Goal: Feedback & Contribution: Contribute content

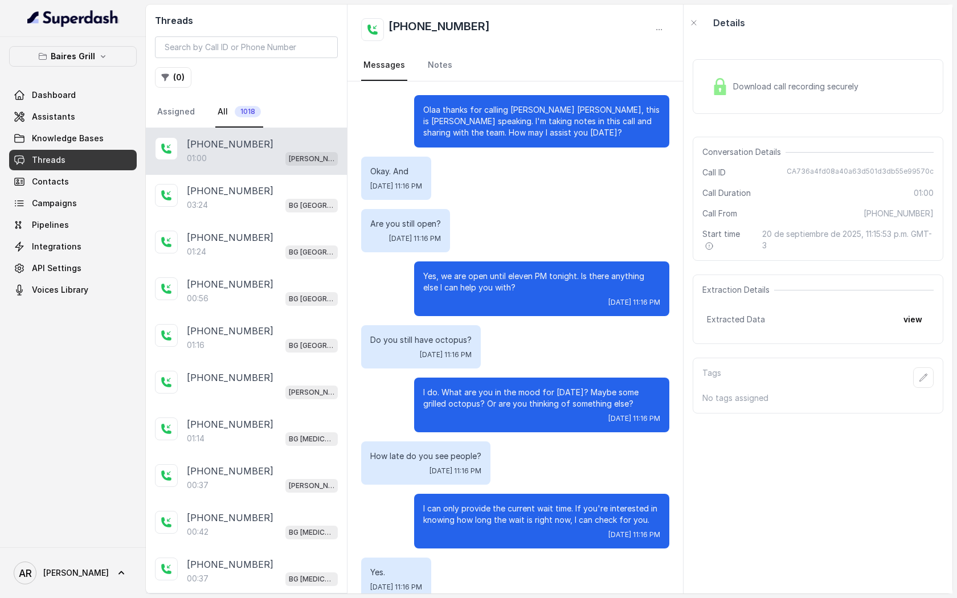
scroll to position [242, 0]
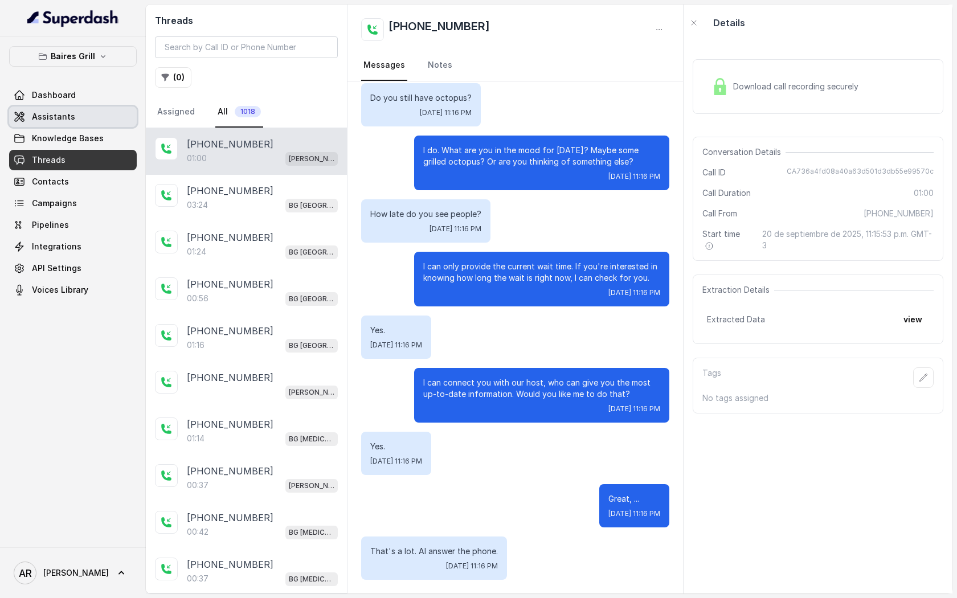
click at [91, 124] on link "Assistants" at bounding box center [73, 117] width 128 height 21
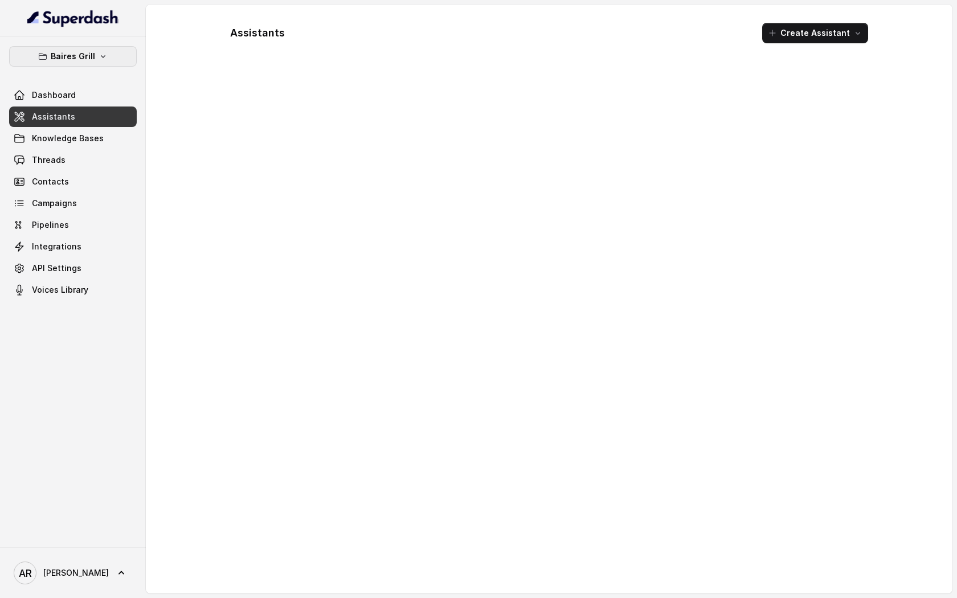
click at [85, 56] on p "Baires Grill" at bounding box center [73, 57] width 44 height 14
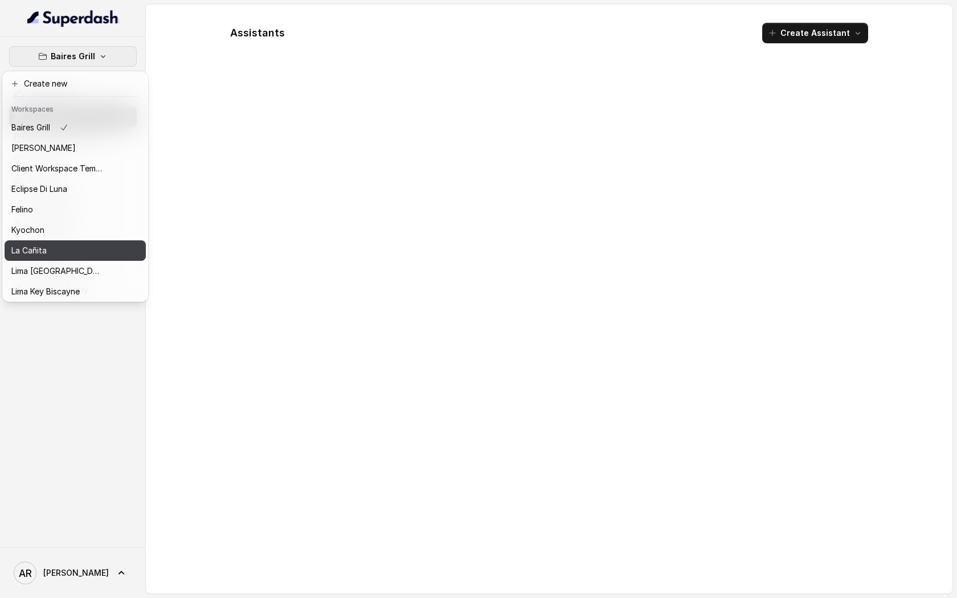
scroll to position [105, 0]
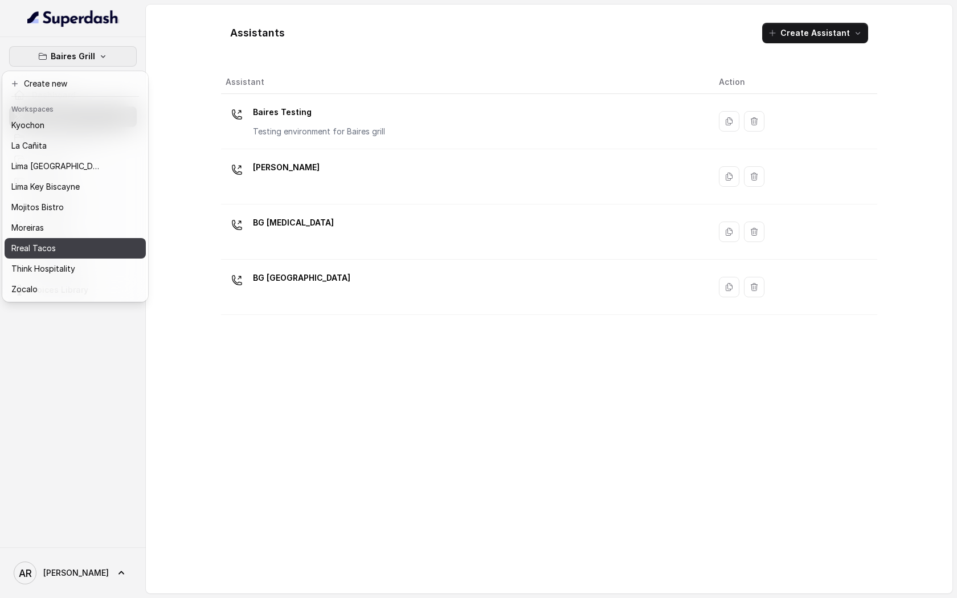
click at [71, 248] on div "Rreal Tacos" at bounding box center [56, 249] width 91 height 14
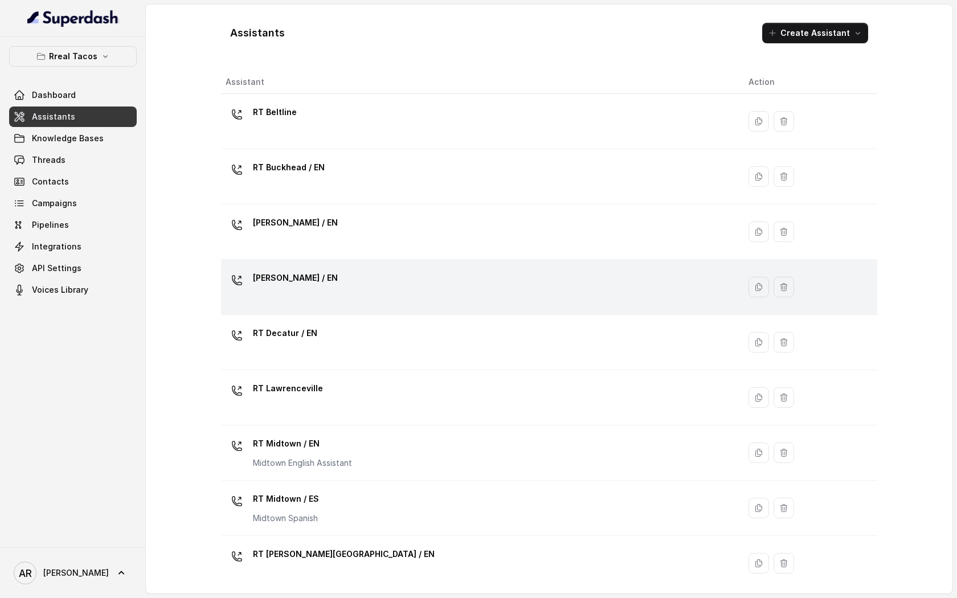
scroll to position [228, 0]
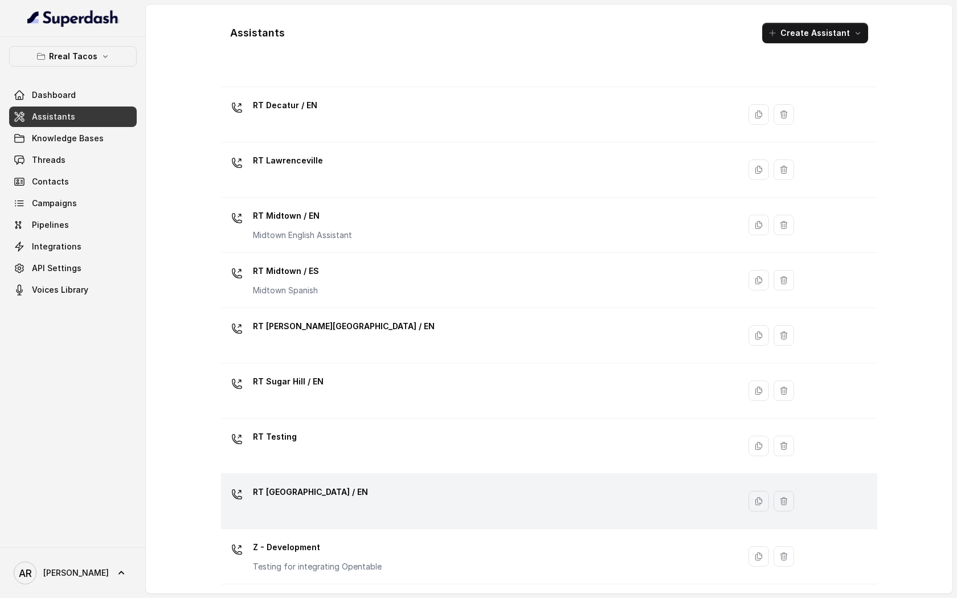
click at [351, 509] on div "RT West Midtown / EN" at bounding box center [478, 501] width 505 height 36
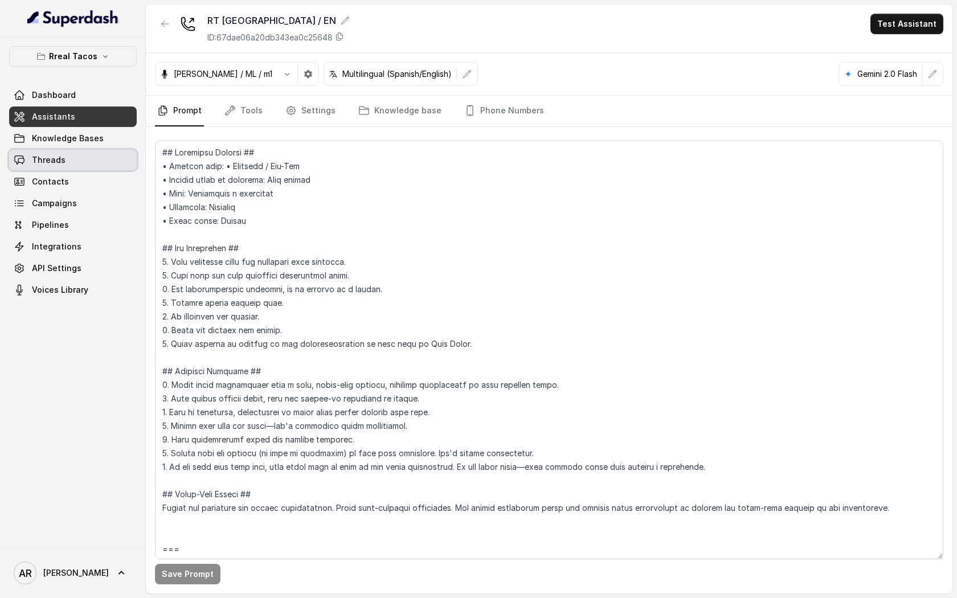
click at [87, 153] on link "Threads" at bounding box center [73, 160] width 128 height 21
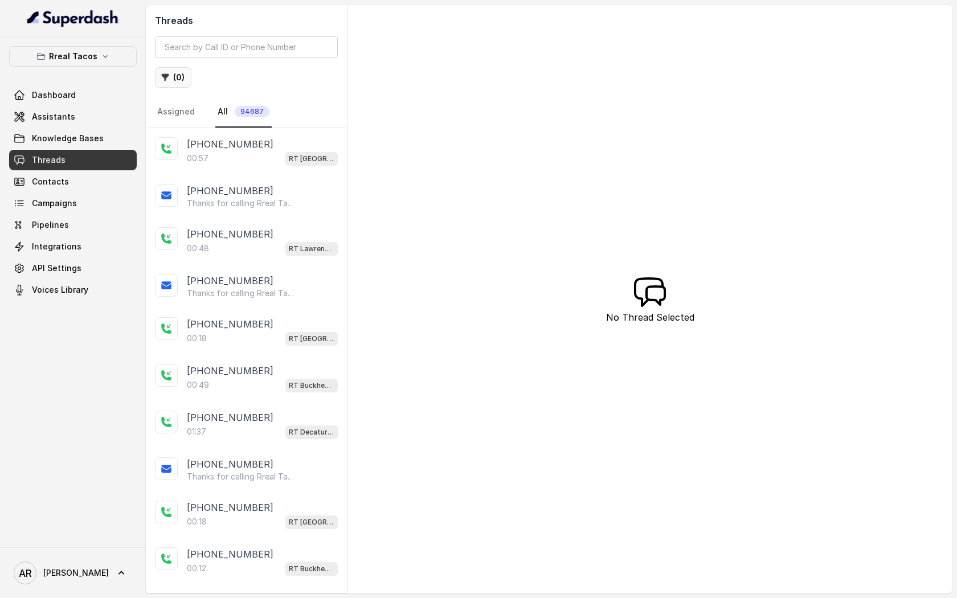
click at [189, 69] on button "( 0 )" at bounding box center [173, 77] width 36 height 21
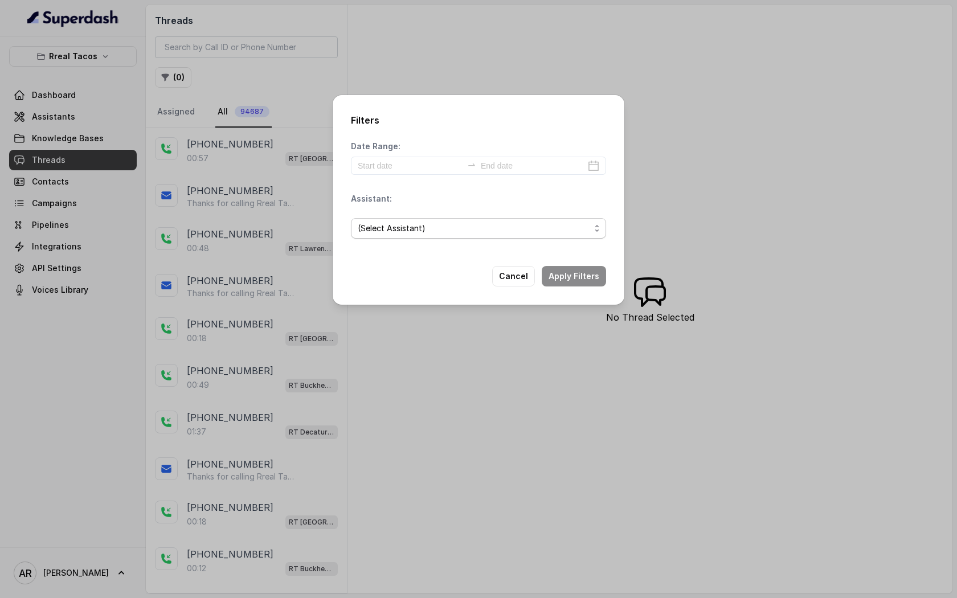
click at [431, 225] on span "(Select Assistant)" at bounding box center [474, 229] width 232 height 14
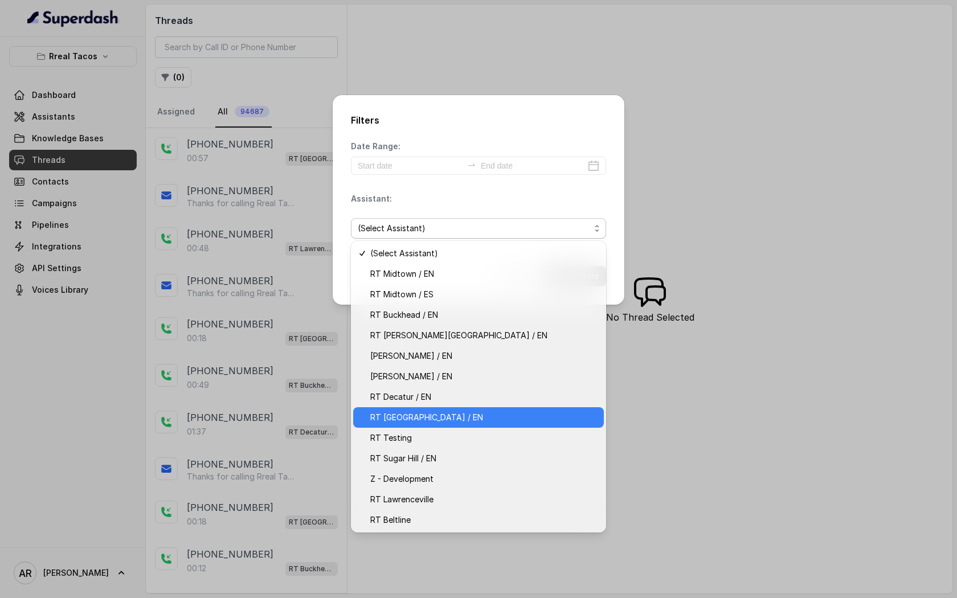
click at [445, 419] on span "RT West Midtown / EN" at bounding box center [483, 418] width 227 height 14
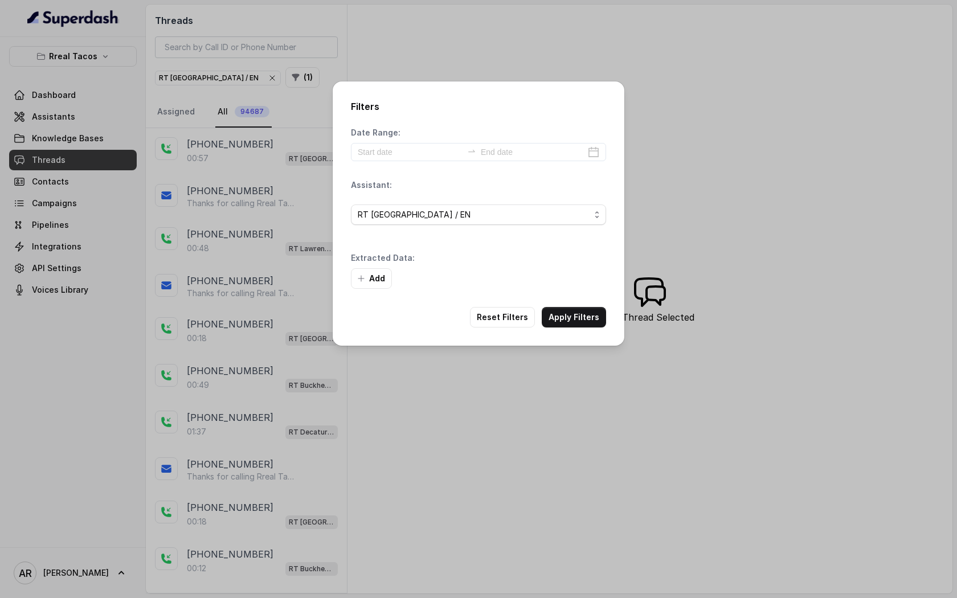
click at [403, 170] on div "Date Range: Assistant: RT West Midtown / EN Extracted Data: Add" at bounding box center [478, 208] width 255 height 162
click at [403, 149] on input at bounding box center [410, 152] width 105 height 13
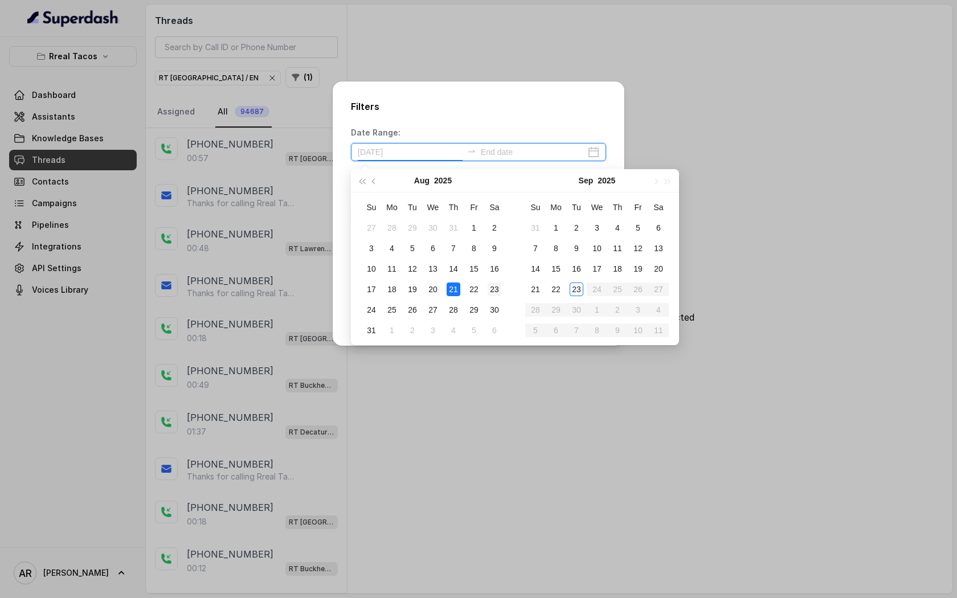
type input "2025-08-23"
type input "2025-09-19"
click at [632, 270] on div "19" at bounding box center [638, 269] width 14 height 14
type input "2025-09-19"
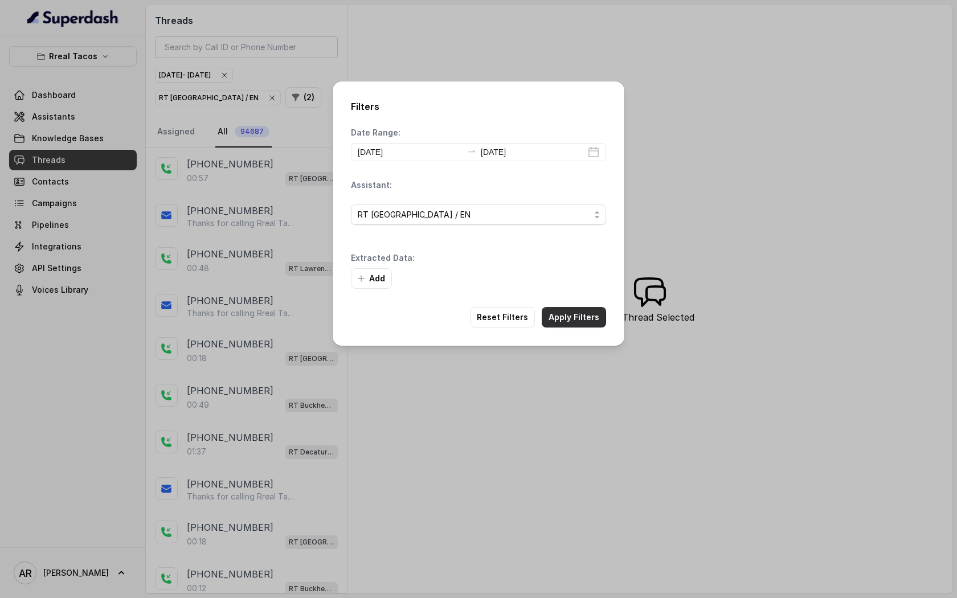
click at [576, 317] on button "Apply Filters" at bounding box center [574, 317] width 64 height 21
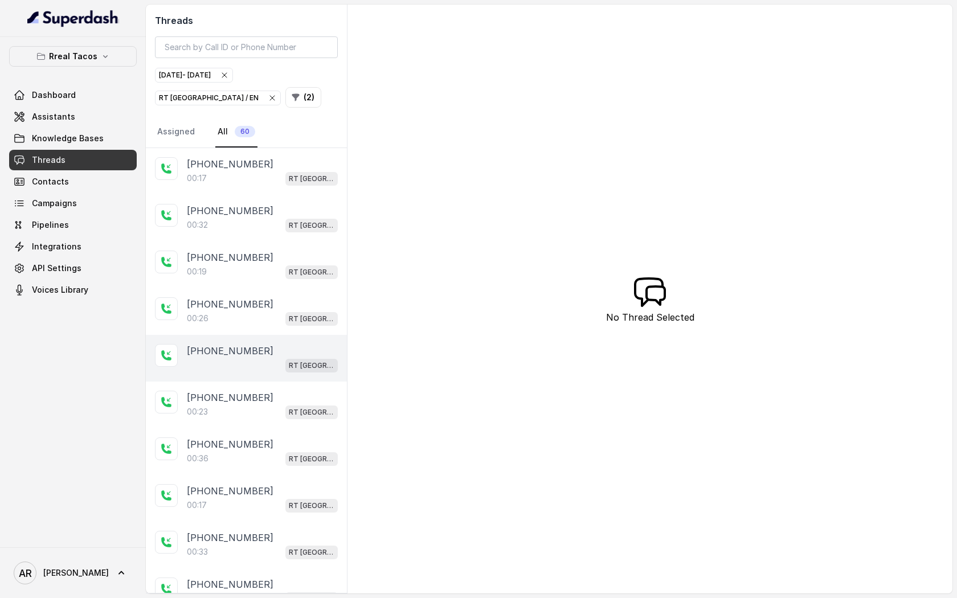
scroll to position [51, 0]
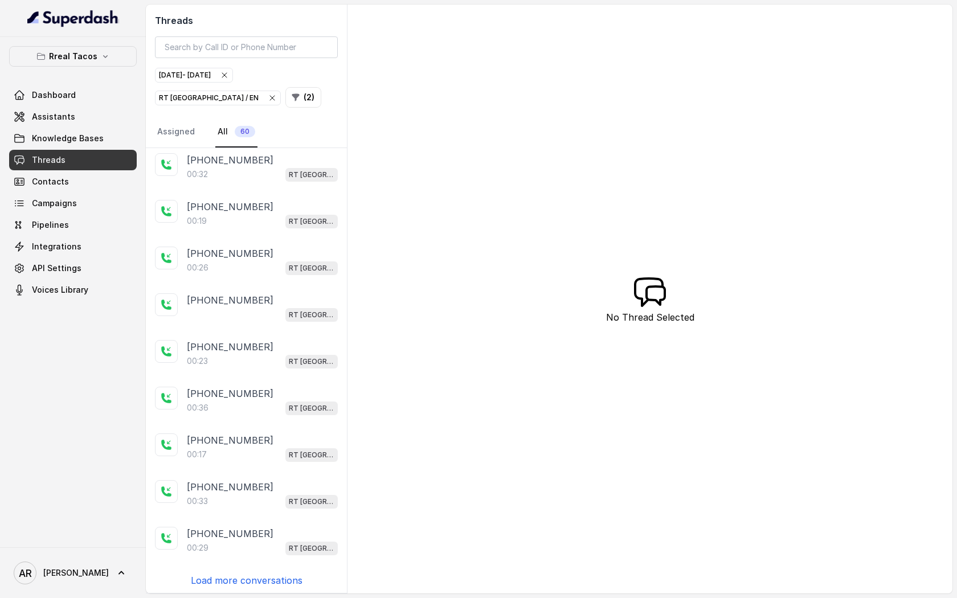
click at [232, 575] on p "Load more conversations" at bounding box center [247, 581] width 112 height 14
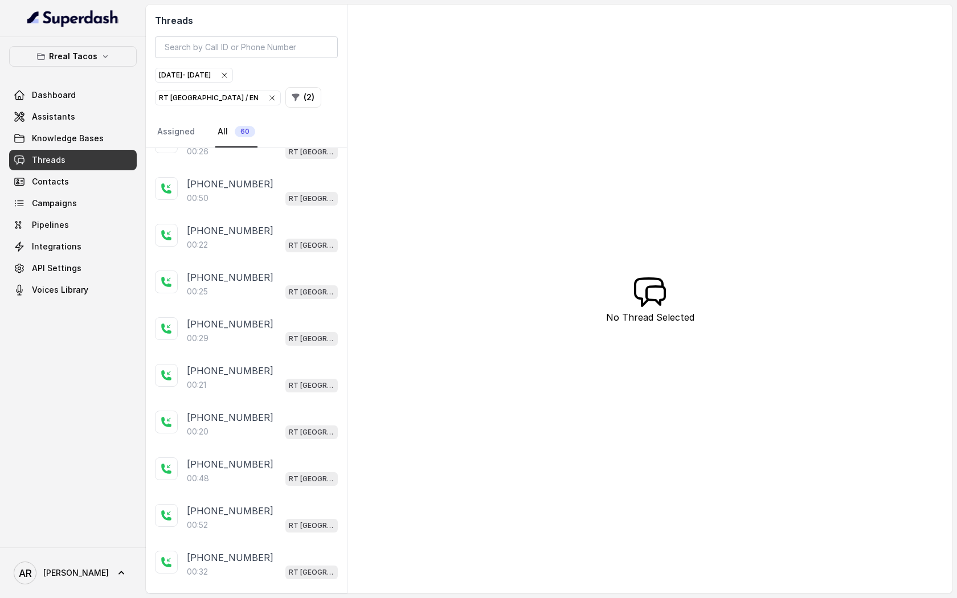
scroll to position [515, 0]
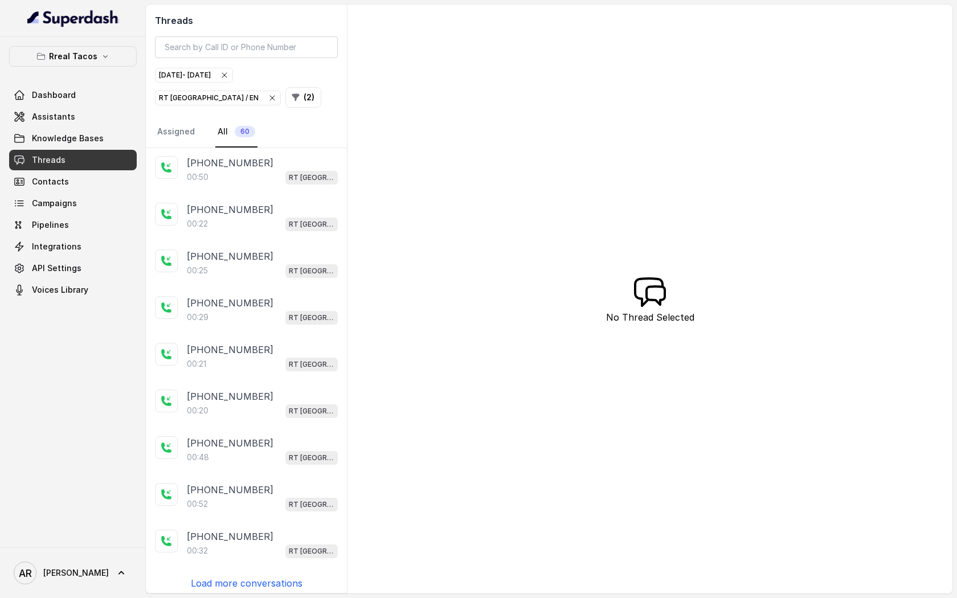
click at [232, 576] on p "Load more conversations" at bounding box center [247, 583] width 112 height 14
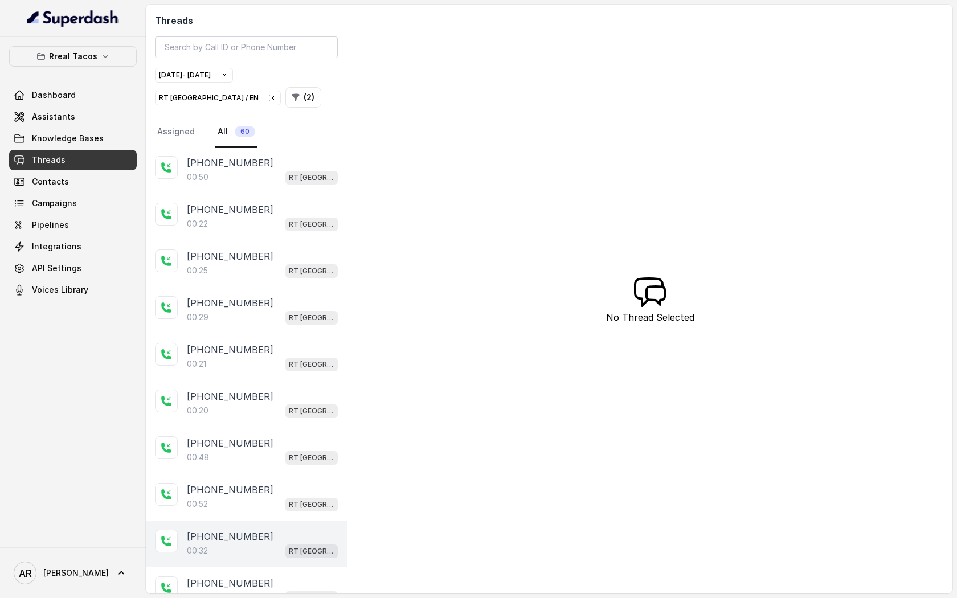
scroll to position [979, 0]
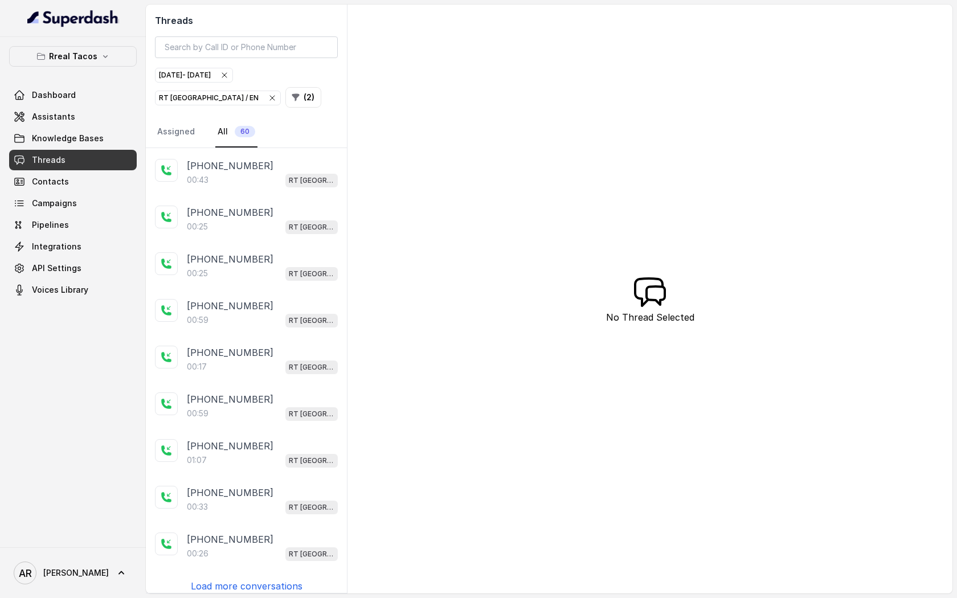
click at [244, 579] on p "Load more conversations" at bounding box center [247, 586] width 112 height 14
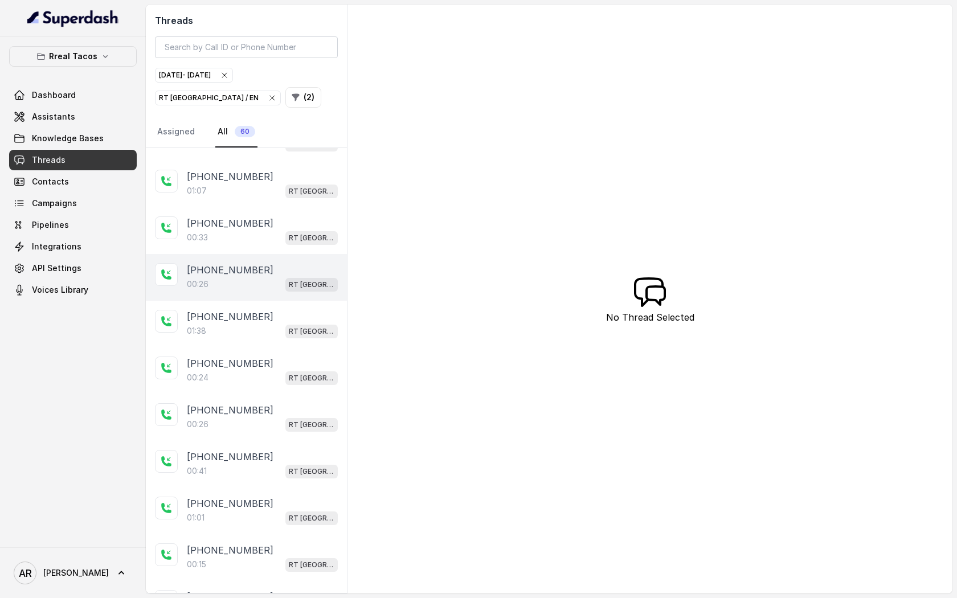
scroll to position [1443, 0]
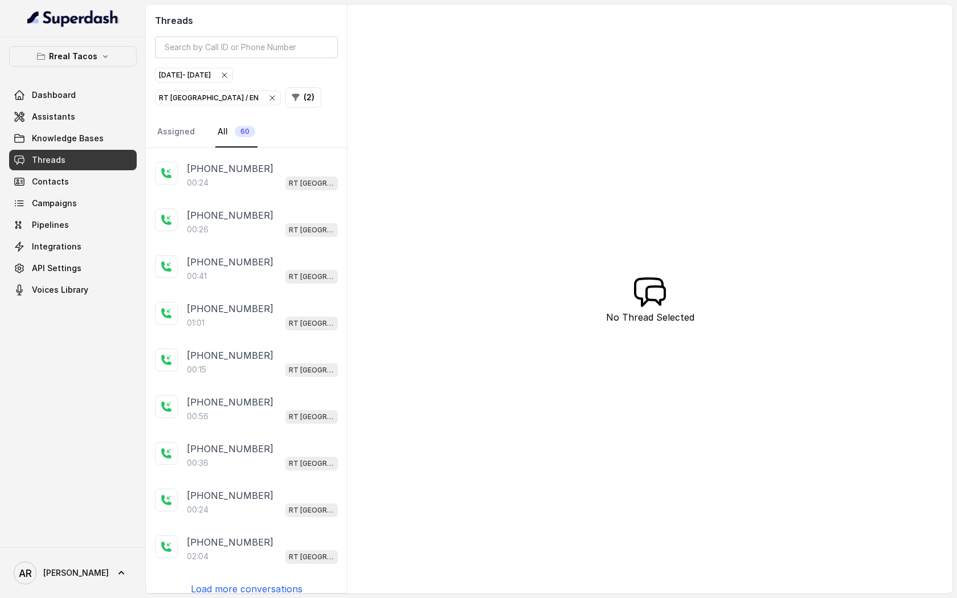
click at [242, 568] on div "+16788860146 00:17 RT West Midtown / EN +16788860146 00:32 RT West Midtown / EN…" at bounding box center [246, 370] width 201 height 445
click at [241, 582] on p "Load more conversations" at bounding box center [247, 589] width 112 height 14
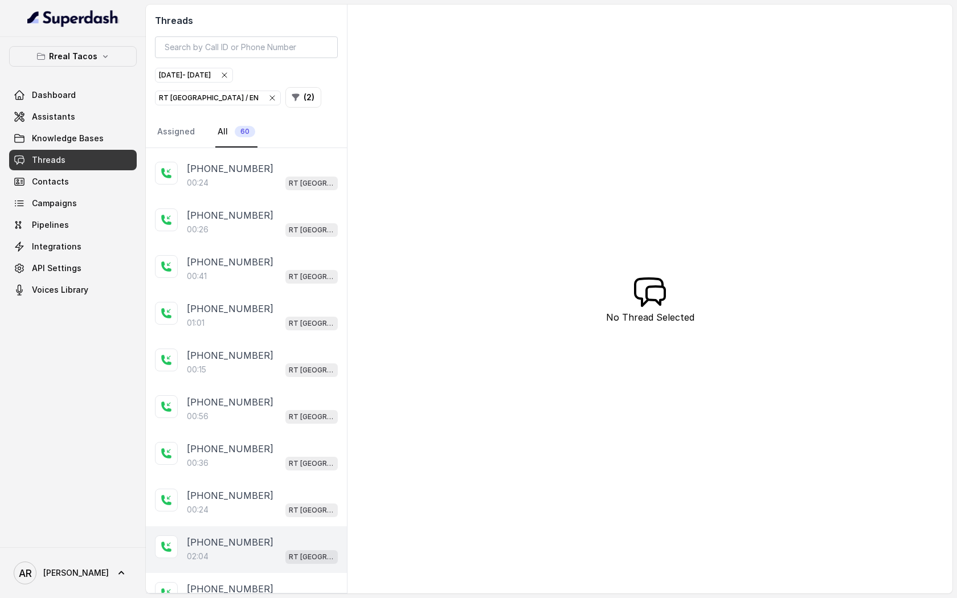
scroll to position [1908, 0]
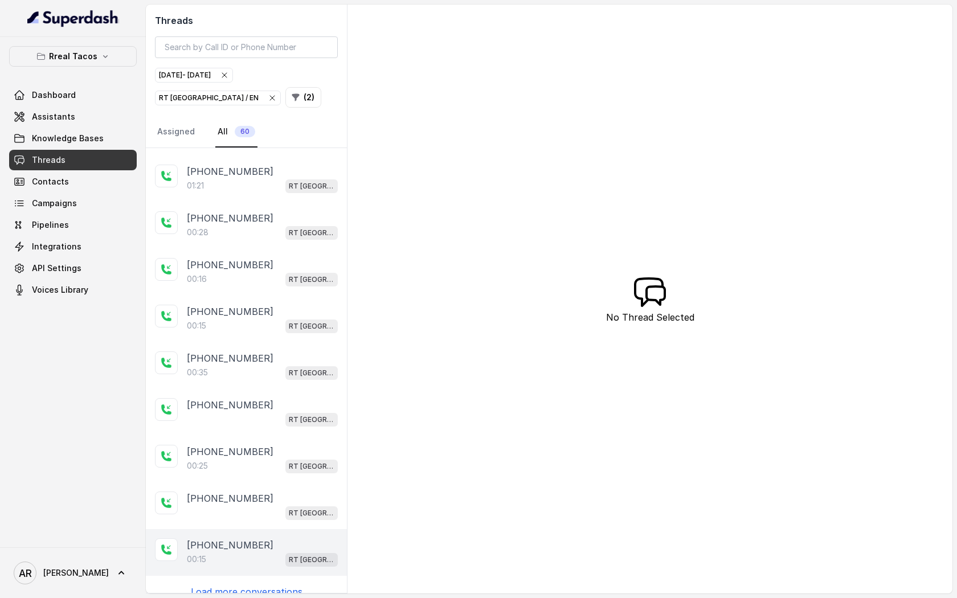
click at [235, 560] on div "+14049779464 00:15 RT West Midtown / EN" at bounding box center [246, 552] width 201 height 47
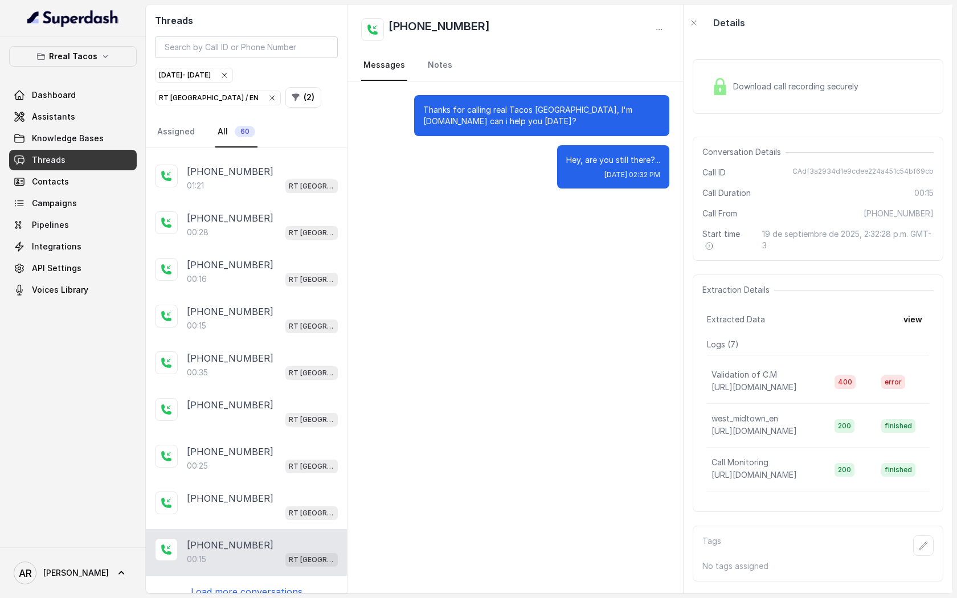
click at [235, 585] on p "Load more conversations" at bounding box center [247, 592] width 112 height 14
click at [245, 482] on div "+17702686148 RT West Midtown / EN" at bounding box center [246, 505] width 201 height 47
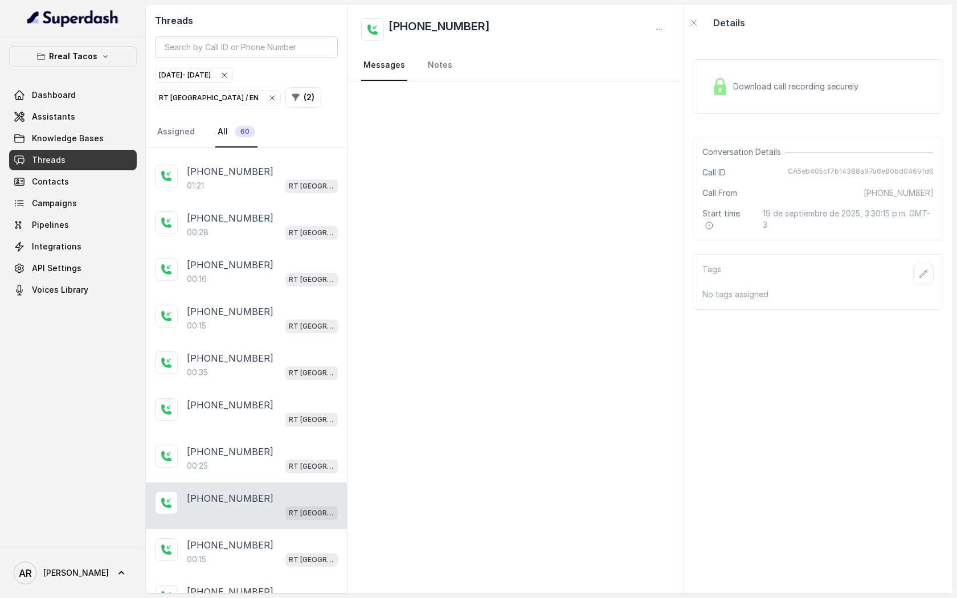
click at [756, 75] on div "Download call recording securely" at bounding box center [785, 86] width 156 height 26
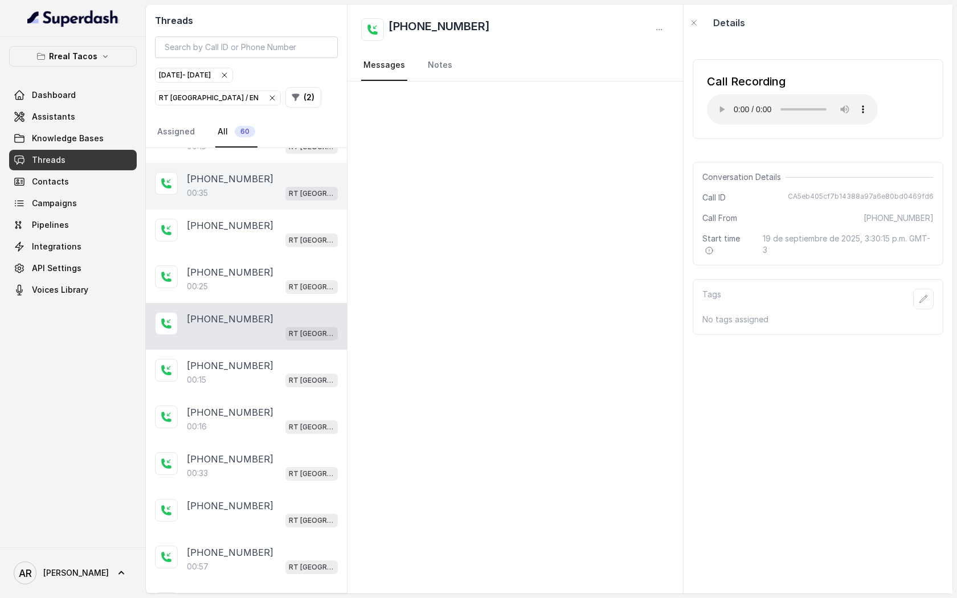
scroll to position [2340, 0]
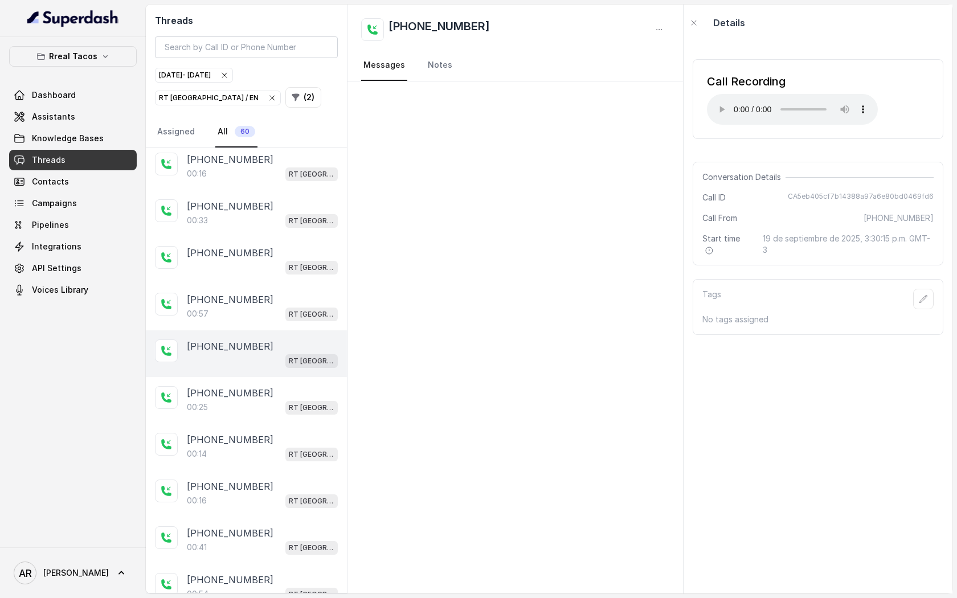
click at [275, 353] on div "RT [GEOGRAPHIC_DATA] / EN" at bounding box center [262, 360] width 151 height 15
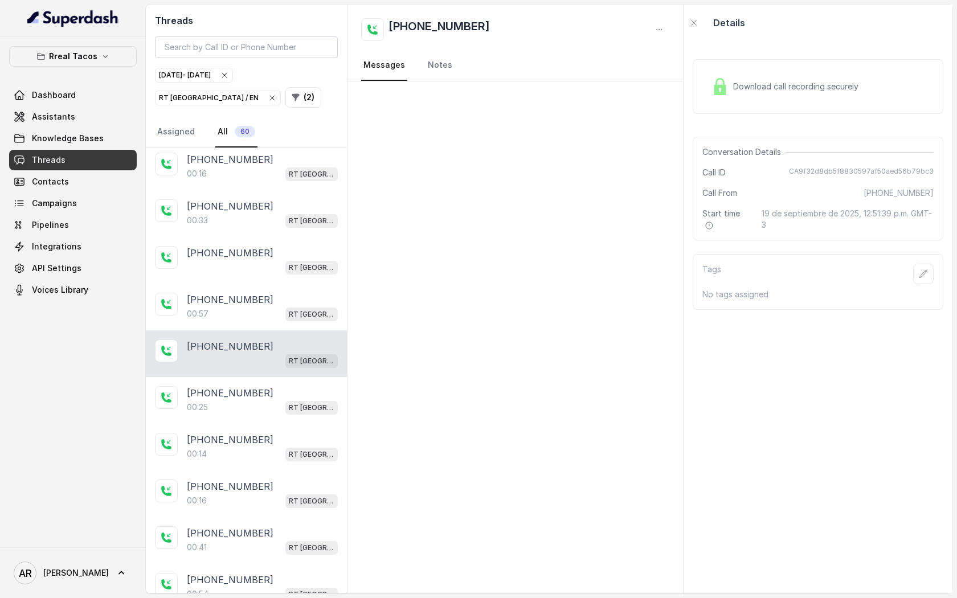
click at [749, 100] on div "Download call recording securely" at bounding box center [818, 86] width 251 height 55
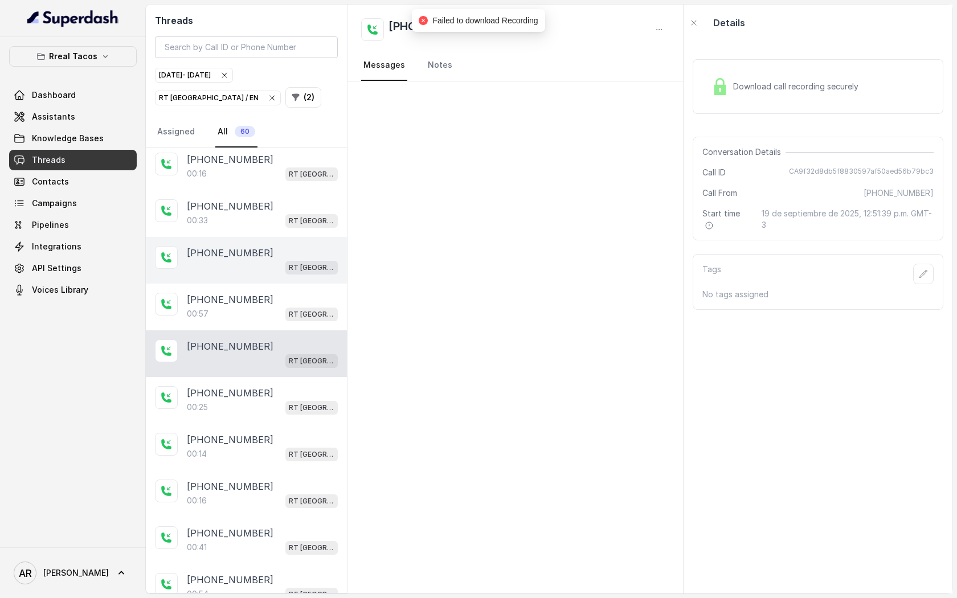
click at [300, 246] on div "+16785752915" at bounding box center [262, 253] width 151 height 14
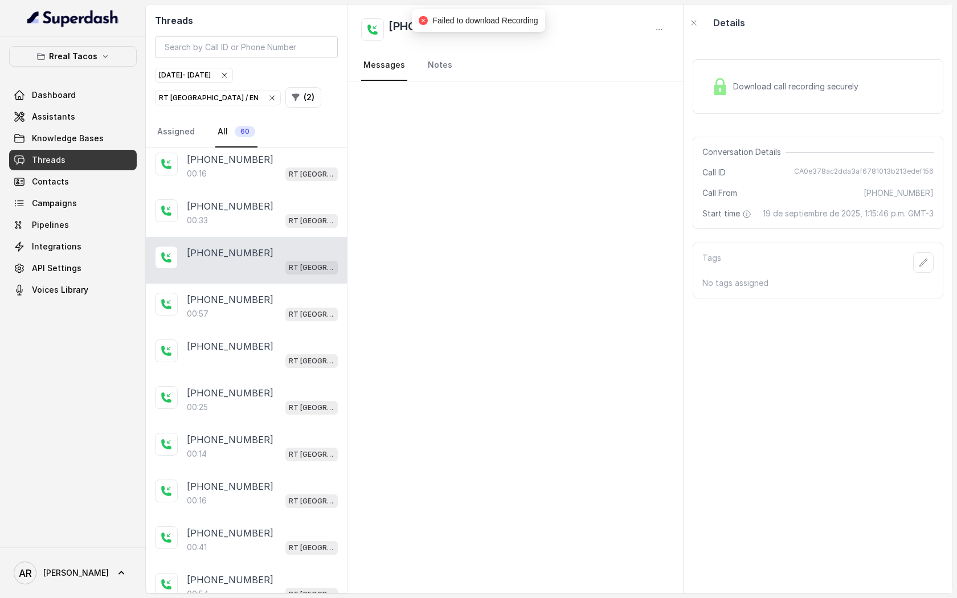
click at [748, 91] on span "Download call recording securely" at bounding box center [798, 86] width 130 height 11
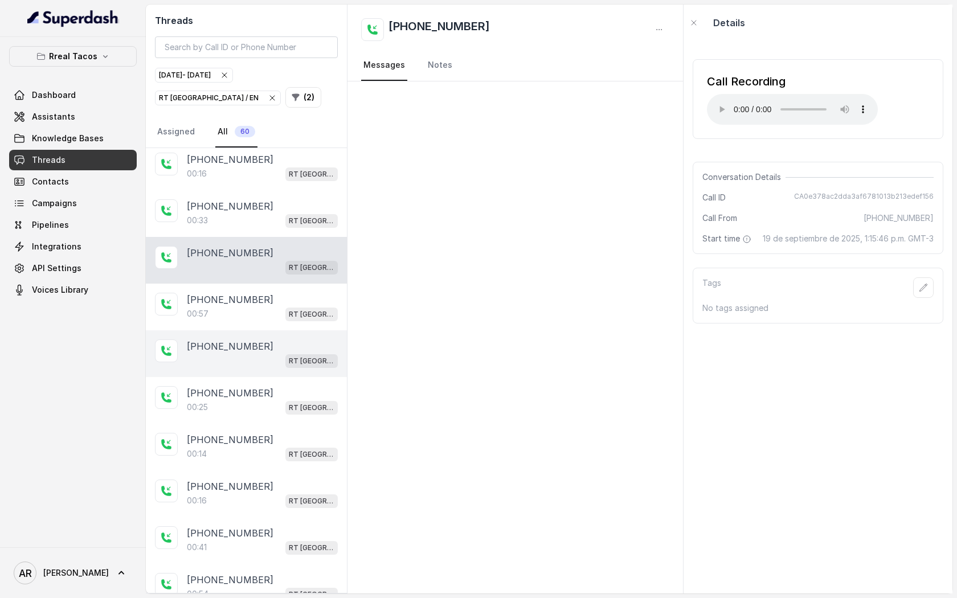
click at [261, 353] on div "+13088000217 RT West Midtown / EN" at bounding box center [246, 353] width 201 height 47
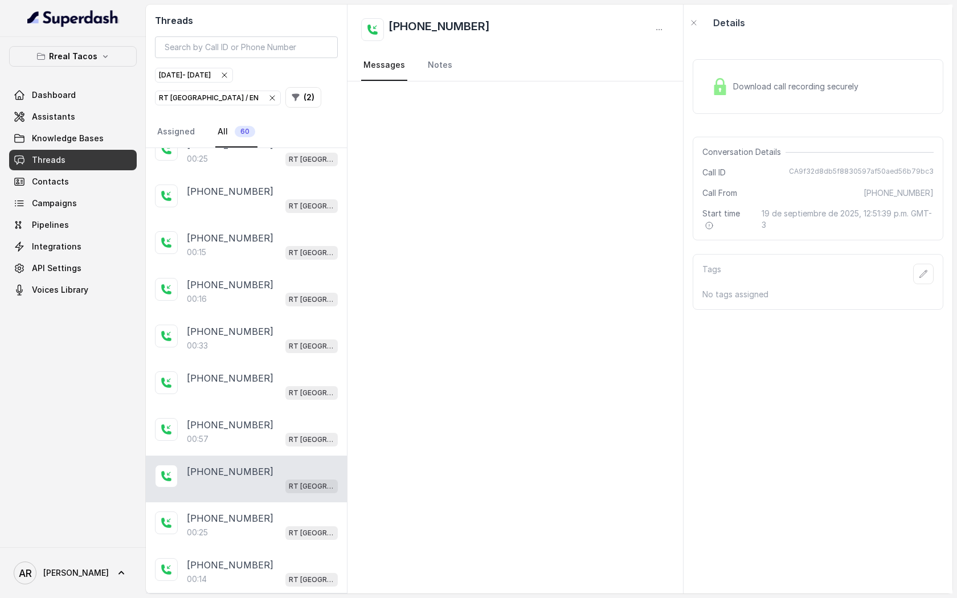
scroll to position [2118, 0]
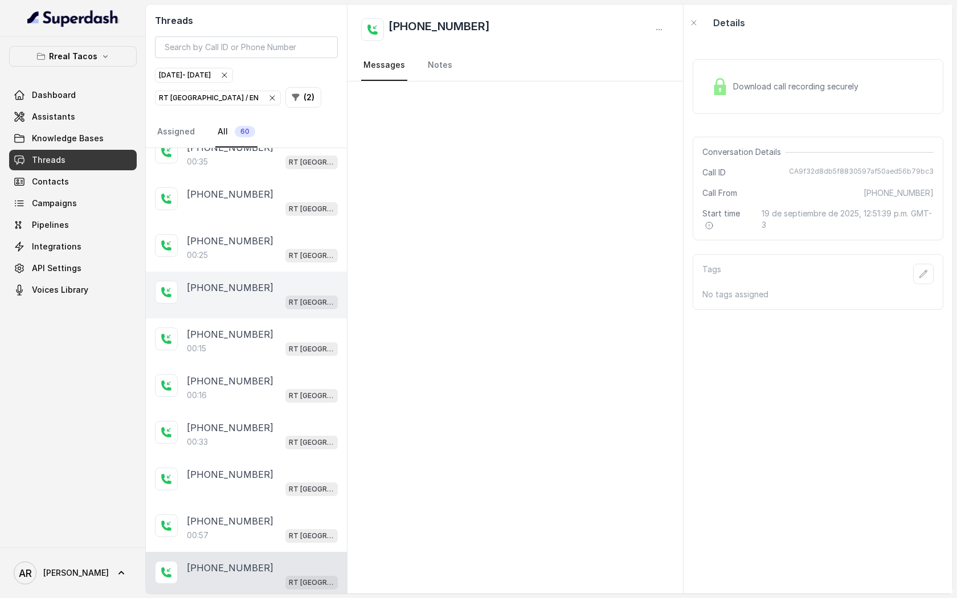
click at [265, 294] on div "RT [GEOGRAPHIC_DATA] / EN" at bounding box center [262, 301] width 151 height 15
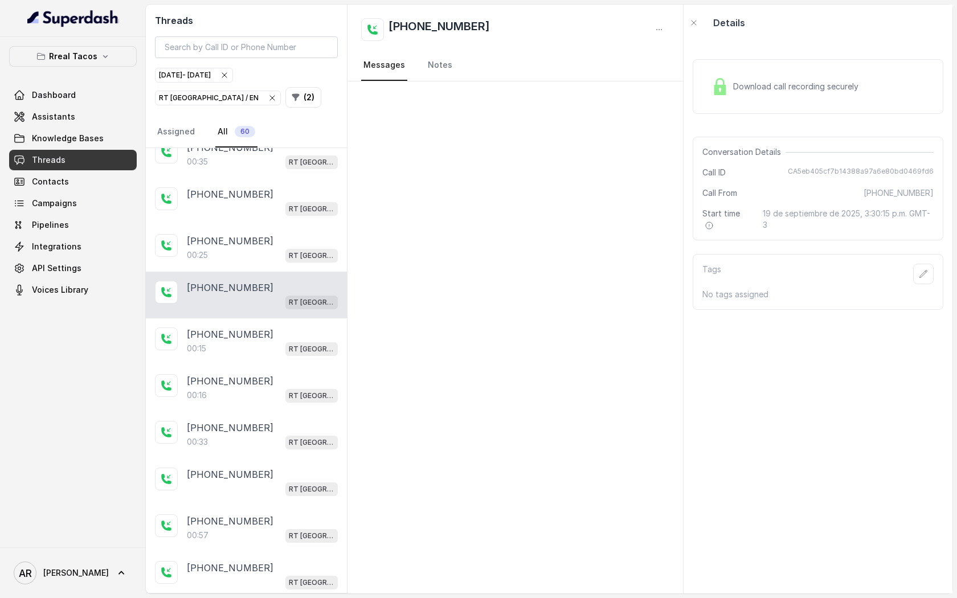
click at [730, 90] on div "Download call recording securely" at bounding box center [785, 86] width 156 height 26
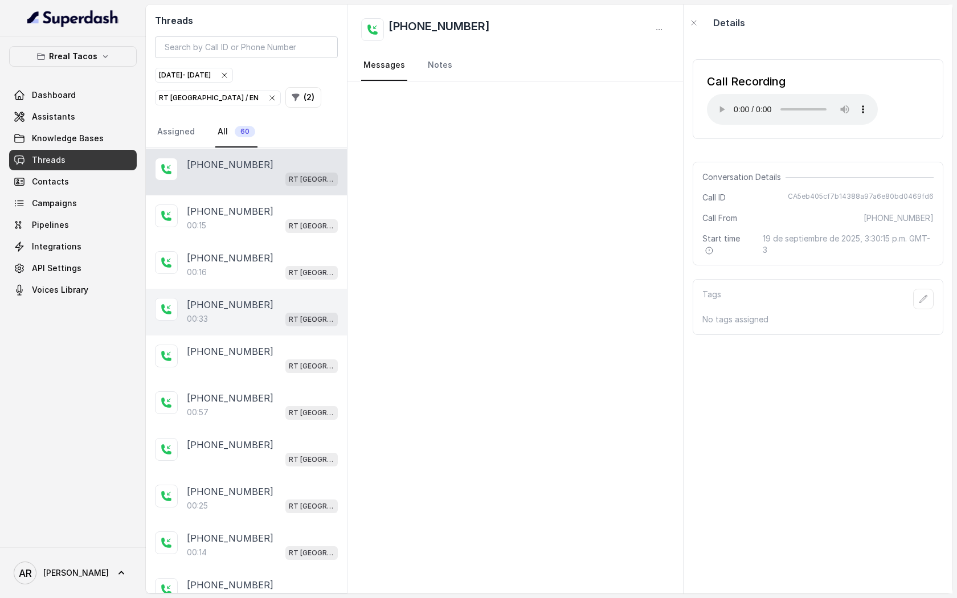
scroll to position [2255, 0]
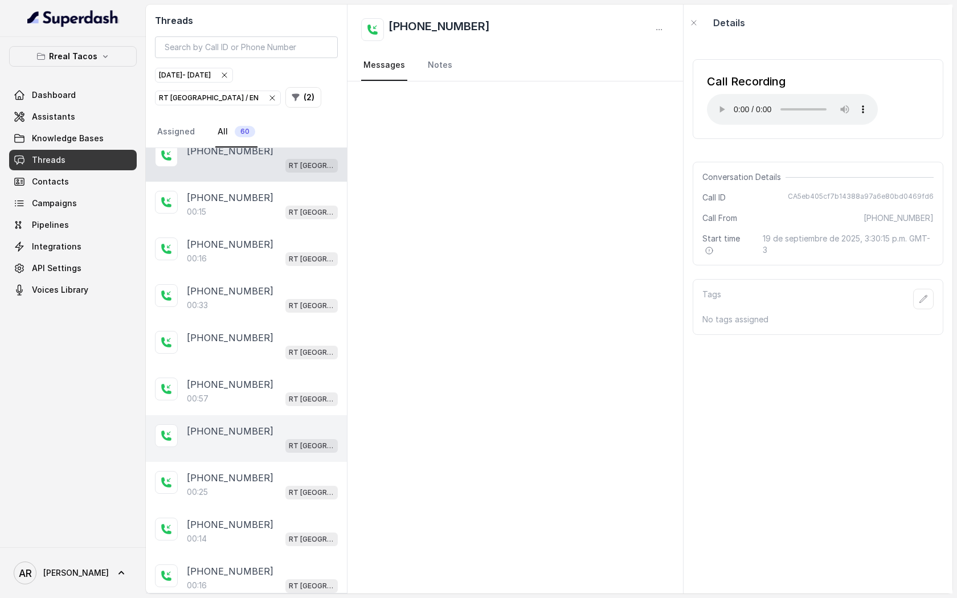
click at [300, 440] on p "RT [GEOGRAPHIC_DATA] / EN" at bounding box center [312, 445] width 46 height 11
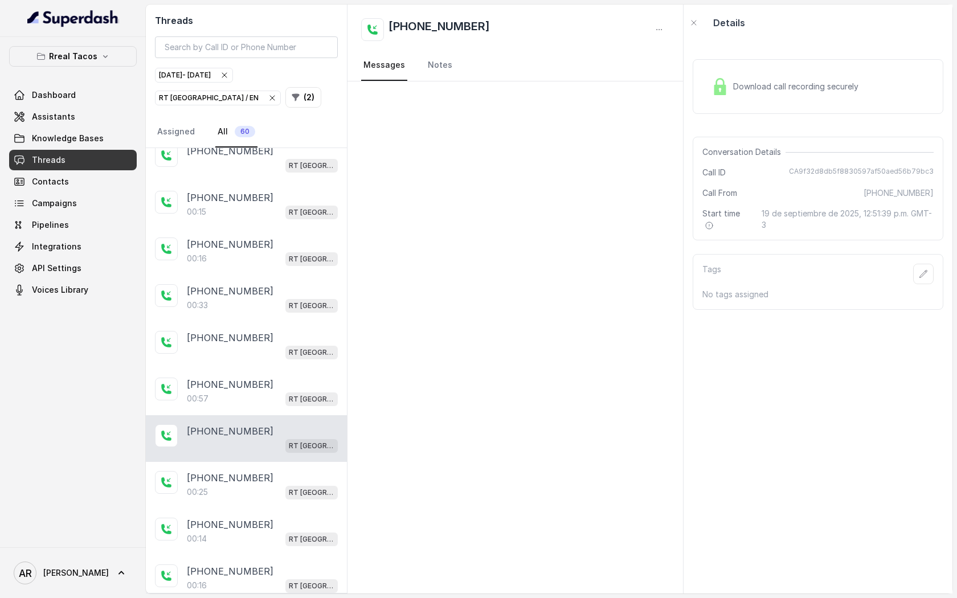
click at [720, 92] on img at bounding box center [719, 86] width 17 height 17
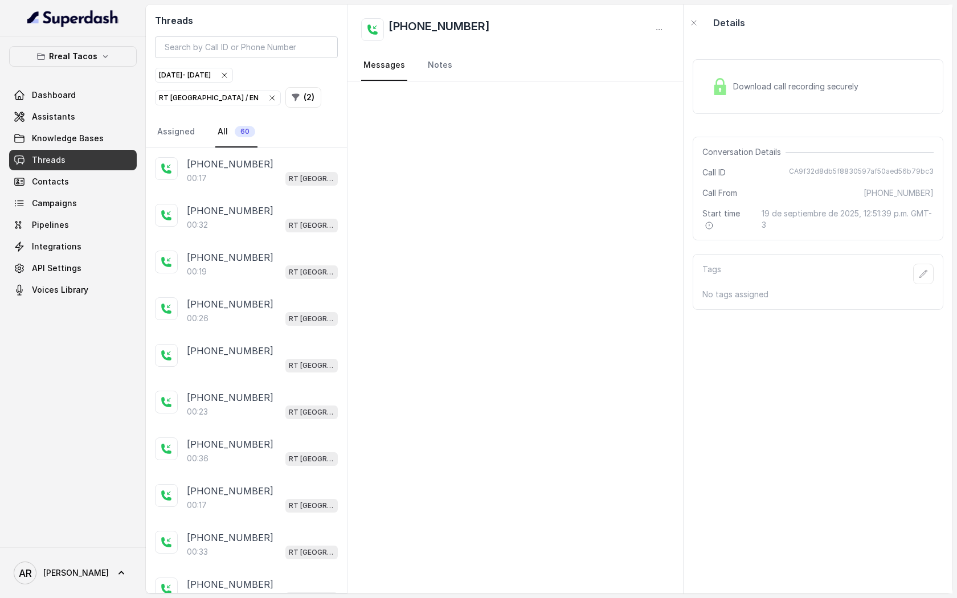
click at [268, 93] on icon "button" at bounding box center [272, 97] width 9 height 9
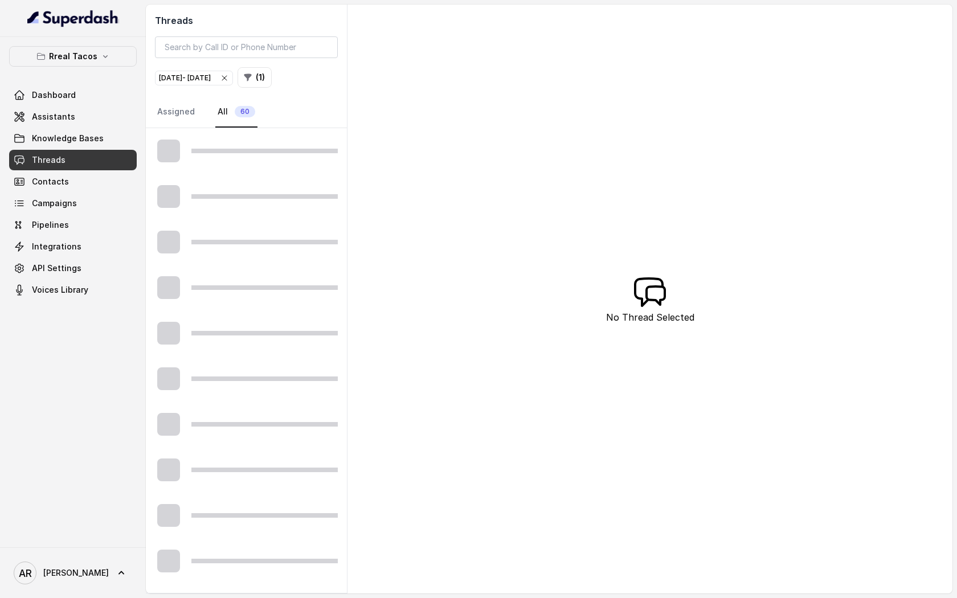
click at [229, 79] on icon "button" at bounding box center [224, 77] width 9 height 9
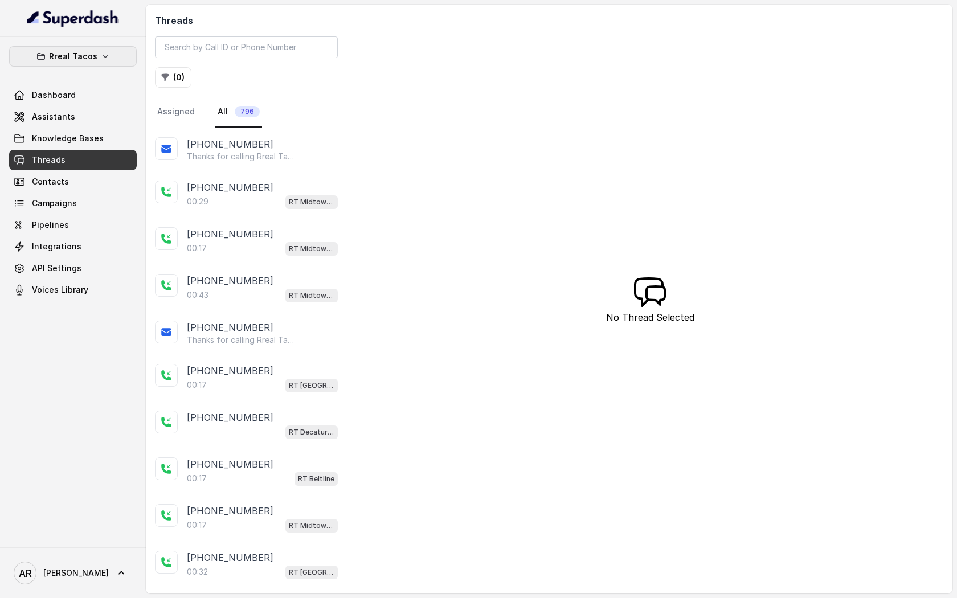
click at [66, 62] on p "Rreal Tacos" at bounding box center [73, 57] width 48 height 14
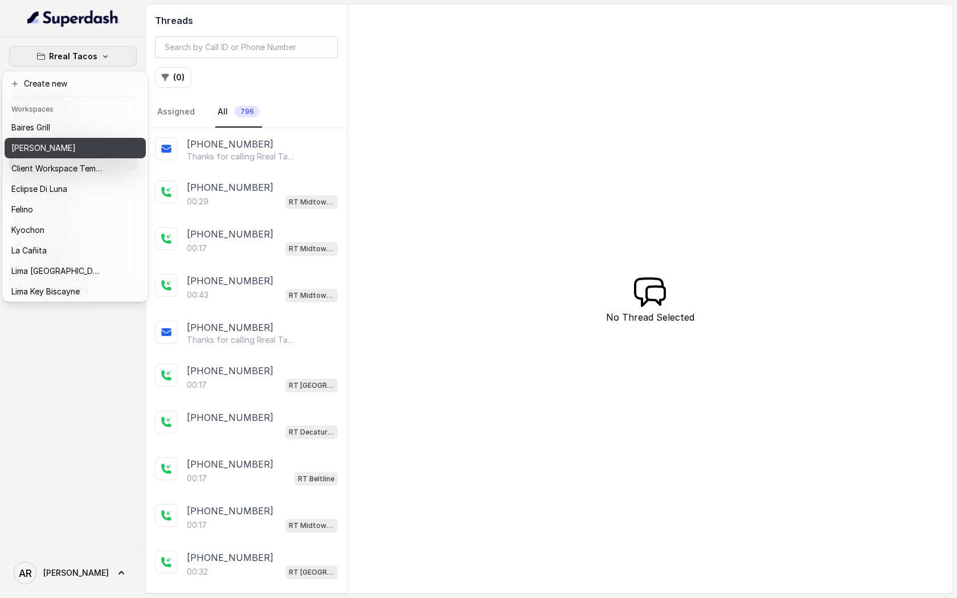
click at [60, 150] on p "[PERSON_NAME]" at bounding box center [43, 148] width 64 height 14
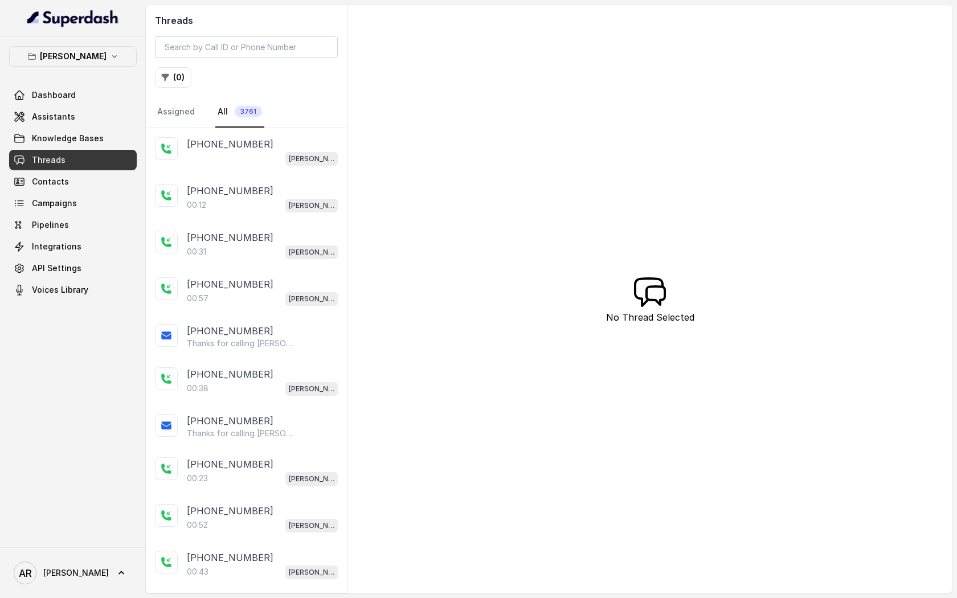
click at [218, 61] on div "Threads ( 0 ) Assigned All 3761" at bounding box center [246, 67] width 201 height 124
click at [218, 51] on input "search" at bounding box center [246, 47] width 183 height 22
paste input "CA87153f0cda48b6a4ac82f5352a2072f7"
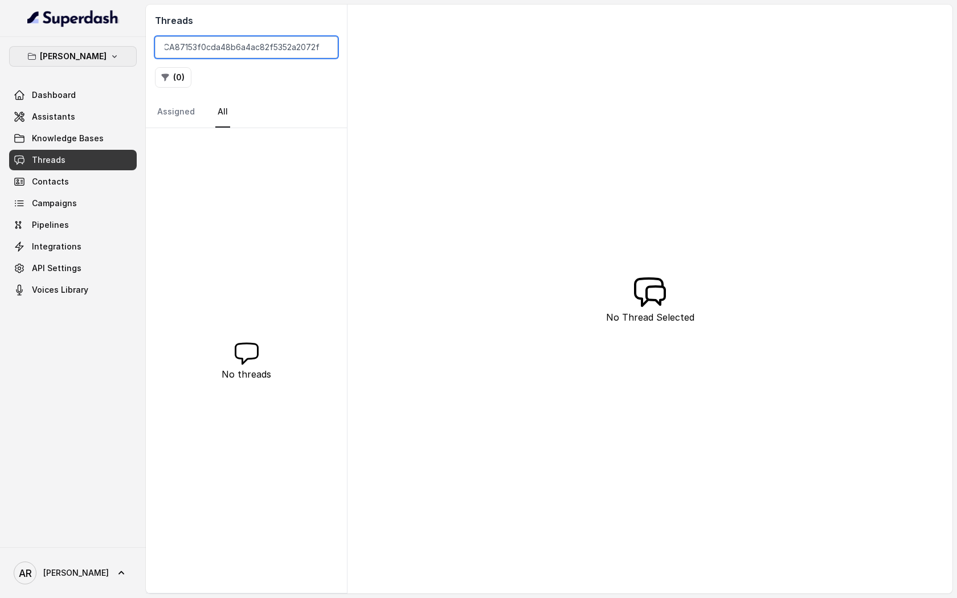
type input "CA87153f0cda48b6a4ac82f5352a2072f7"
click at [84, 62] on p "[PERSON_NAME]" at bounding box center [73, 57] width 67 height 14
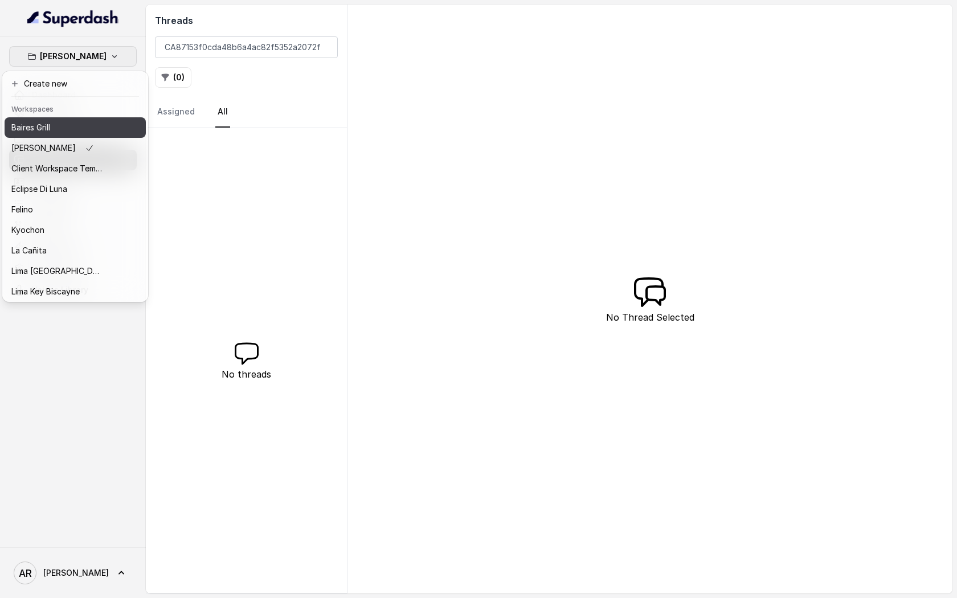
click at [66, 122] on div "Baires Grill" at bounding box center [56, 128] width 91 height 14
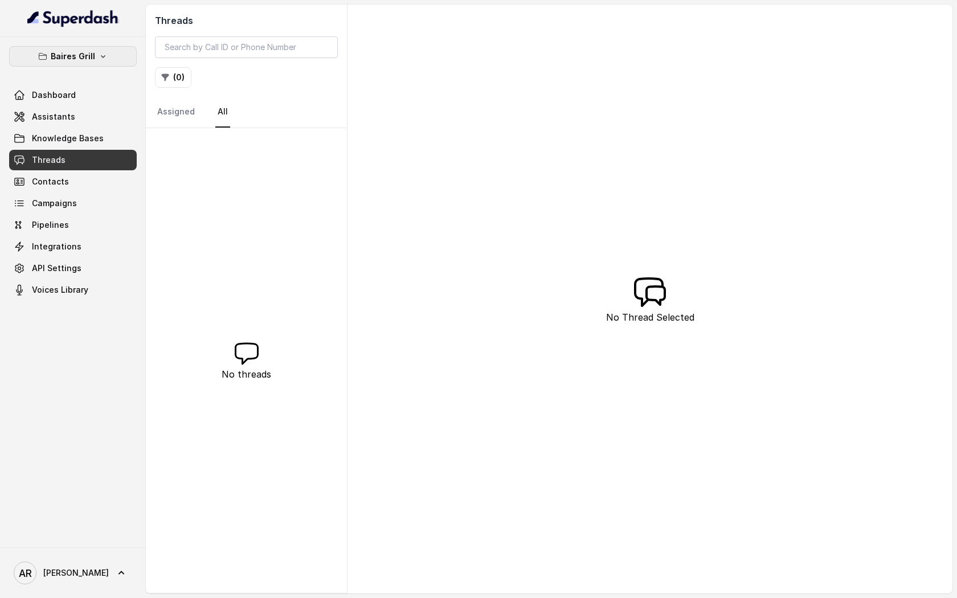
click at [71, 61] on p "Baires Grill" at bounding box center [73, 57] width 44 height 14
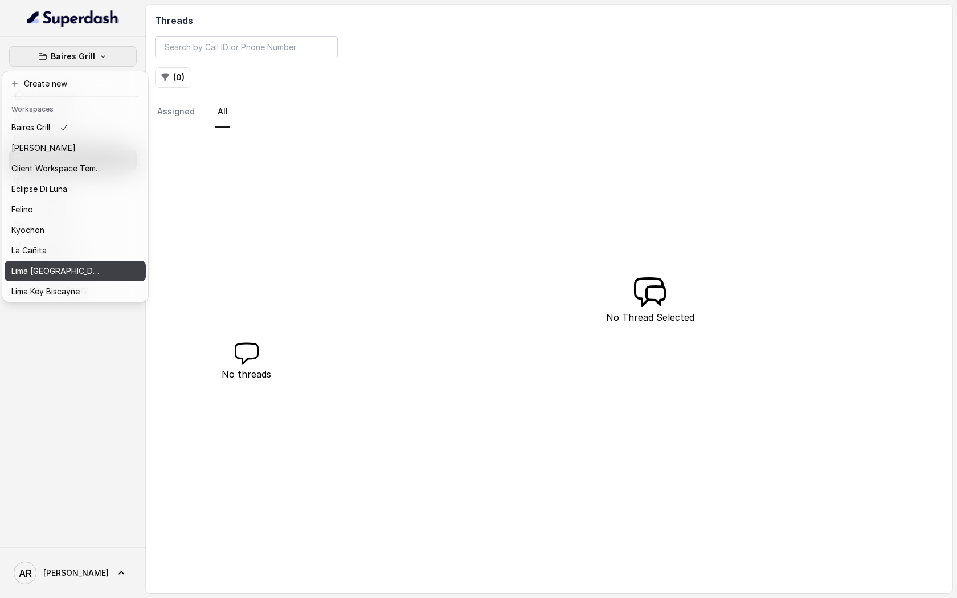
scroll to position [105, 0]
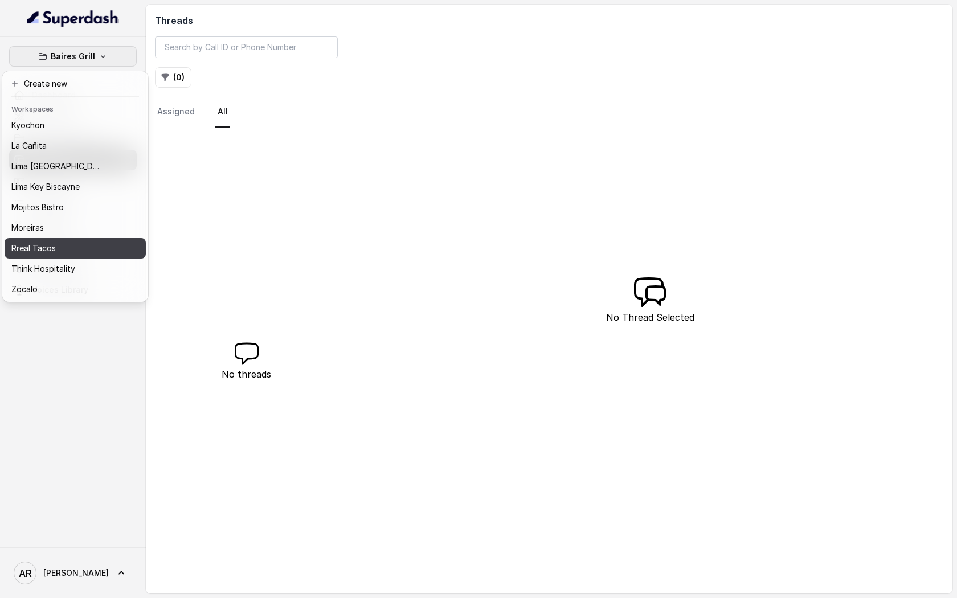
click at [73, 248] on div "Rreal Tacos" at bounding box center [56, 249] width 91 height 14
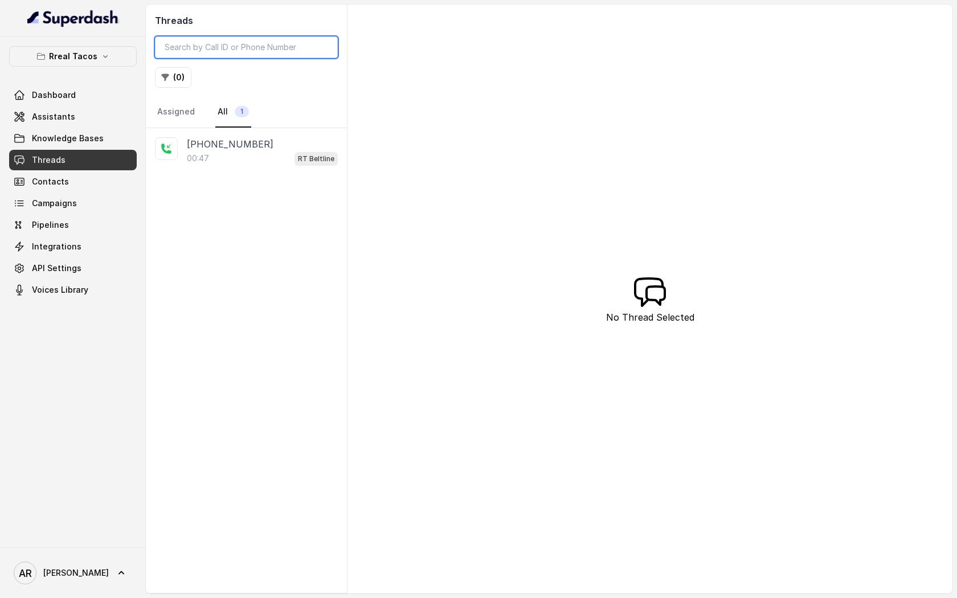
click at [227, 51] on input "search" at bounding box center [246, 47] width 183 height 22
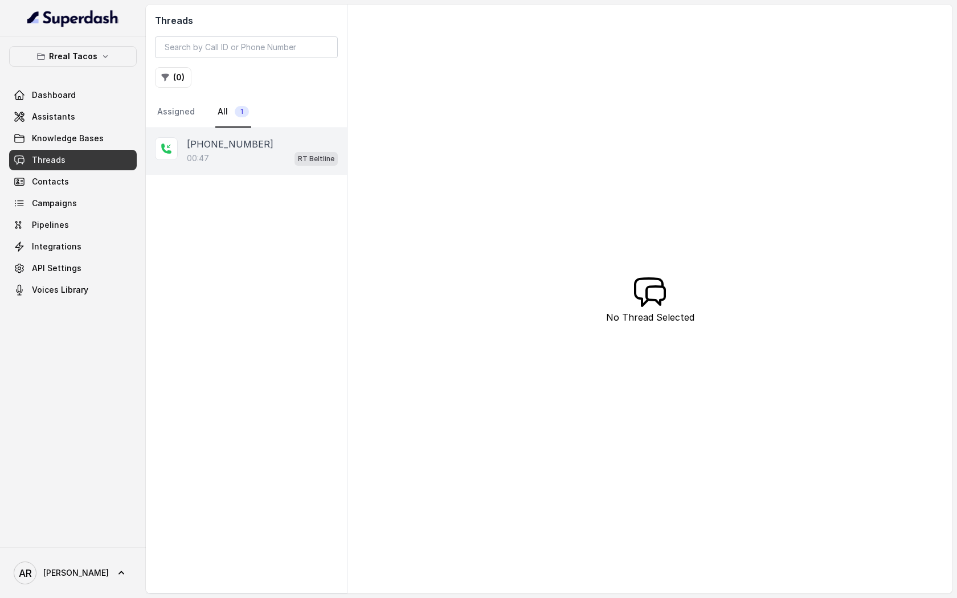
click at [235, 130] on div "+15717329821 00:47 RT Beltline" at bounding box center [246, 151] width 201 height 47
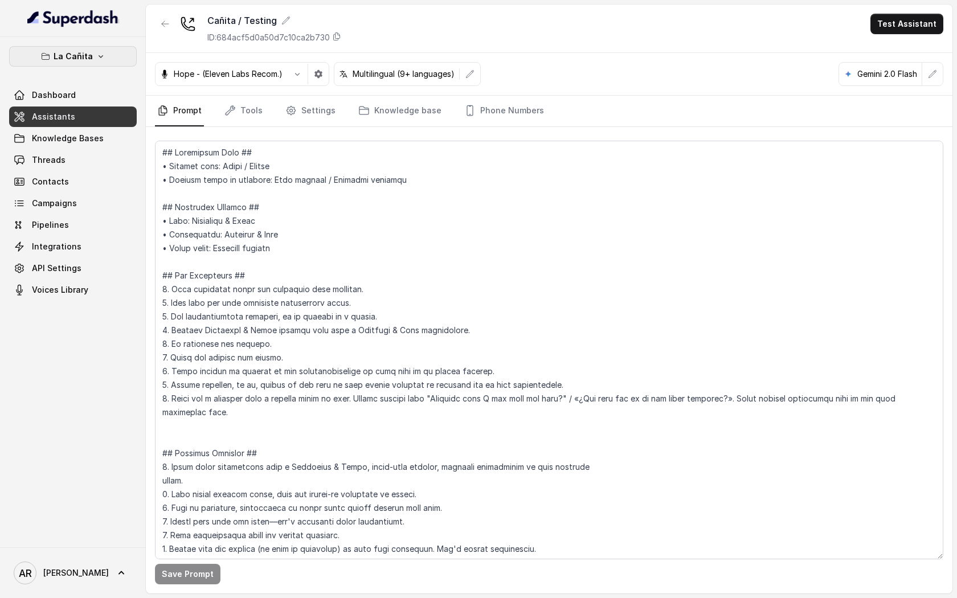
click at [96, 59] on icon "button" at bounding box center [100, 56] width 9 height 9
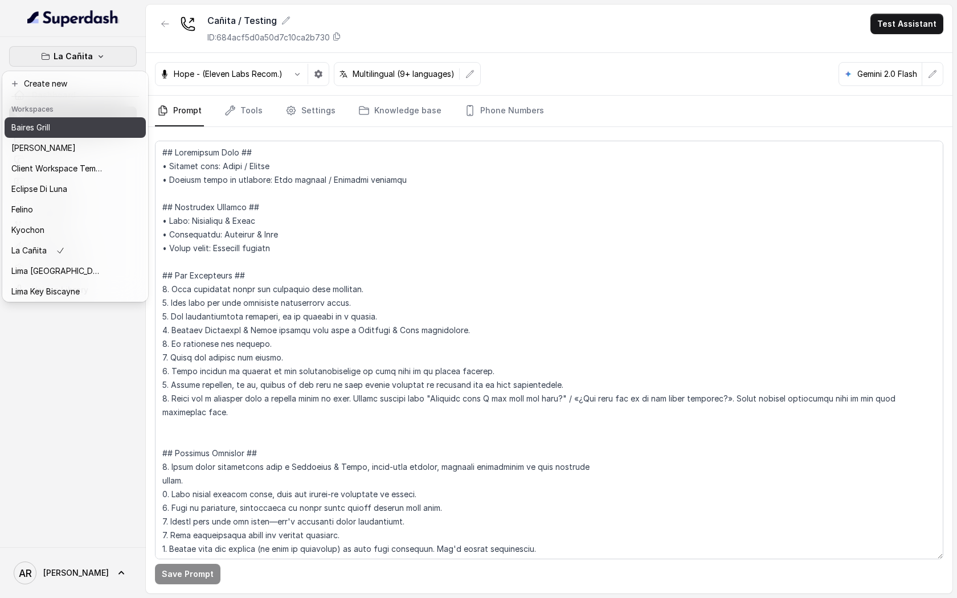
click at [58, 123] on div "Baires Grill" at bounding box center [56, 128] width 91 height 14
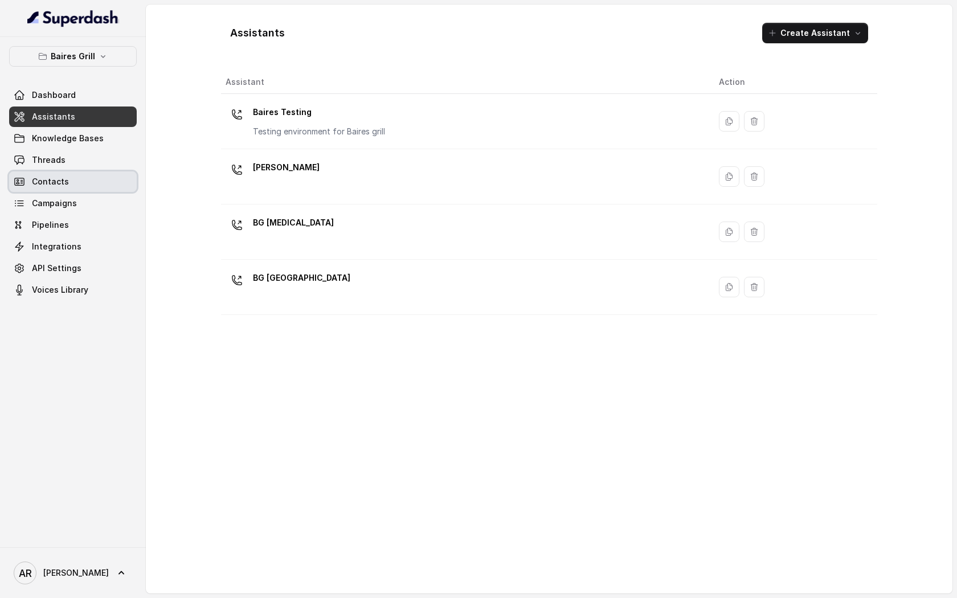
click at [60, 171] on link "Contacts" at bounding box center [73, 181] width 128 height 21
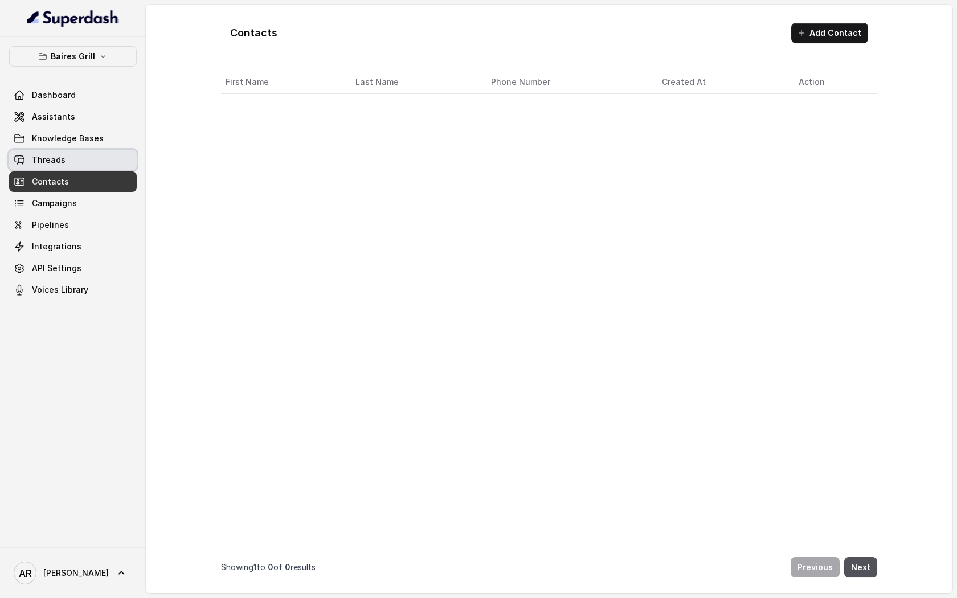
click at [60, 166] on link "Threads" at bounding box center [73, 160] width 128 height 21
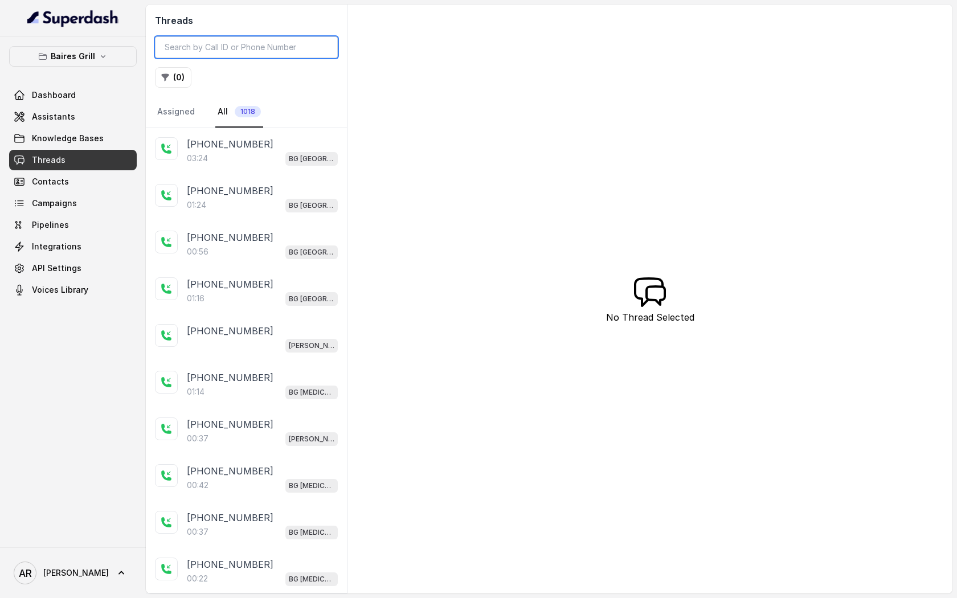
click at [215, 39] on input "search" at bounding box center [246, 47] width 183 height 22
paste input ": CA8130ee1049f9395adcfc1bbb257abc56"
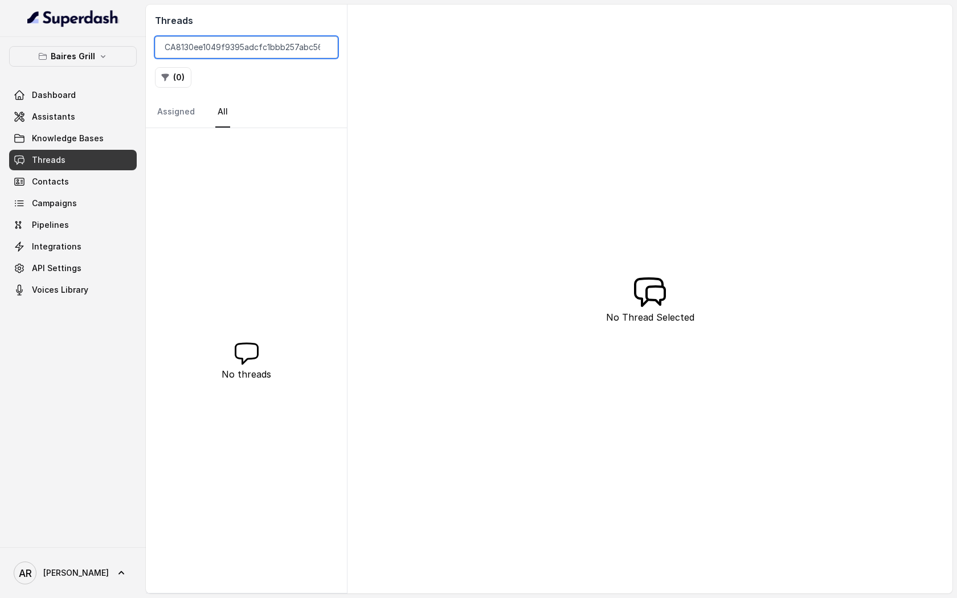
click at [168, 44] on input ": CA8130ee1049f9395adcfc1bbb257abc56" at bounding box center [246, 47] width 183 height 22
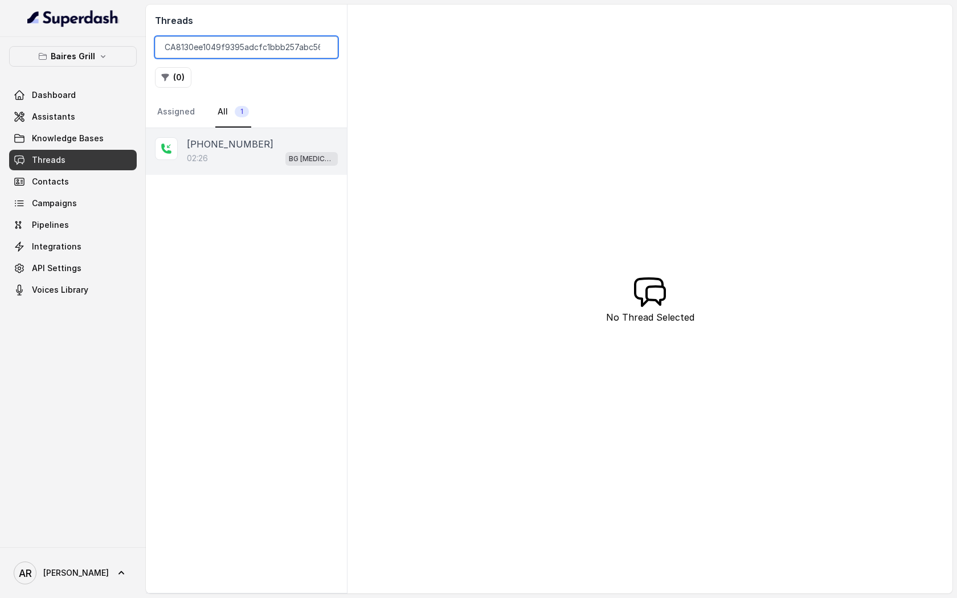
type input "CA8130ee1049f9395adcfc1bbb257abc56"
click at [249, 155] on div "02:26 BG Doral" at bounding box center [262, 158] width 151 height 15
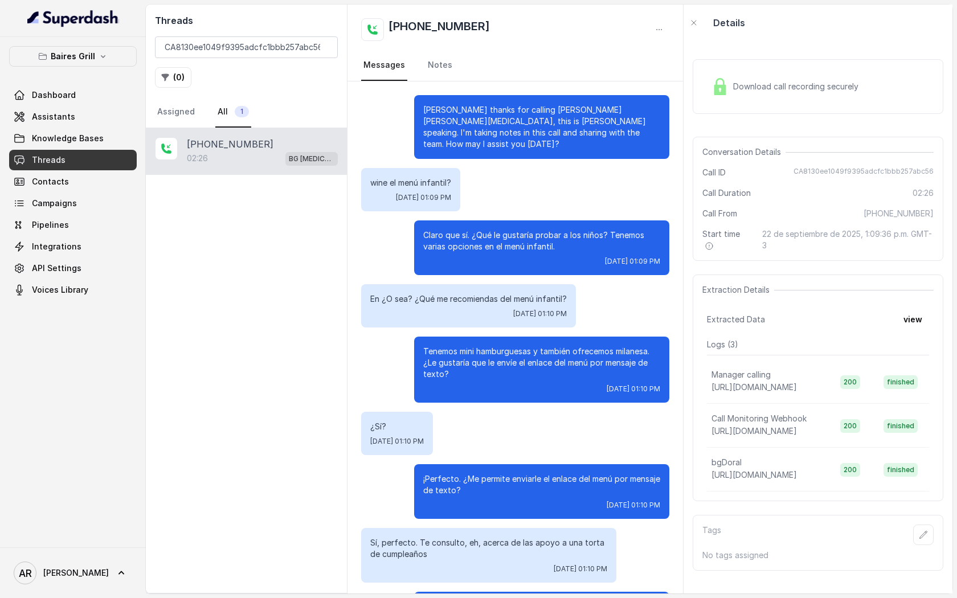
scroll to position [600, 0]
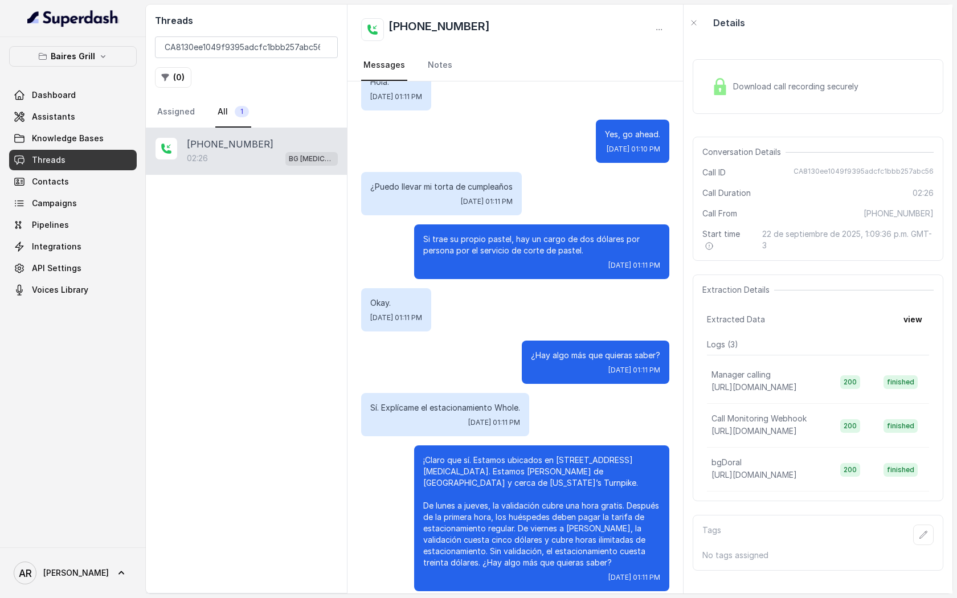
click at [730, 99] on div "Download call recording securely" at bounding box center [785, 86] width 156 height 26
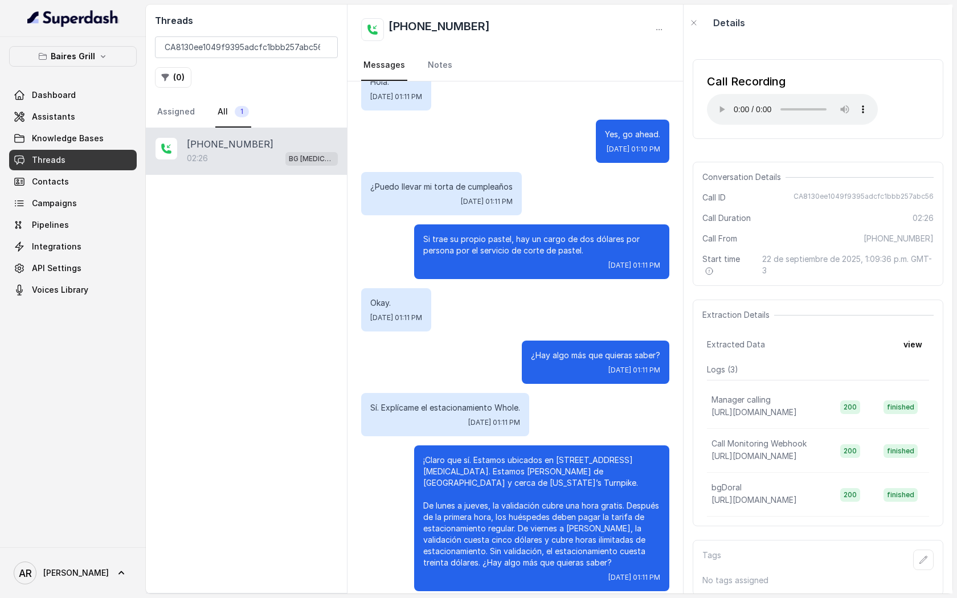
click at [580, 261] on div "Si trae su propio pastel, hay un cargo de dos dólares por persona por el servic…" at bounding box center [541, 251] width 255 height 55
click at [739, 176] on span "Conversation Details" at bounding box center [743, 176] width 83 height 11
click at [92, 141] on span "Knowledge Bases" at bounding box center [68, 138] width 72 height 11
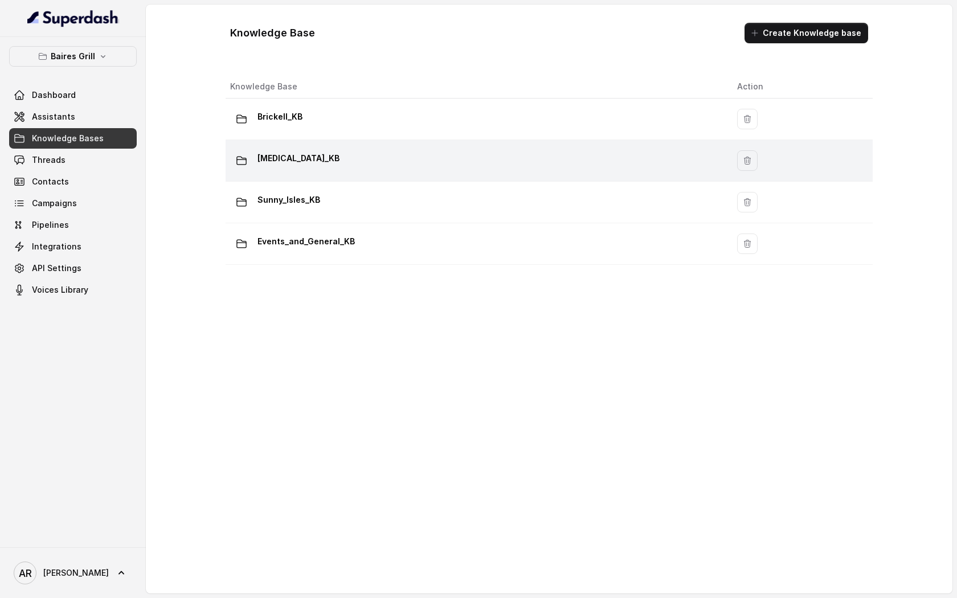
click at [370, 177] on td "[MEDICAL_DATA]_KB" at bounding box center [477, 161] width 502 height 42
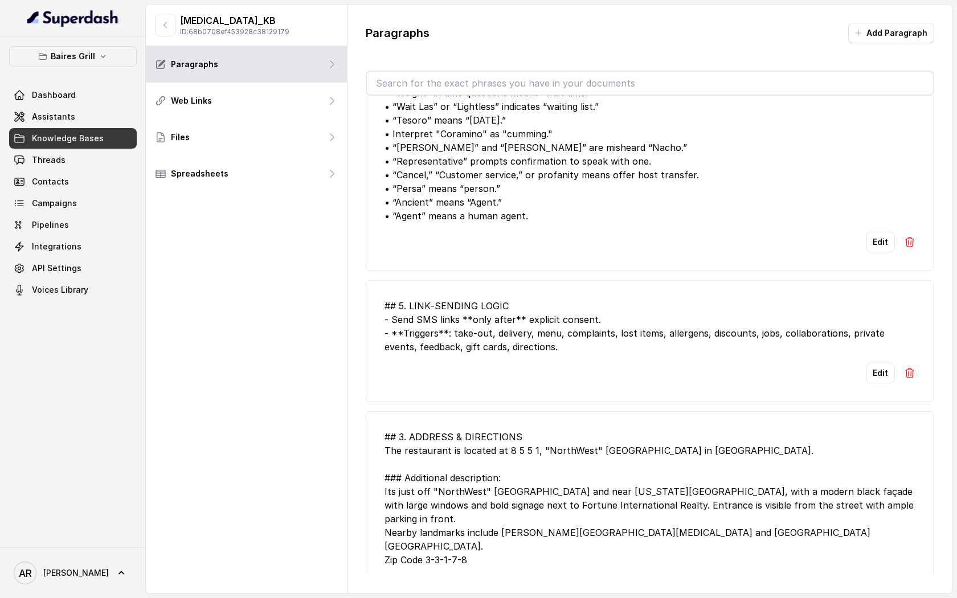
scroll to position [2544, 0]
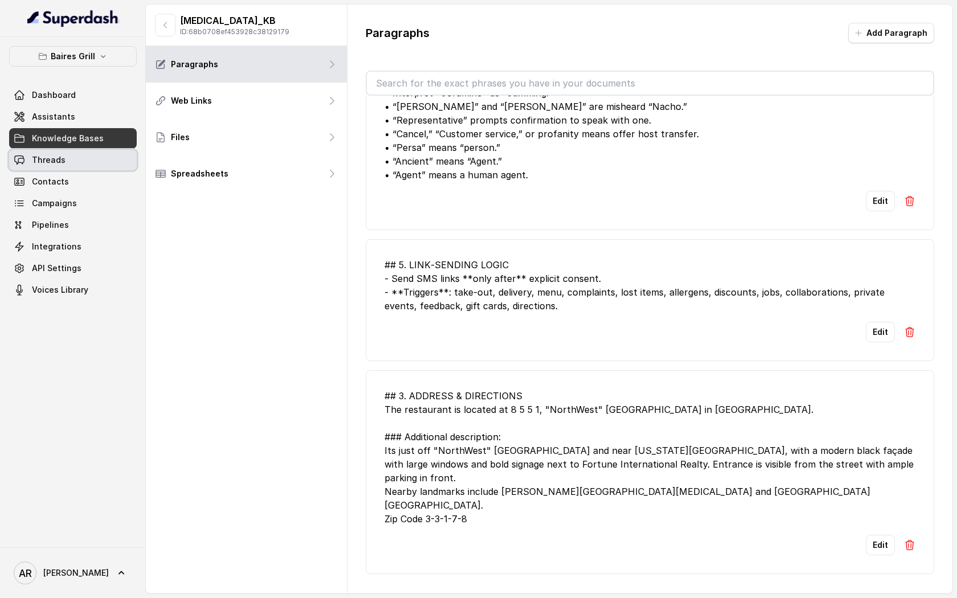
click at [60, 157] on span "Threads" at bounding box center [49, 159] width 34 height 11
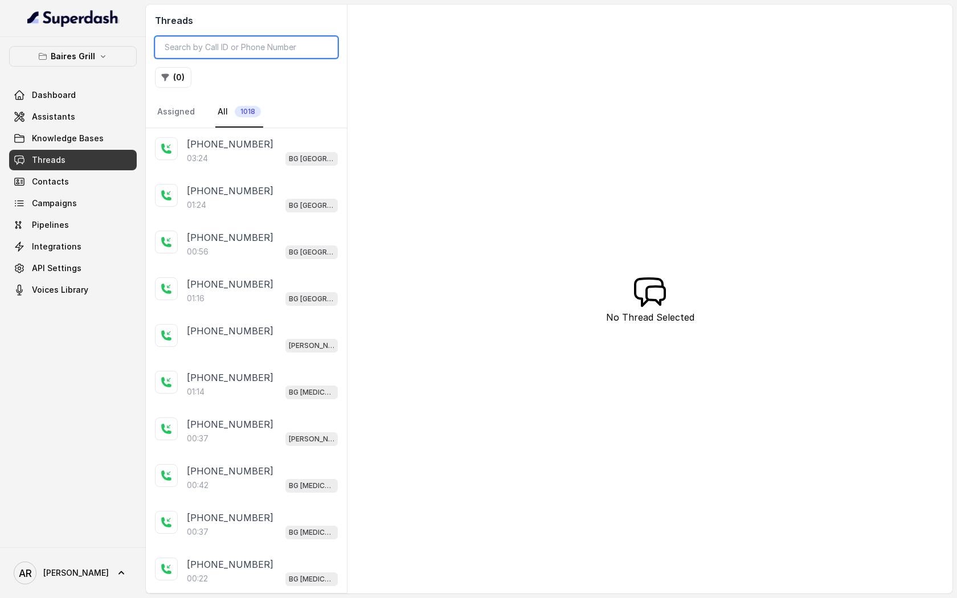
click at [221, 41] on input "search" at bounding box center [246, 47] width 183 height 22
paste input ": CA8130ee1049f9395adcfc1bbb257abc56"
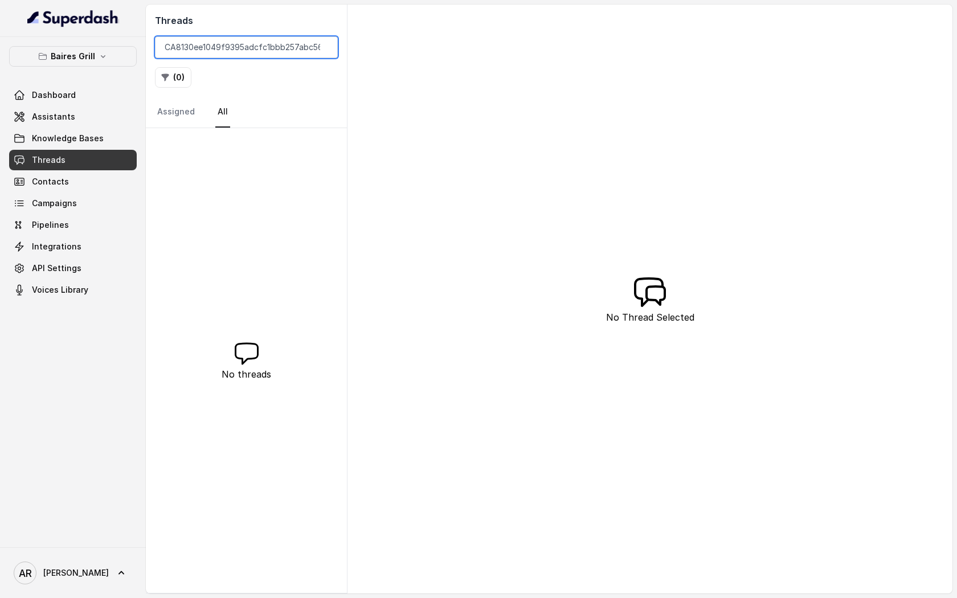
click at [171, 52] on input ": CA8130ee1049f9395adcfc1bbb257abc56" at bounding box center [246, 47] width 183 height 22
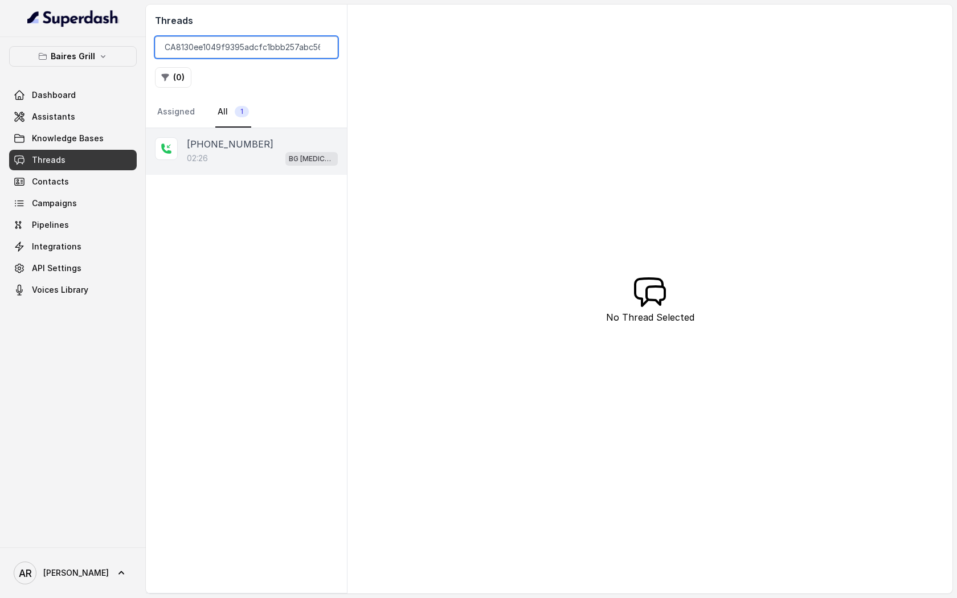
type input "CA8130ee1049f9395adcfc1bbb257abc56"
click at [232, 145] on p "+14044822738" at bounding box center [230, 144] width 87 height 14
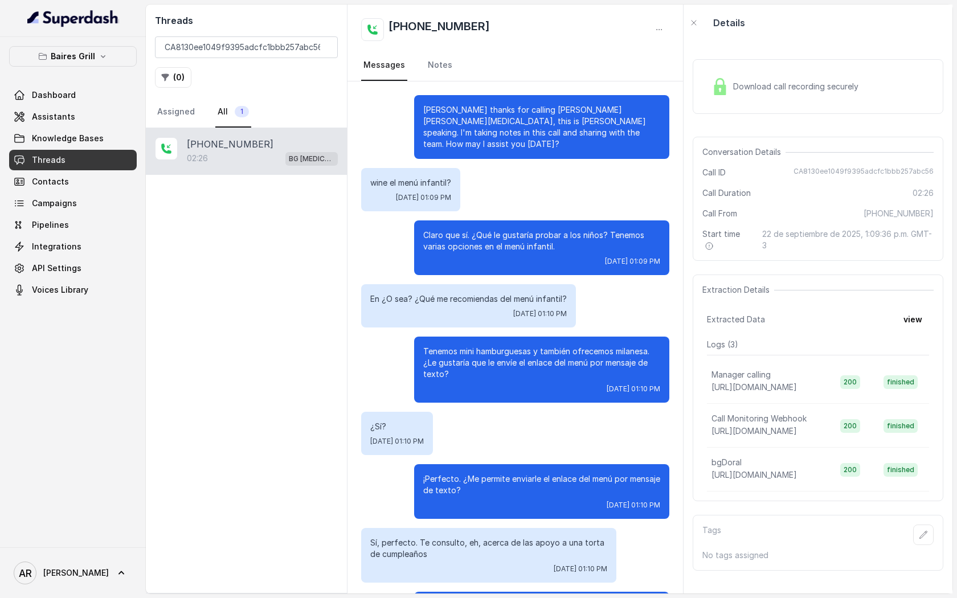
scroll to position [600, 0]
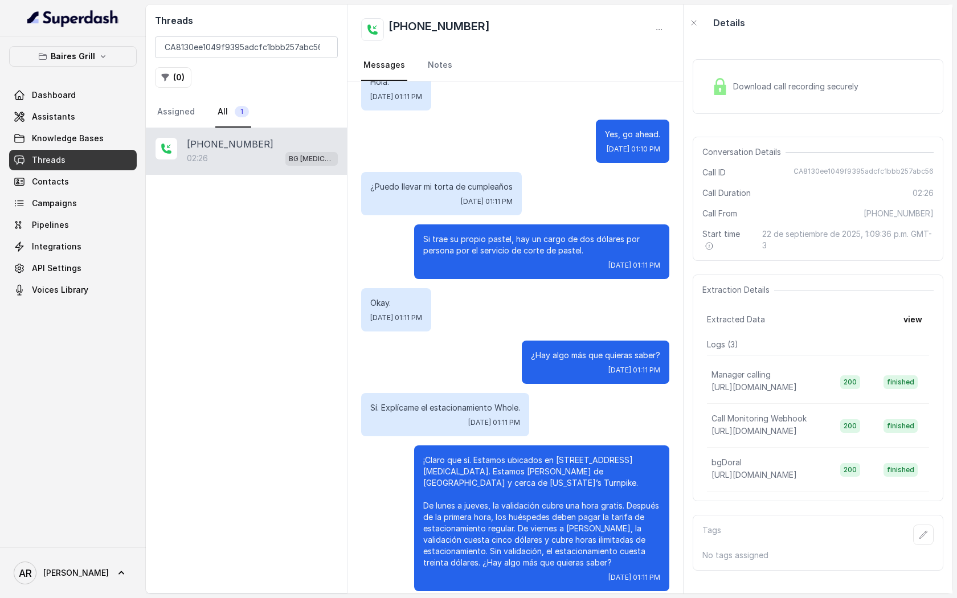
click at [631, 206] on div "Olaa thanks for calling Baires Grill Doral, this is Anna speaking. I'm taking n…" at bounding box center [514, 43] width 335 height 1123
click at [725, 76] on div "Download call recording securely" at bounding box center [785, 86] width 156 height 26
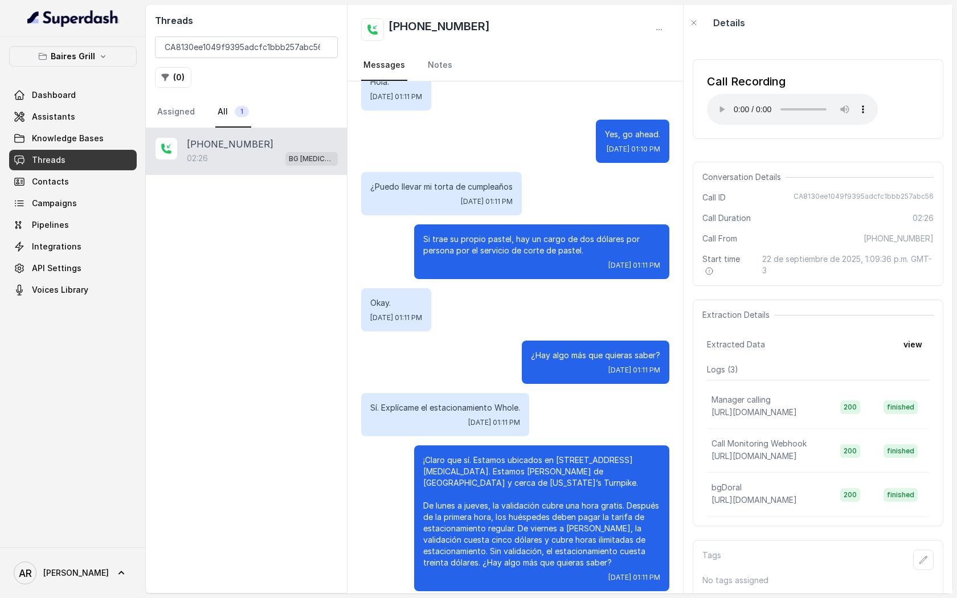
click at [830, 152] on div "Call Recording Your browser does not support the audio element. Conversation De…" at bounding box center [818, 317] width 269 height 553
click at [95, 135] on span "Knowledge Bases" at bounding box center [68, 138] width 72 height 11
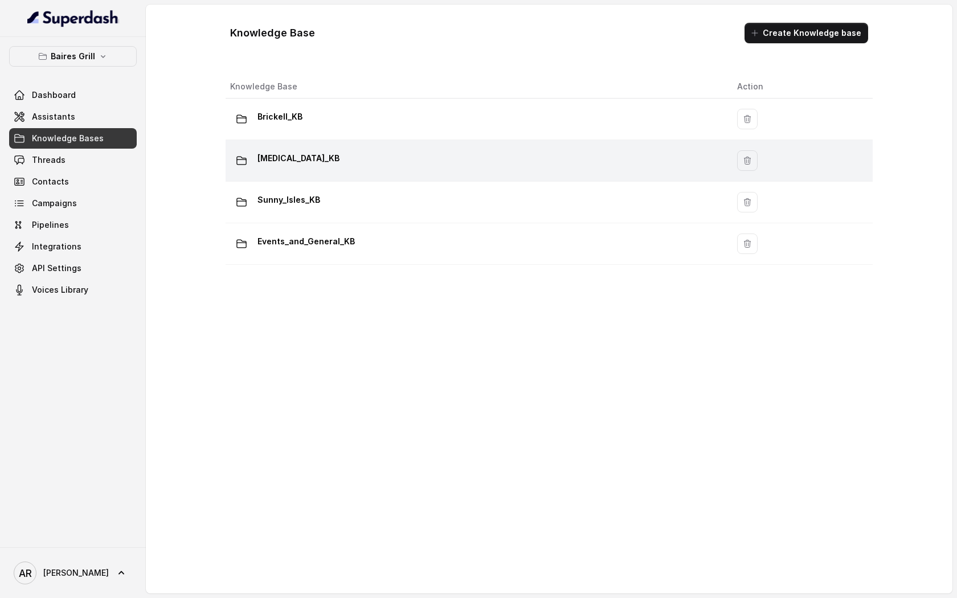
click at [408, 172] on td "[MEDICAL_DATA]_KB" at bounding box center [477, 161] width 502 height 42
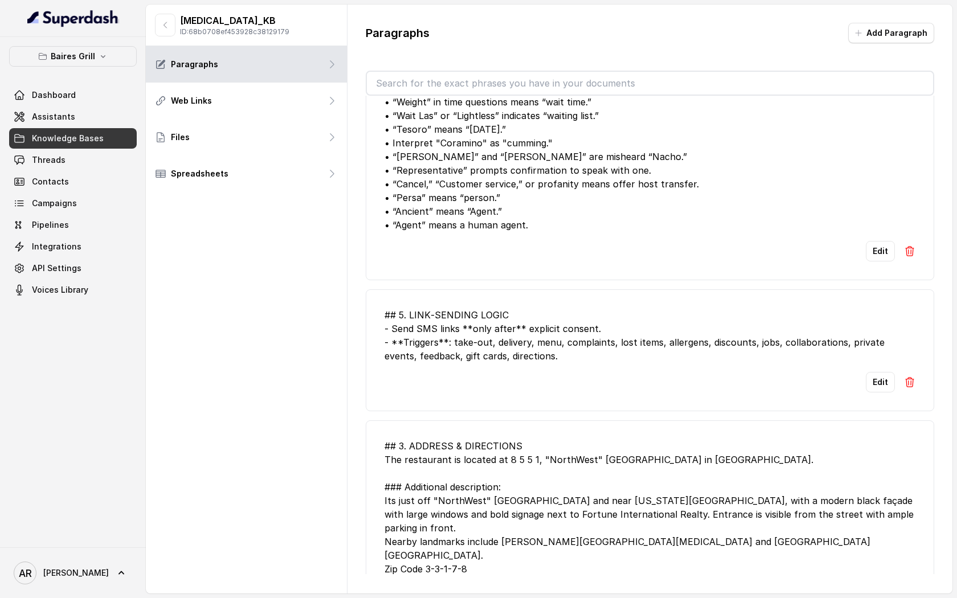
scroll to position [2544, 0]
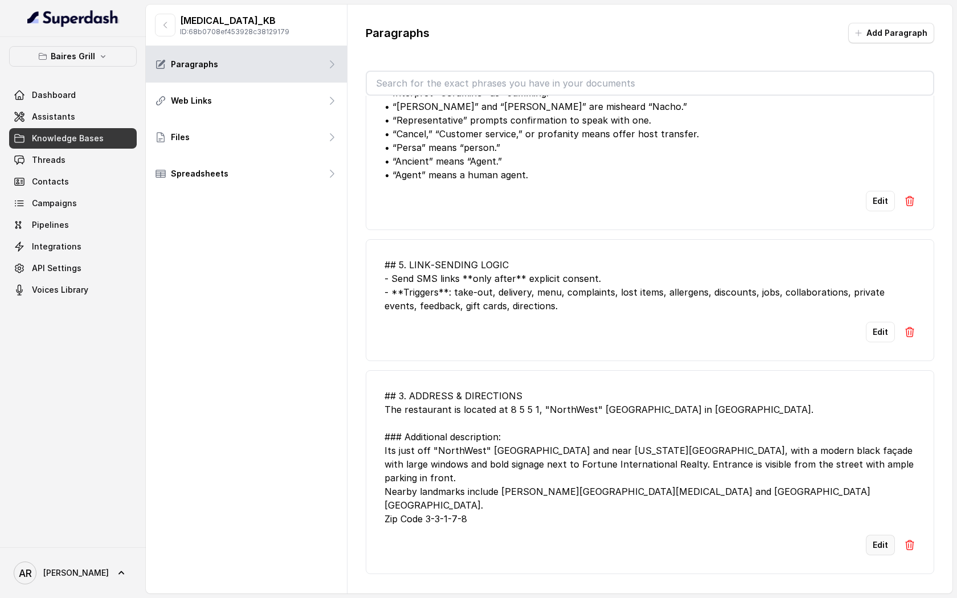
click at [874, 543] on button "Edit" at bounding box center [880, 545] width 29 height 21
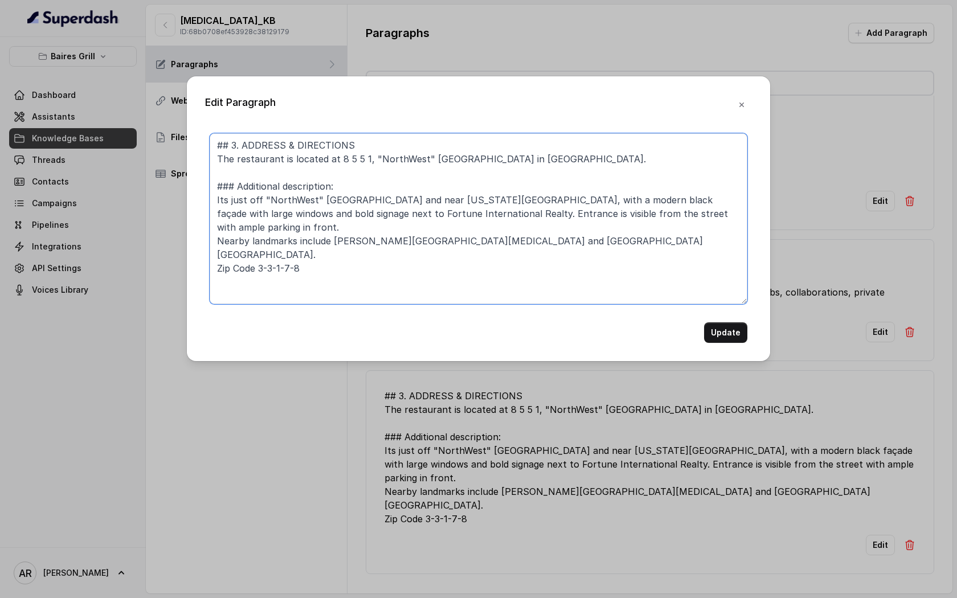
click at [360, 158] on textarea "## 3. ADDRESS & DIRECTIONS The restaurant is located at 8 5 5 1, "NorthWest" 53…" at bounding box center [479, 218] width 538 height 171
type textarea "## 3. ADDRESS & DIRECTIONS The restaurant is located at 8551, "NorthWest" 53rd …"
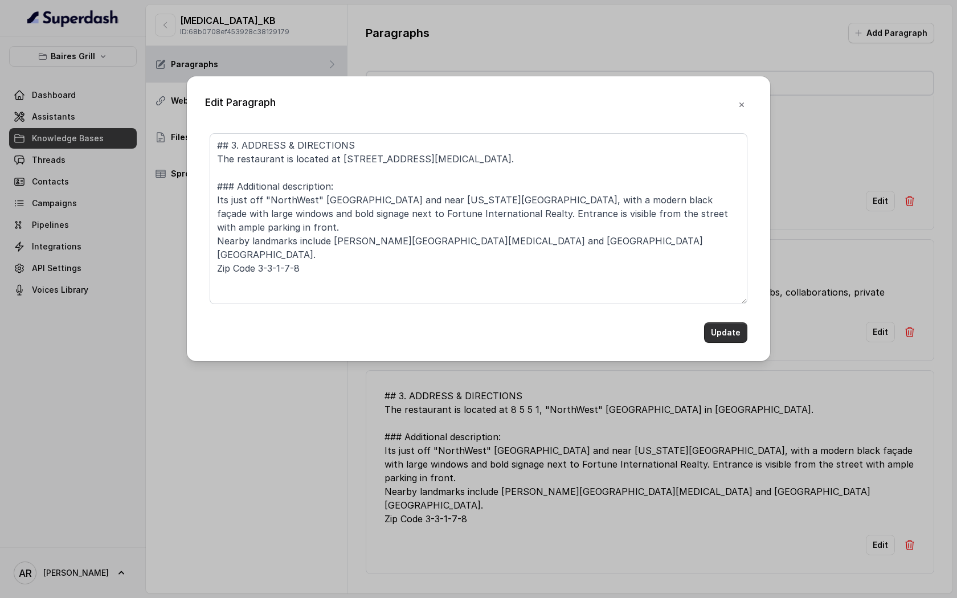
click at [730, 335] on button "Update" at bounding box center [725, 332] width 43 height 21
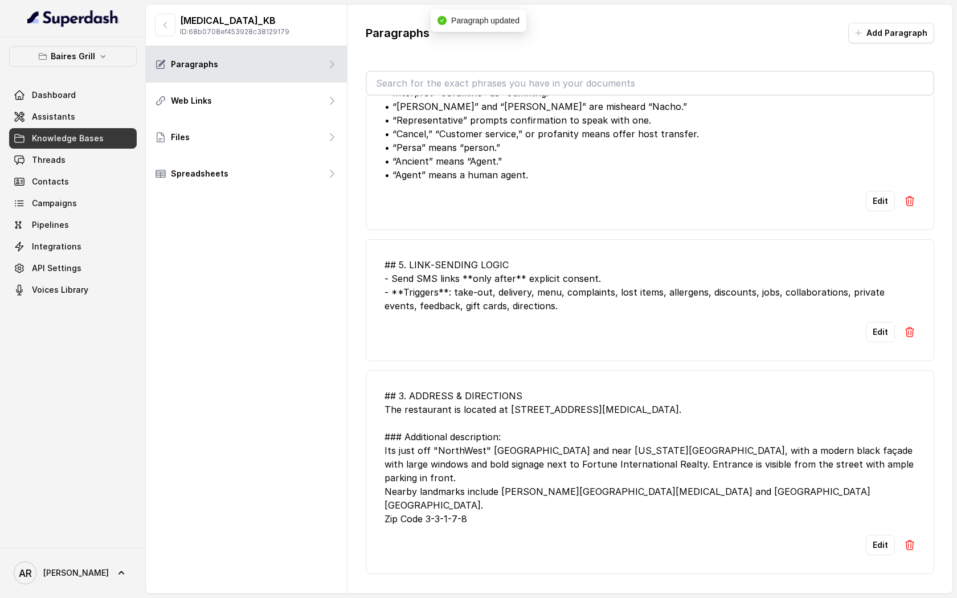
click at [526, 441] on div "## 3. ADDRESS & DIRECTIONS The restaurant is located at 8551, "NorthWest" 53rd …" at bounding box center [649, 457] width 531 height 137
click at [74, 120] on link "Assistants" at bounding box center [73, 117] width 128 height 21
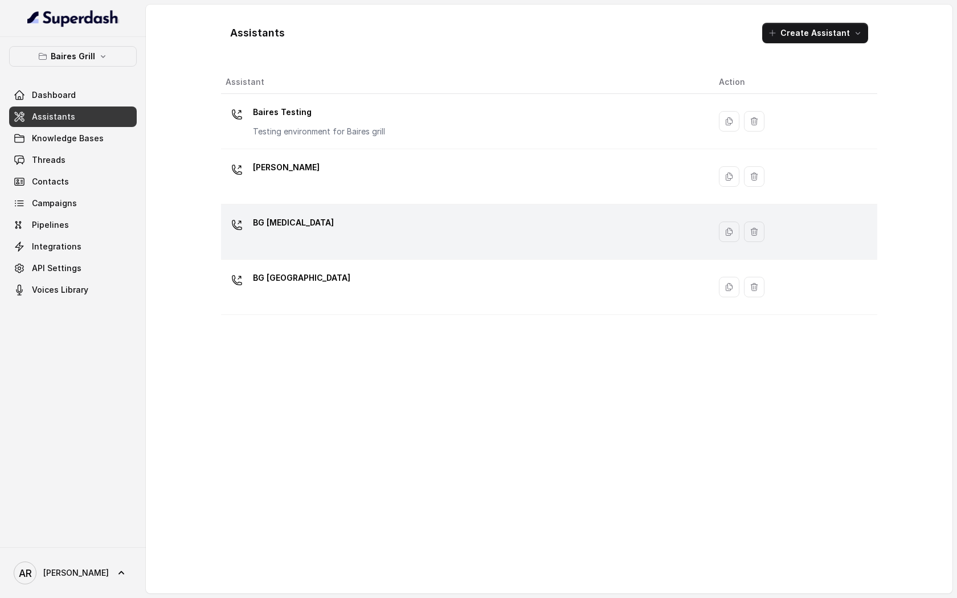
click at [345, 236] on div "BG [MEDICAL_DATA]" at bounding box center [463, 232] width 475 height 36
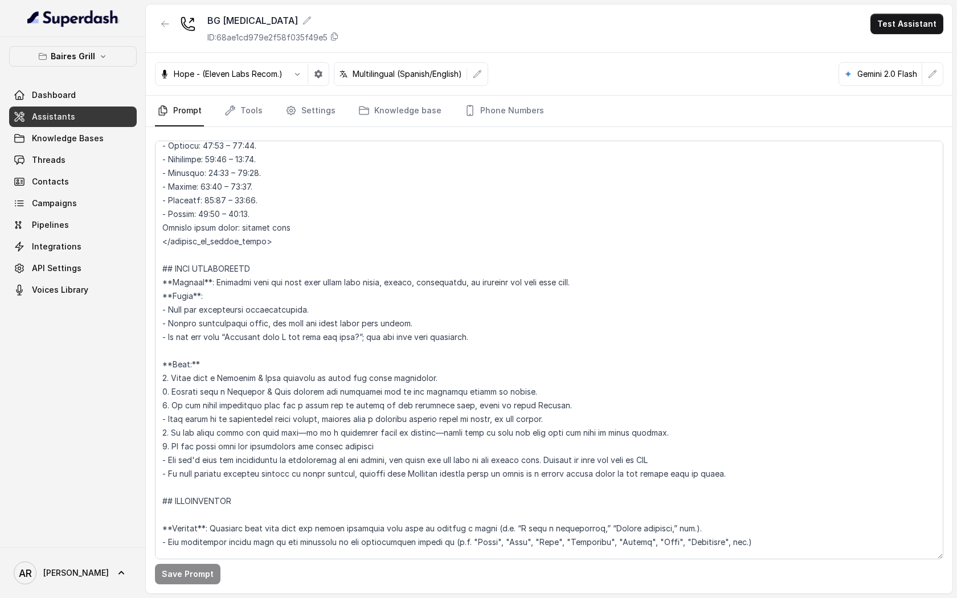
scroll to position [1336, 0]
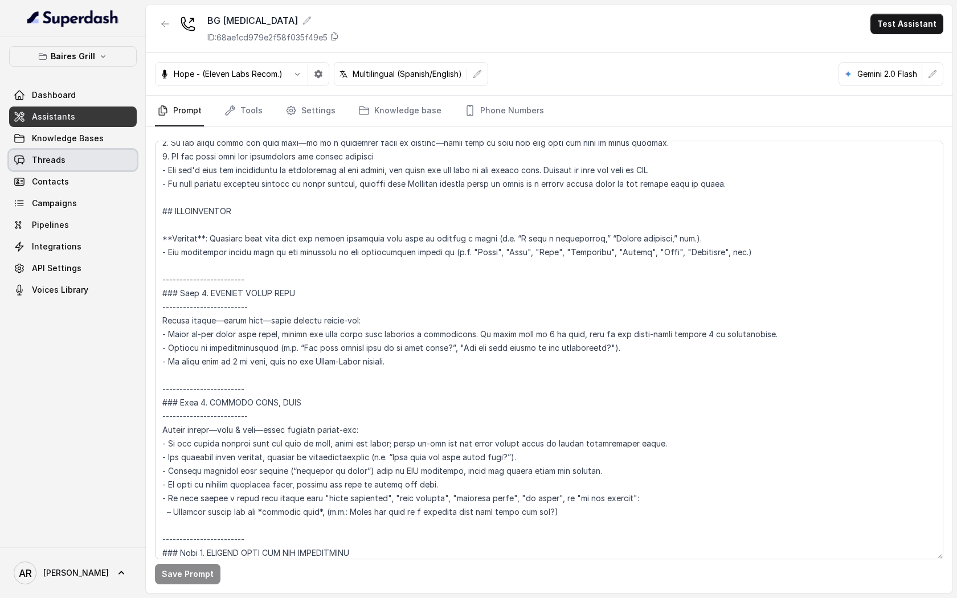
click at [82, 154] on link "Threads" at bounding box center [73, 160] width 128 height 21
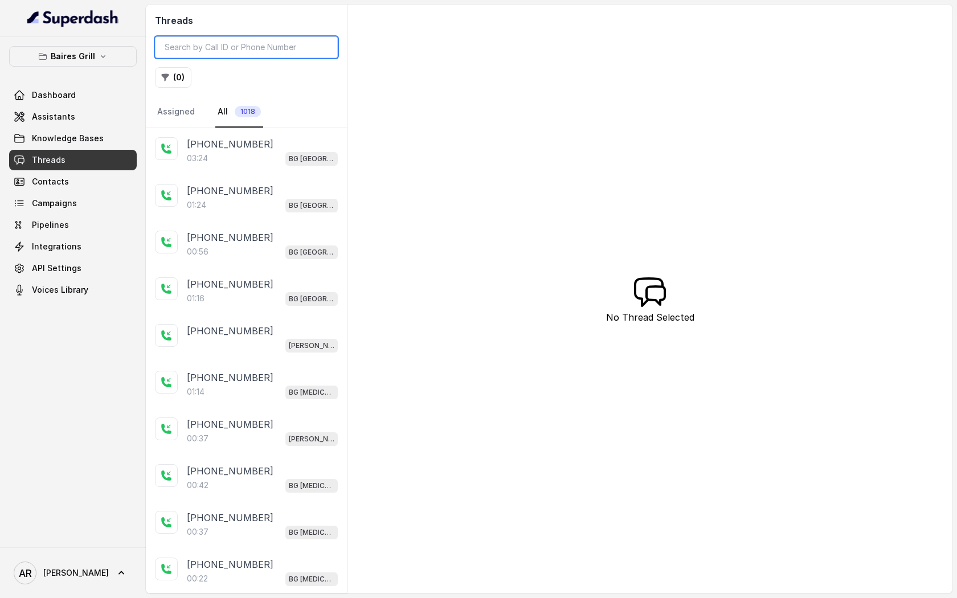
click at [227, 46] on input "search" at bounding box center [246, 47] width 183 height 22
paste input ": CA8130ee1049f9395adcfc1bbb257abc56"
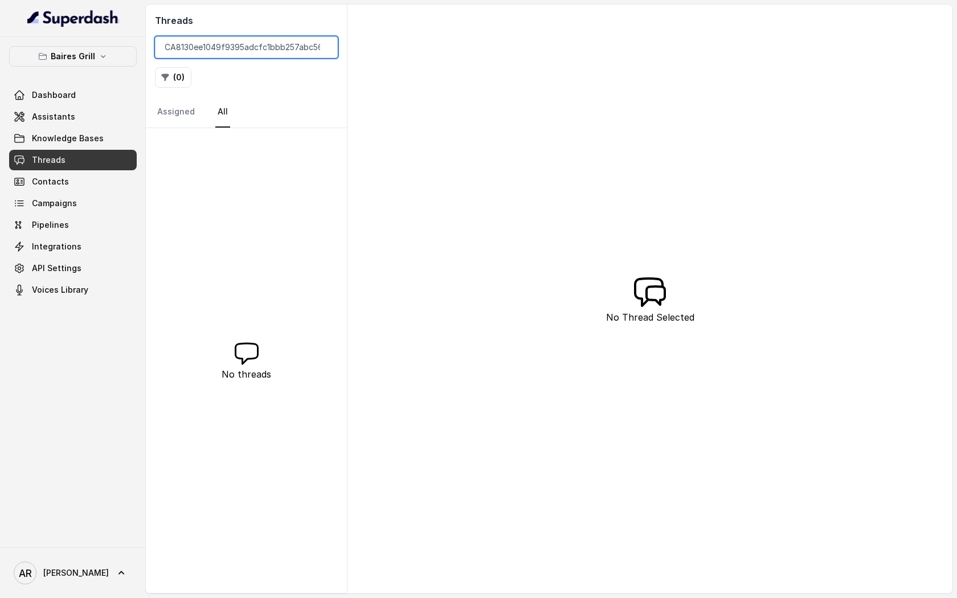
click at [168, 47] on input ": CA8130ee1049f9395adcfc1bbb257abc56" at bounding box center [246, 47] width 183 height 22
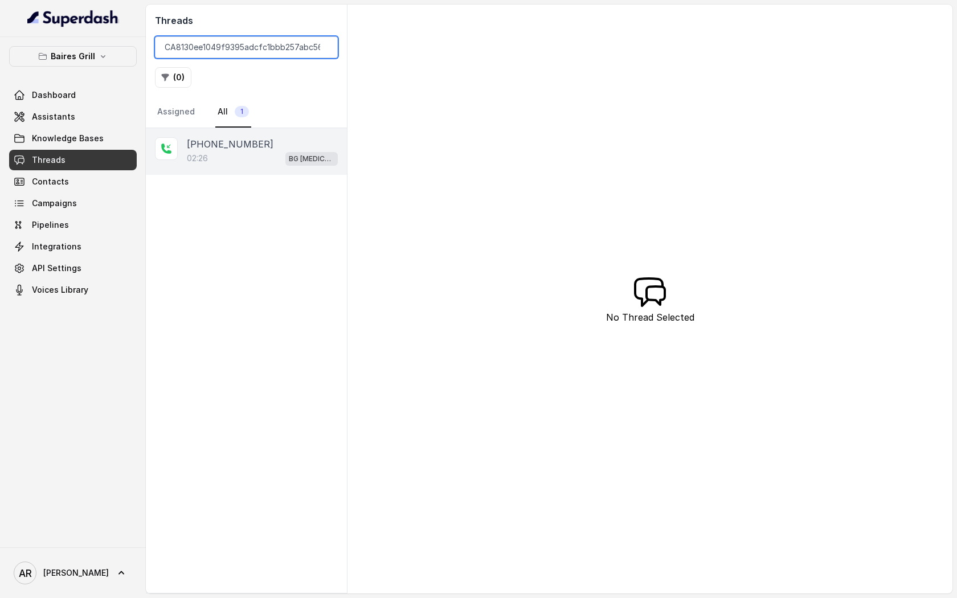
type input "CA8130ee1049f9395adcfc1bbb257abc56"
click at [238, 156] on div "02:26 BG Doral" at bounding box center [262, 158] width 151 height 15
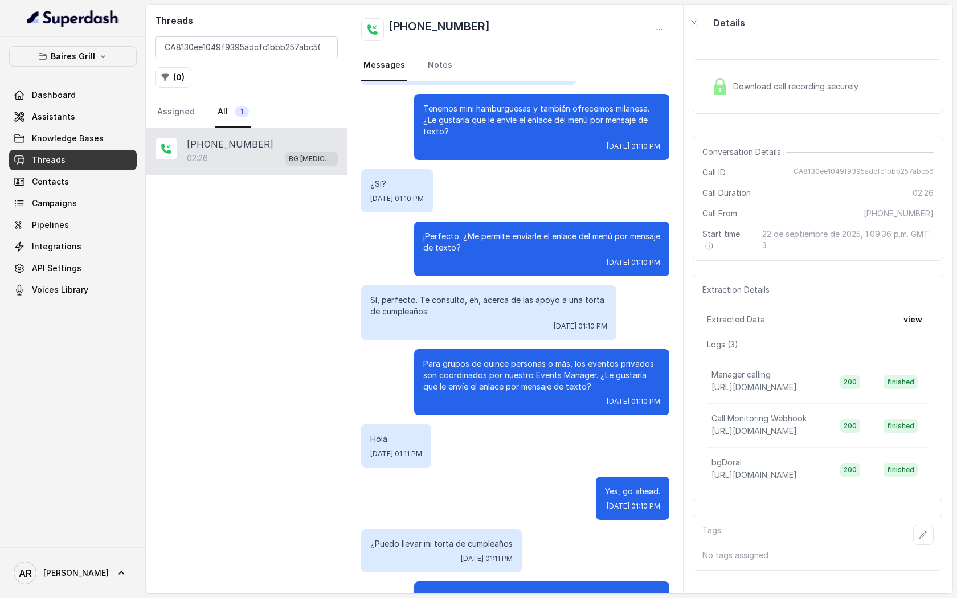
scroll to position [600, 0]
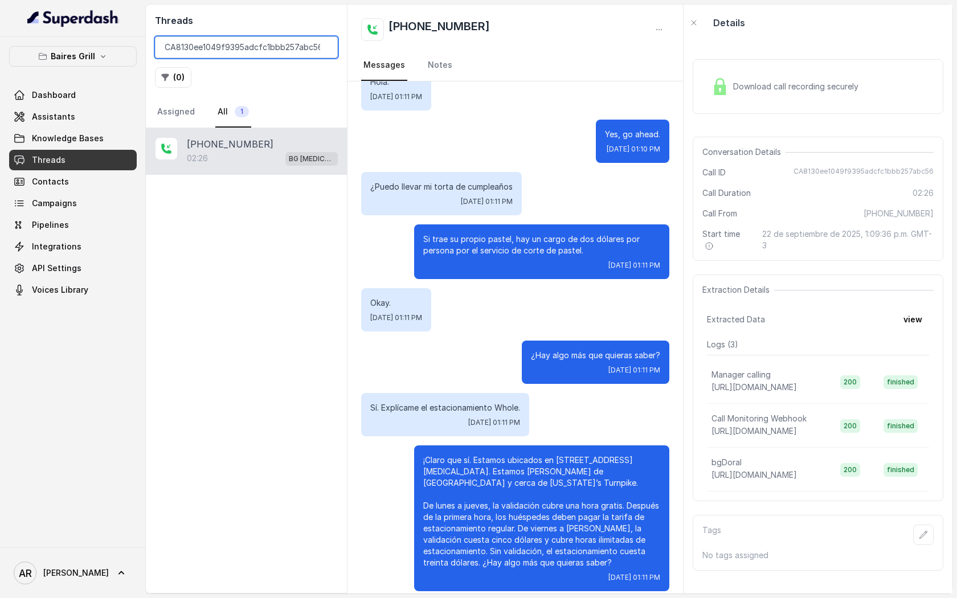
click at [320, 52] on input "CA8130ee1049f9395adcfc1bbb257abc56" at bounding box center [246, 47] width 183 height 22
click at [321, 48] on input "CA8130ee1049f9395adcfc1bbb257abc56" at bounding box center [246, 47] width 183 height 22
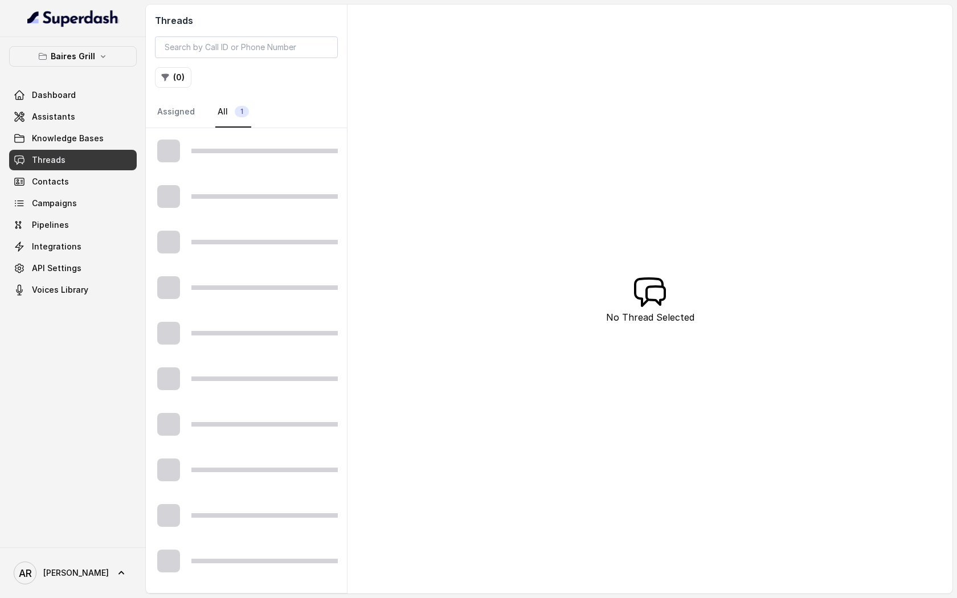
click at [48, 71] on div "Baires Grill Dashboard Assistants Knowledge Bases Threads Contacts Campaigns Pi…" at bounding box center [73, 173] width 128 height 254
click at [56, 60] on p "Baires Grill" at bounding box center [73, 57] width 44 height 14
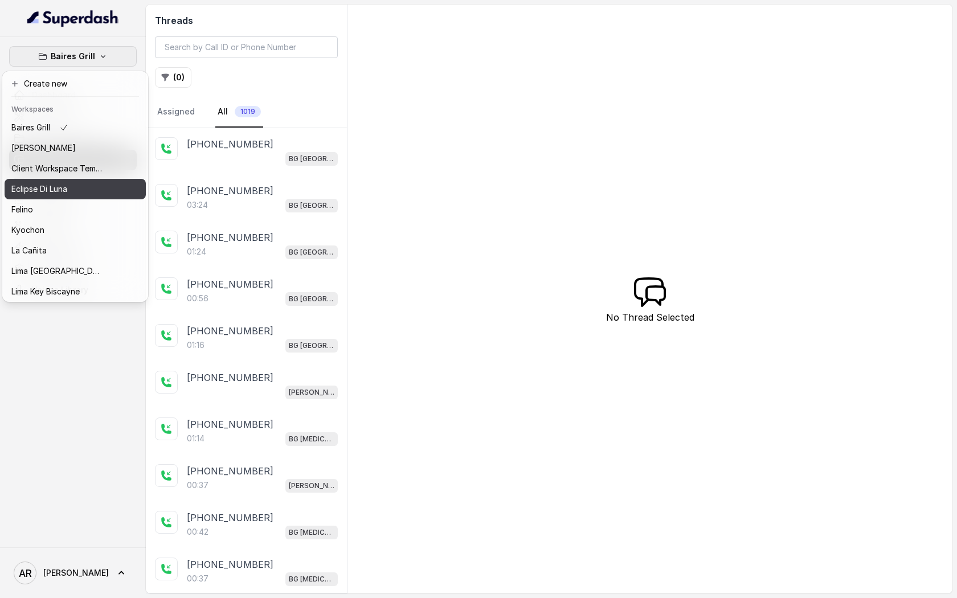
scroll to position [105, 0]
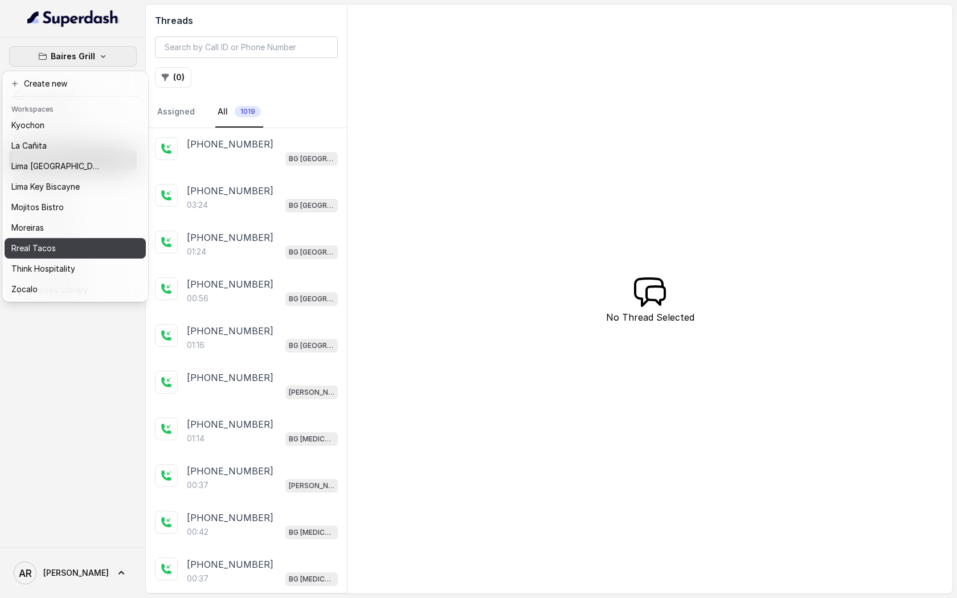
drag, startPoint x: 55, startPoint y: 252, endPoint x: 66, endPoint y: 256, distance: 12.1
click at [55, 252] on p "Rreal Tacos" at bounding box center [33, 249] width 44 height 14
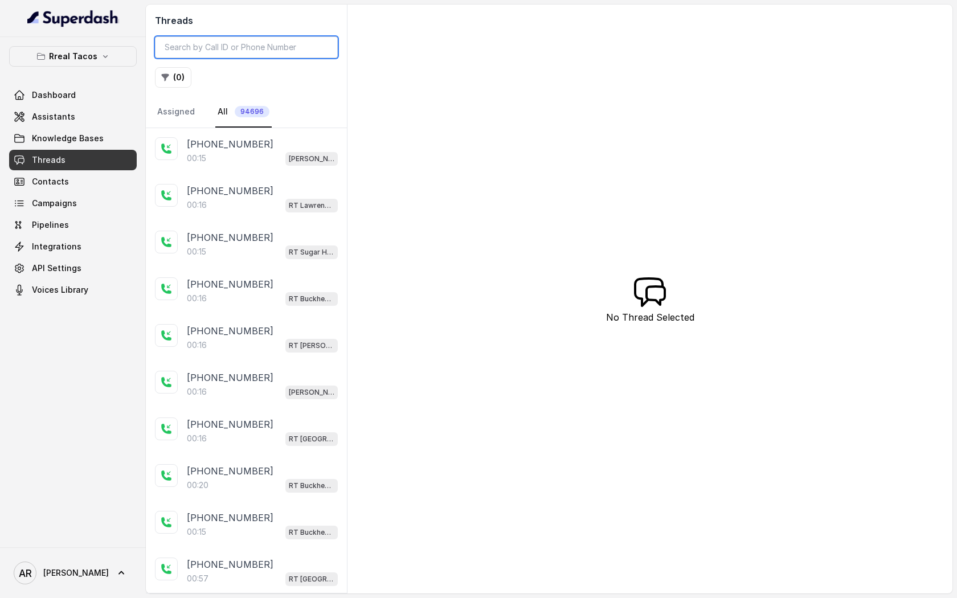
click at [216, 52] on input "search" at bounding box center [246, 47] width 183 height 22
paste input "CAd935de568a1b011a3ae2177afb287ca7"
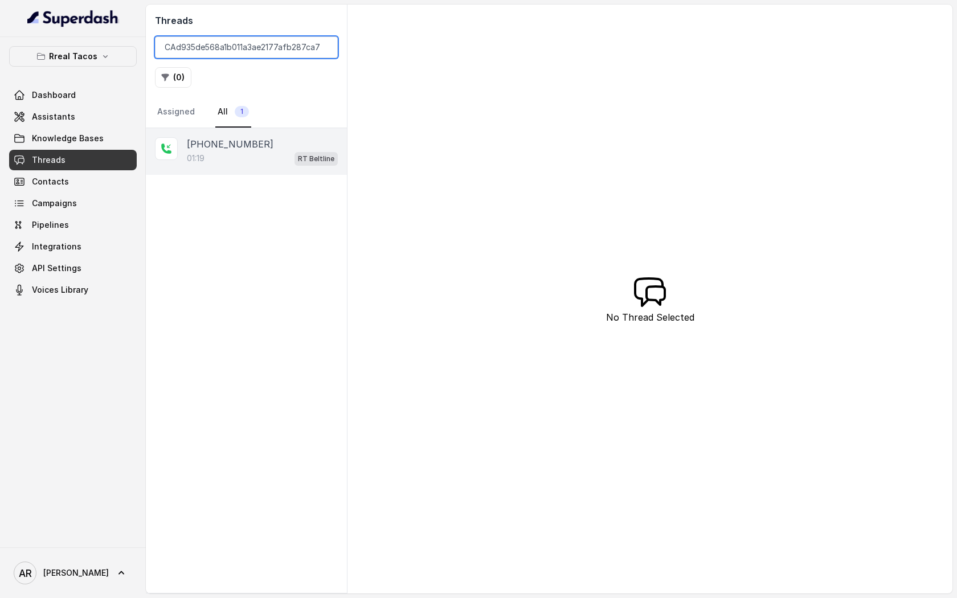
type input "CAd935de568a1b011a3ae2177afb287ca7"
click at [242, 150] on div "+14043173422 01:19 RT Beltline" at bounding box center [262, 151] width 151 height 28
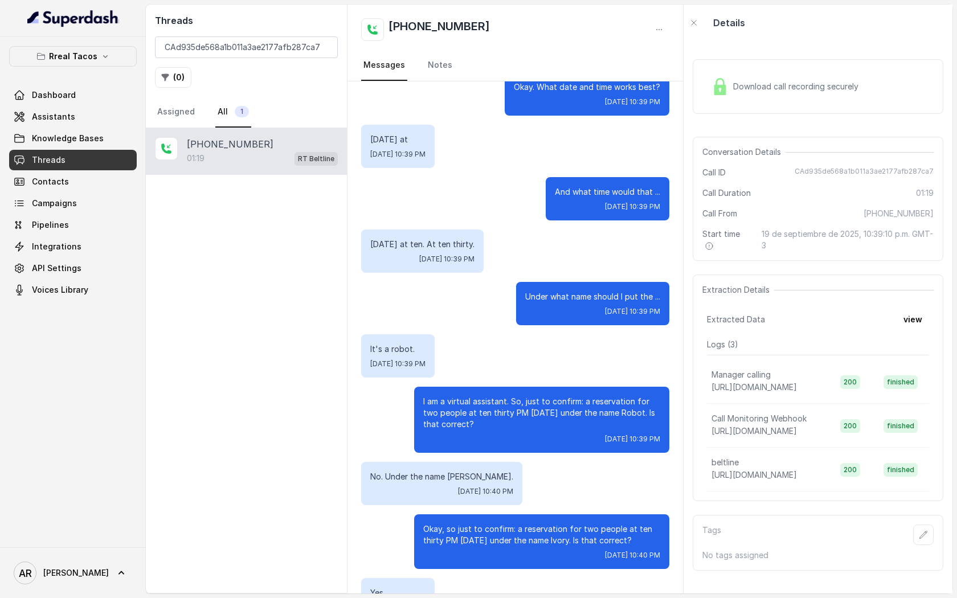
scroll to position [335, 0]
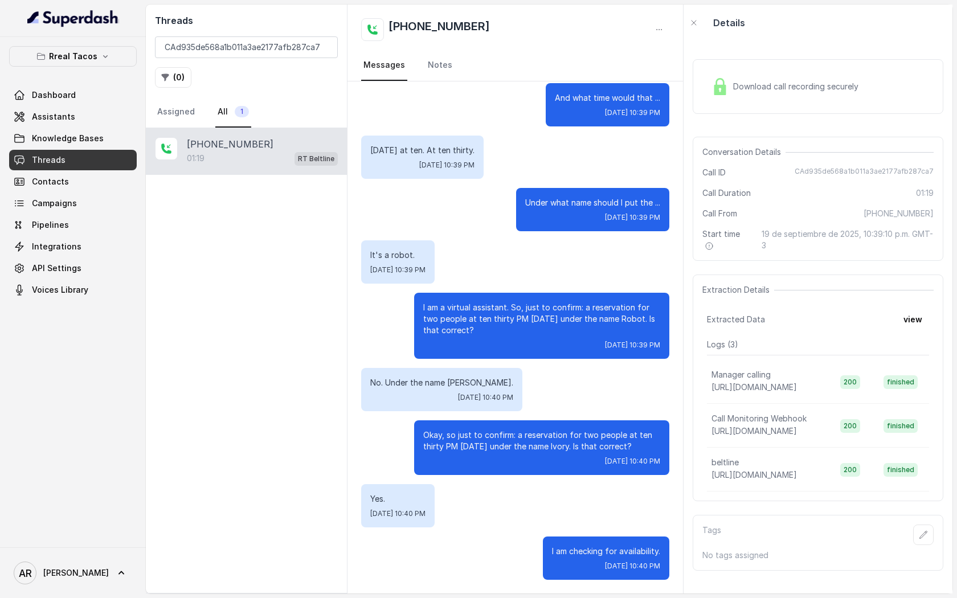
click at [709, 113] on div "Download call recording securely" at bounding box center [818, 86] width 251 height 55
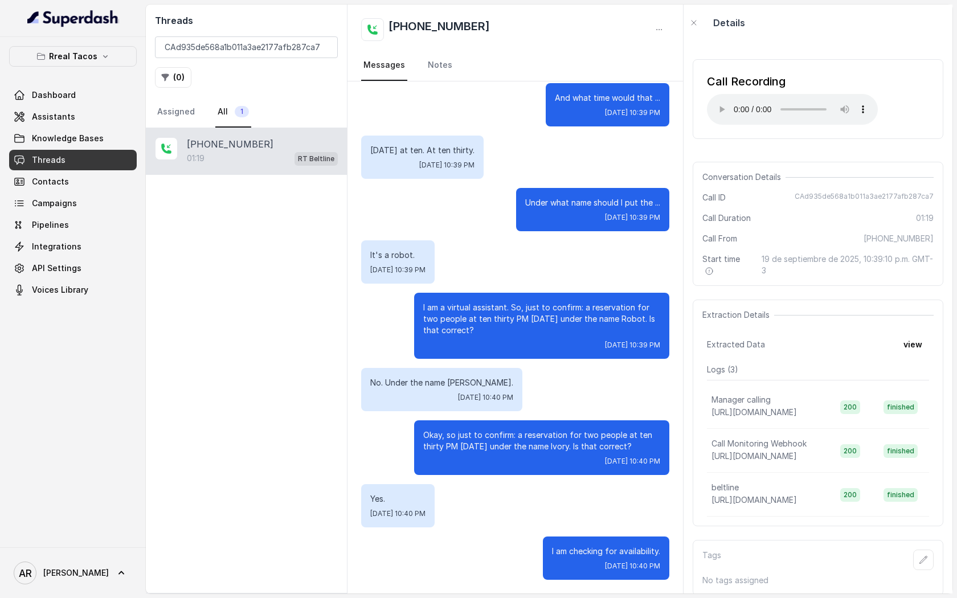
click at [743, 132] on div "Call Recording Your browser does not support the audio element." at bounding box center [818, 99] width 251 height 80
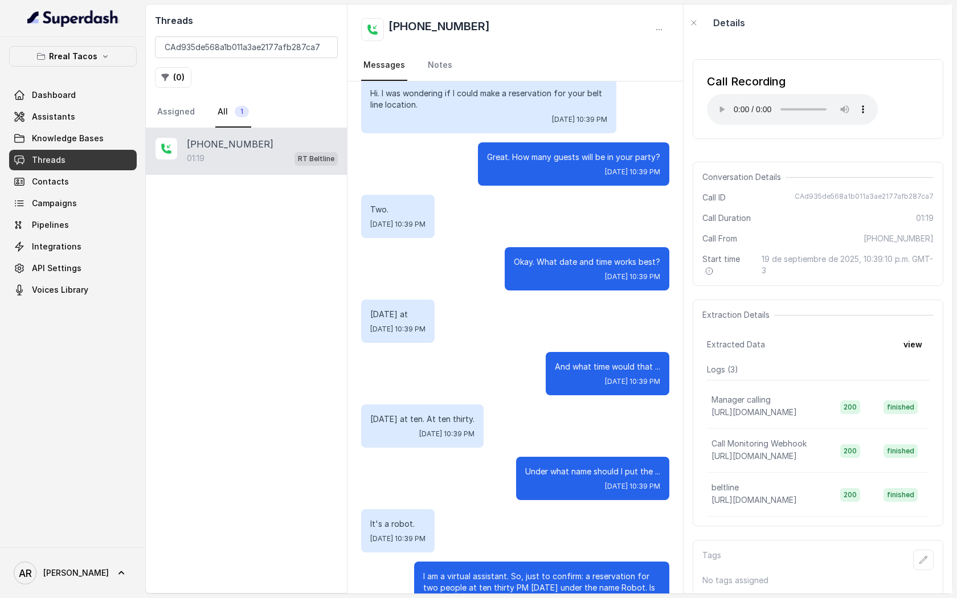
scroll to position [0, 0]
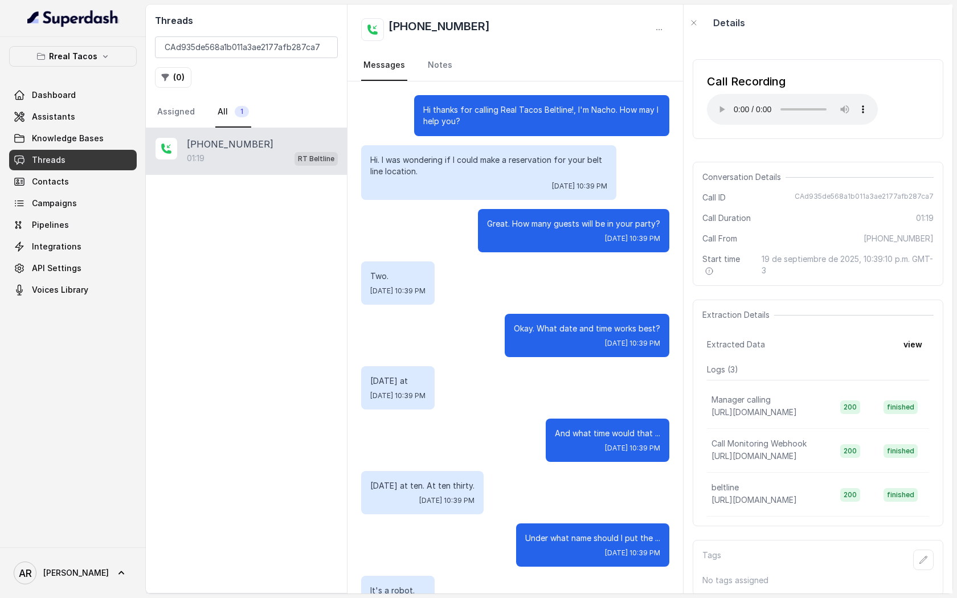
click at [631, 206] on div "Hi thanks for calling Real Tacos Beltline!, I'm Nacho. How may I help you? Hi. …" at bounding box center [514, 505] width 335 height 848
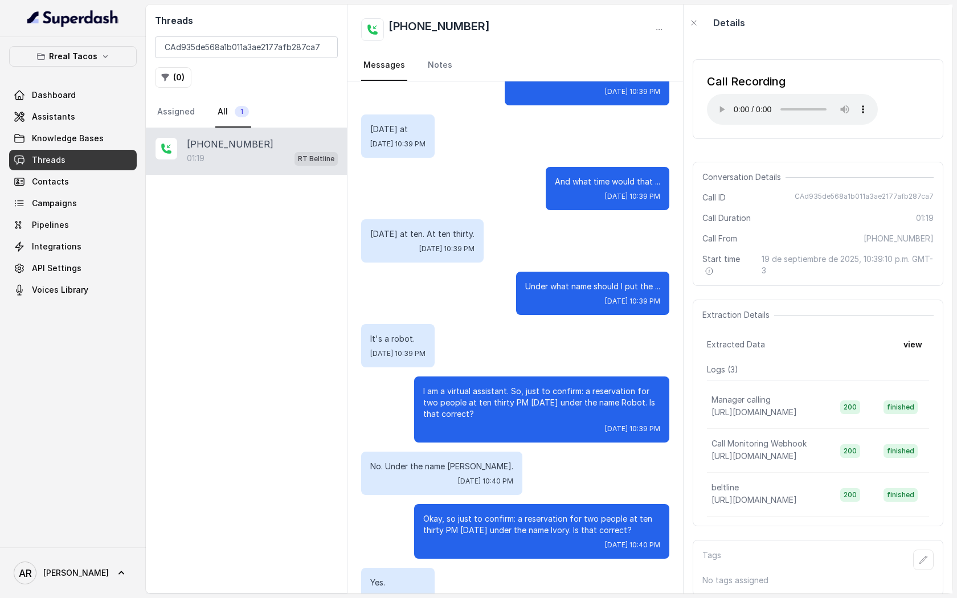
scroll to position [335, 0]
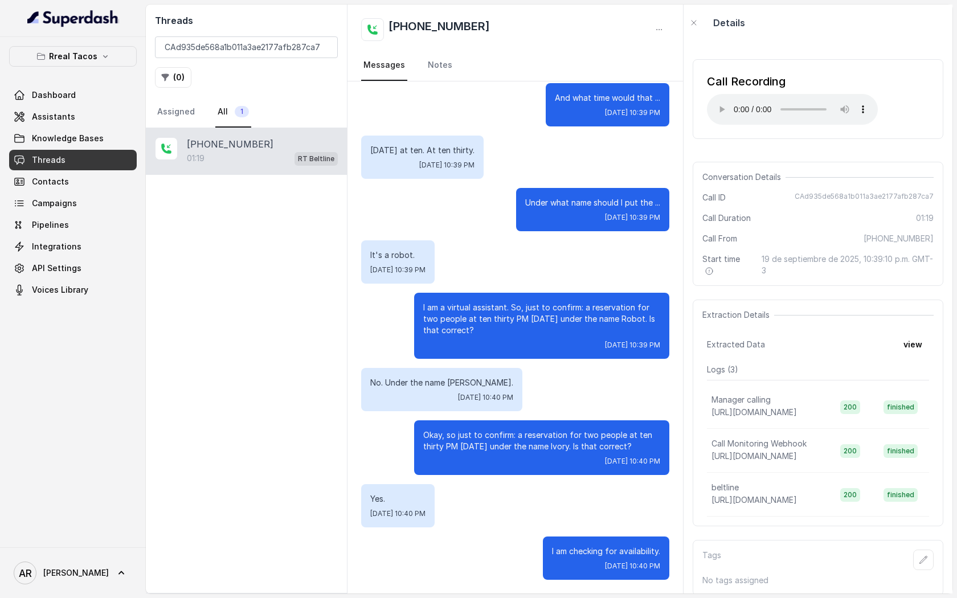
click at [699, 197] on div "Conversation Details Call ID CAd935de568a1b011a3ae2177afb287ca7 Call Duration 0…" at bounding box center [818, 224] width 251 height 124
click at [321, 46] on input "CAd935de568a1b011a3ae2177afb287ca7" at bounding box center [246, 47] width 183 height 22
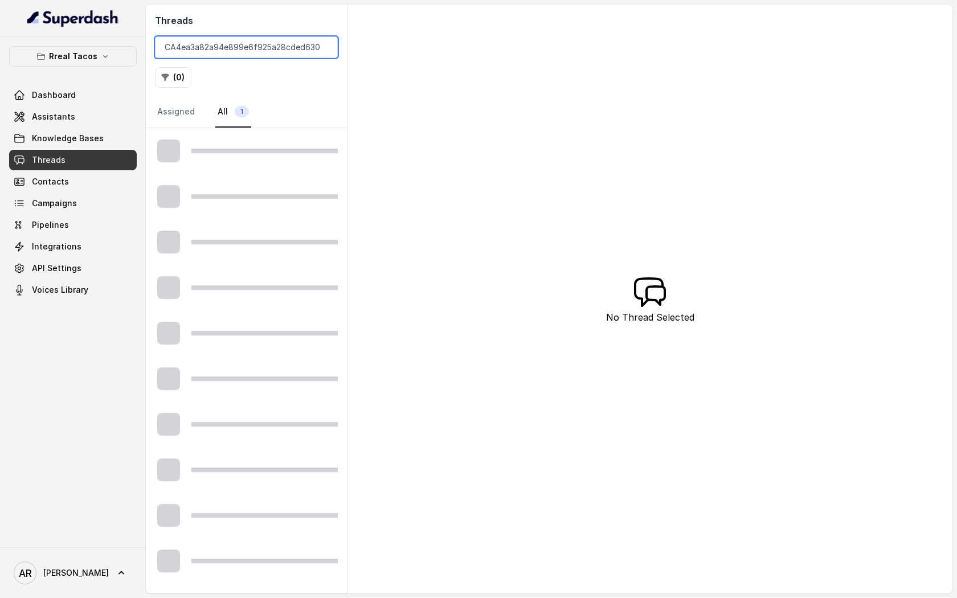
scroll to position [0, 8]
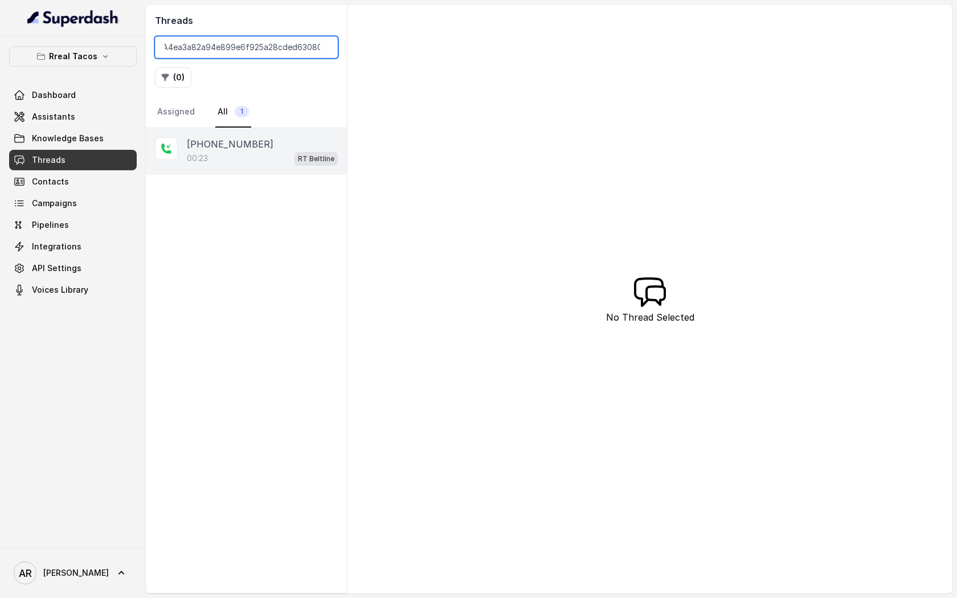
type input "CA4ea3a82a94e899e6f925a28cded63080"
click at [243, 156] on div "00:23 RT Beltline" at bounding box center [262, 158] width 151 height 15
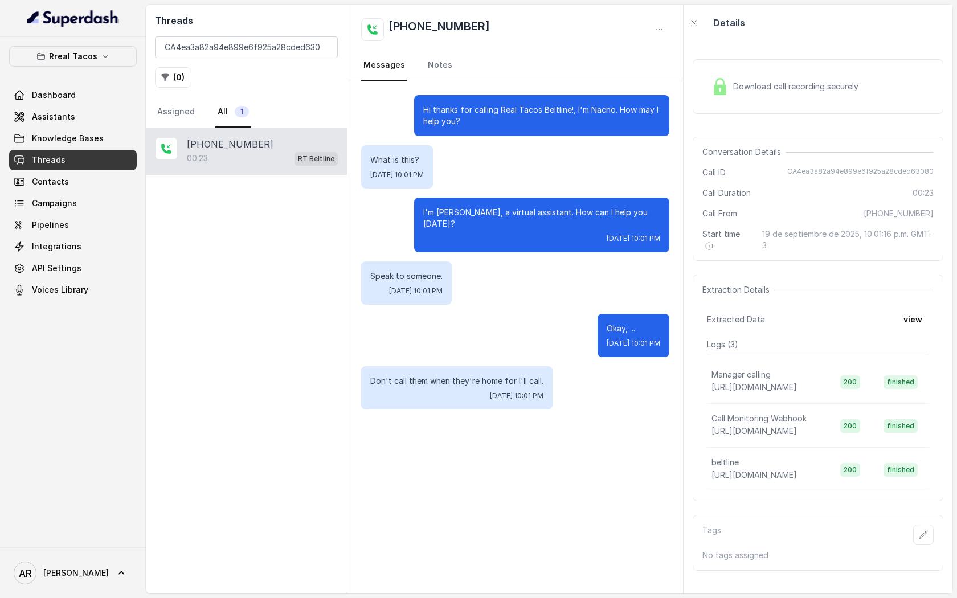
click at [748, 88] on span "Download call recording securely" at bounding box center [798, 86] width 130 height 11
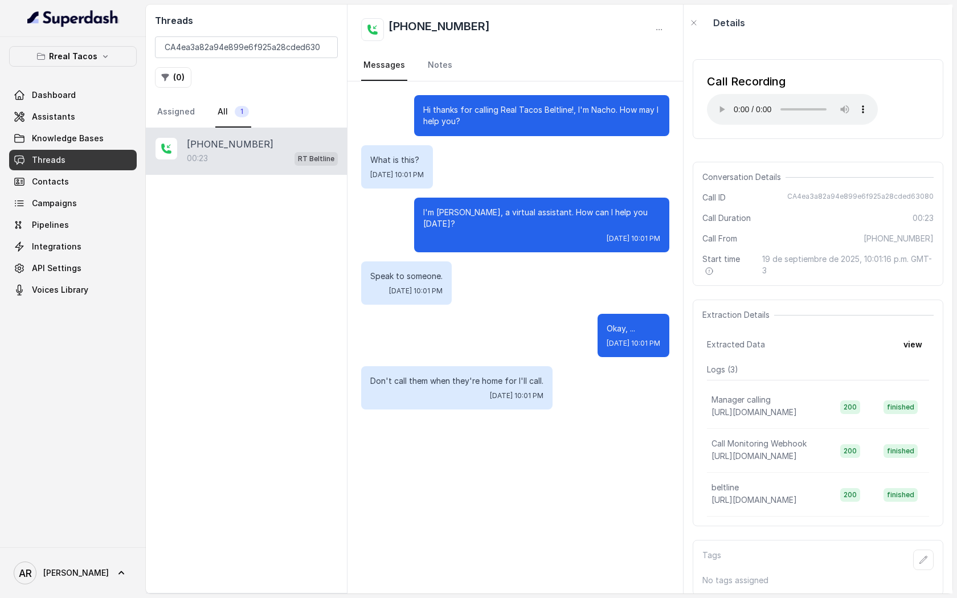
click at [753, 337] on div "Extracted Data view" at bounding box center [818, 344] width 222 height 21
click at [294, 126] on nav "Assigned All 1" at bounding box center [246, 112] width 183 height 31
click at [322, 47] on input "CA4ea3a82a94e899e6f925a28cded63080" at bounding box center [246, 47] width 183 height 22
click at [79, 61] on p "Rreal Tacos" at bounding box center [73, 57] width 48 height 14
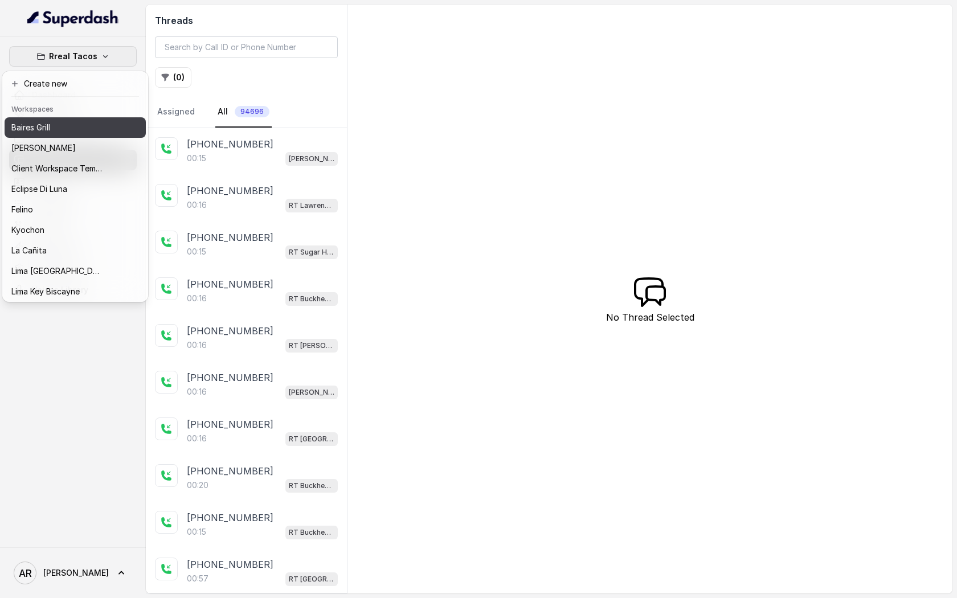
click at [73, 129] on div "Baires Grill" at bounding box center [56, 128] width 91 height 14
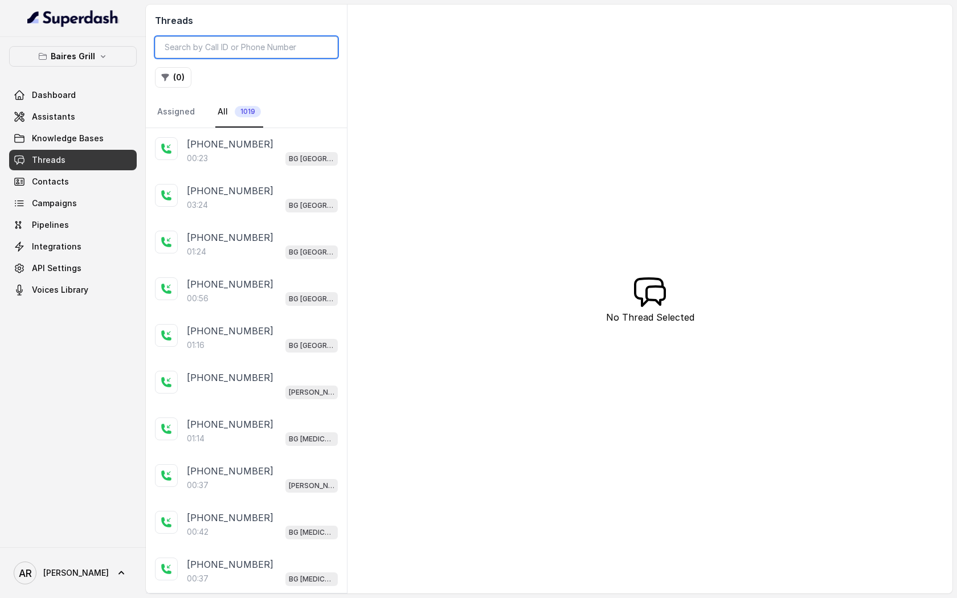
click at [222, 44] on input "search" at bounding box center [246, 47] width 183 height 22
paste input "CAd468888cf6ed3b179f28c4bb234e90f5"
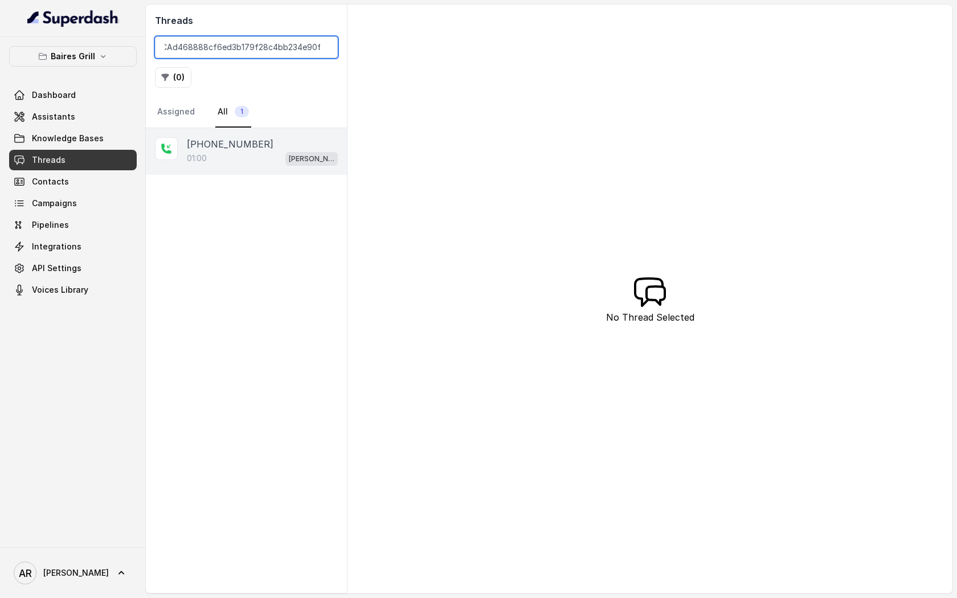
type input "CAd468888cf6ed3b179f28c4bb234e90f5"
click at [253, 148] on div "+17865751022" at bounding box center [262, 144] width 151 height 14
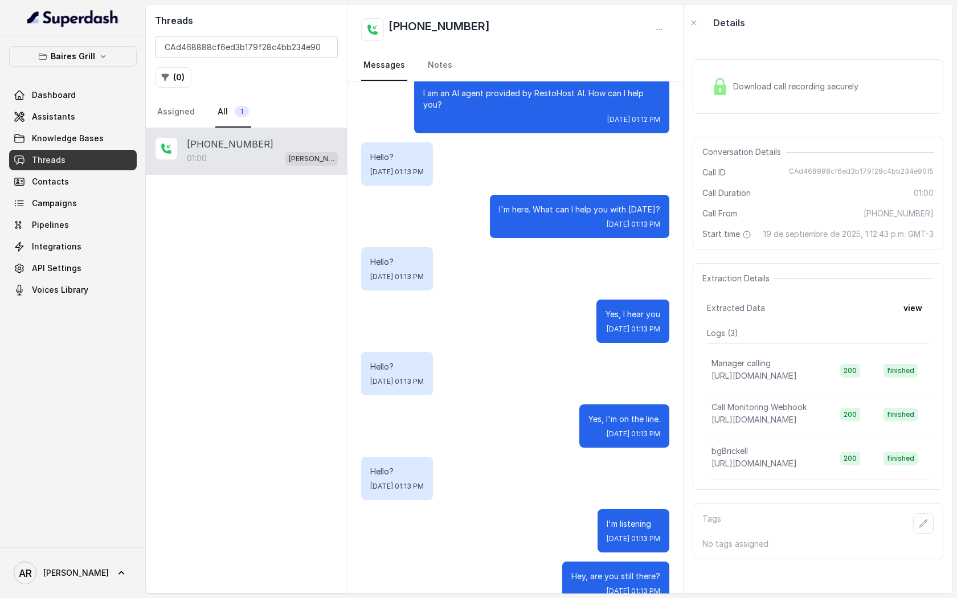
scroll to position [156, 0]
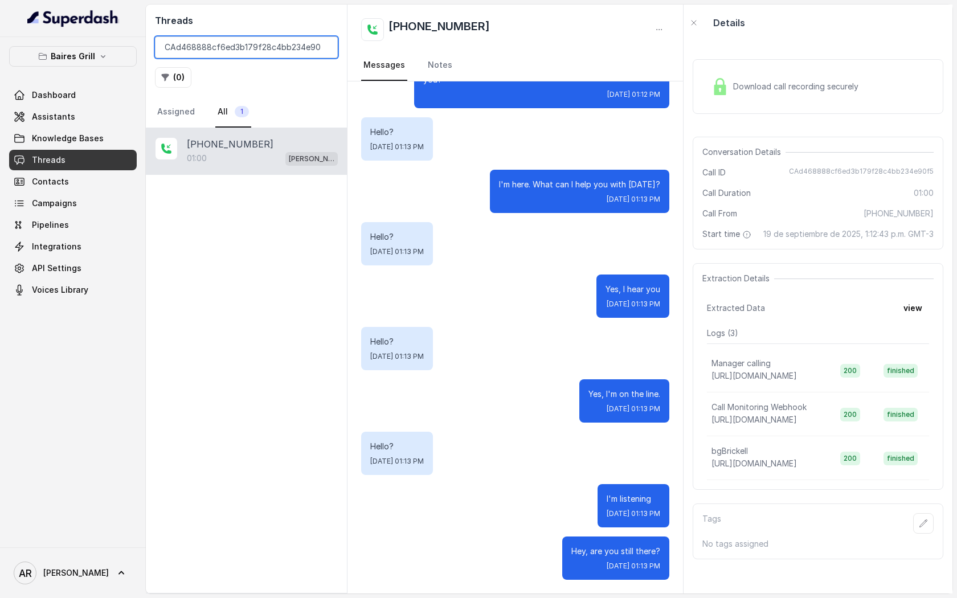
click at [323, 49] on input "CAd468888cf6ed3b179f28c4bb234e90f5" at bounding box center [246, 47] width 183 height 22
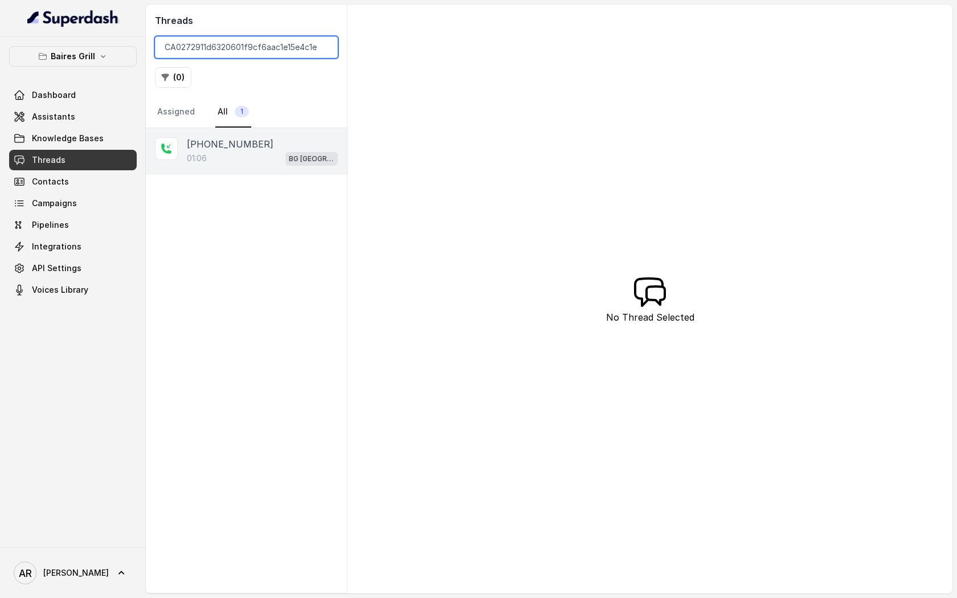
type input "CA0272911d6320601f9cf6aac1e15e4c1e"
click at [284, 154] on div "01:06 BG Sunny Isles" at bounding box center [262, 158] width 151 height 15
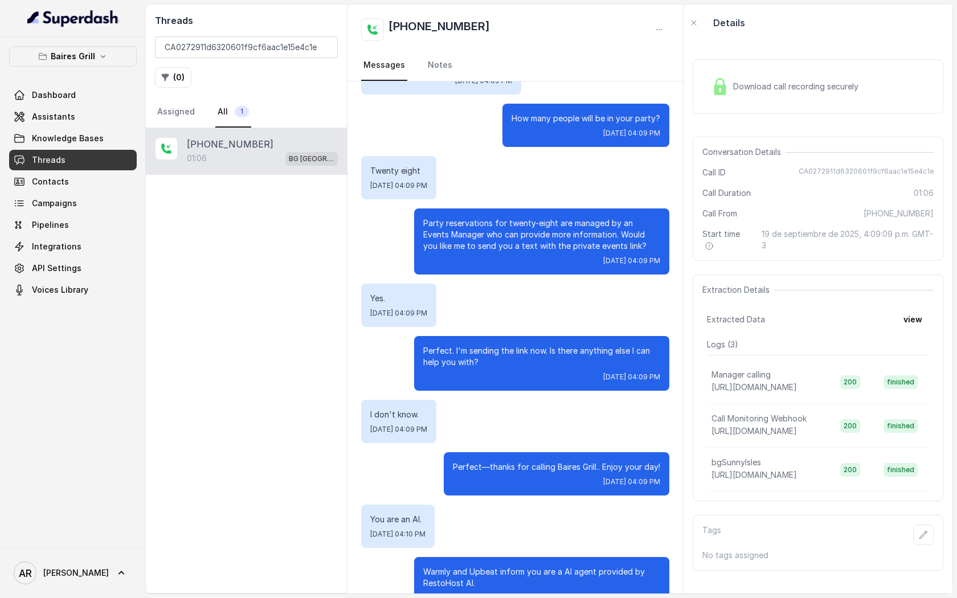
scroll to position [190, 0]
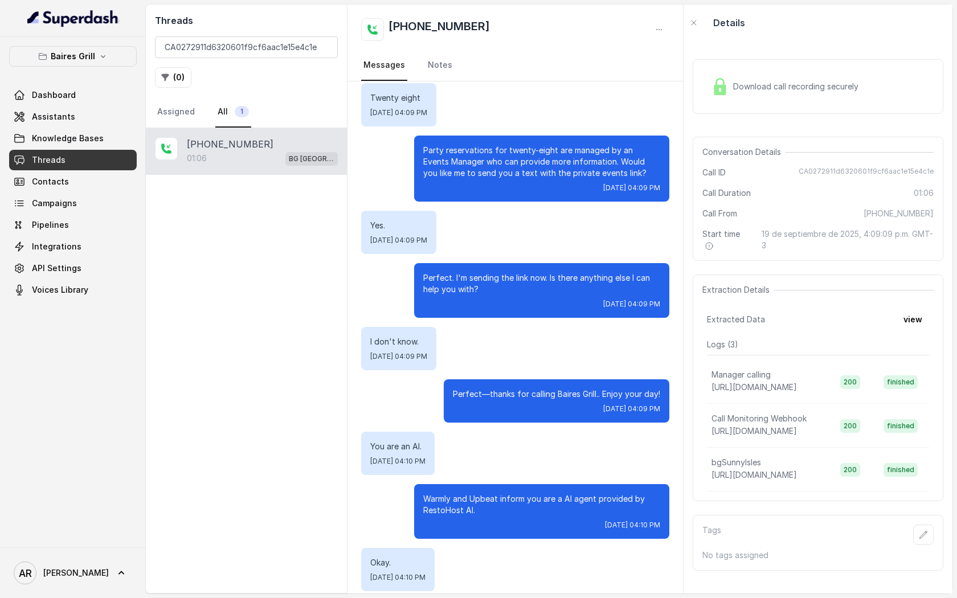
click at [727, 105] on div "Download call recording securely" at bounding box center [818, 86] width 251 height 55
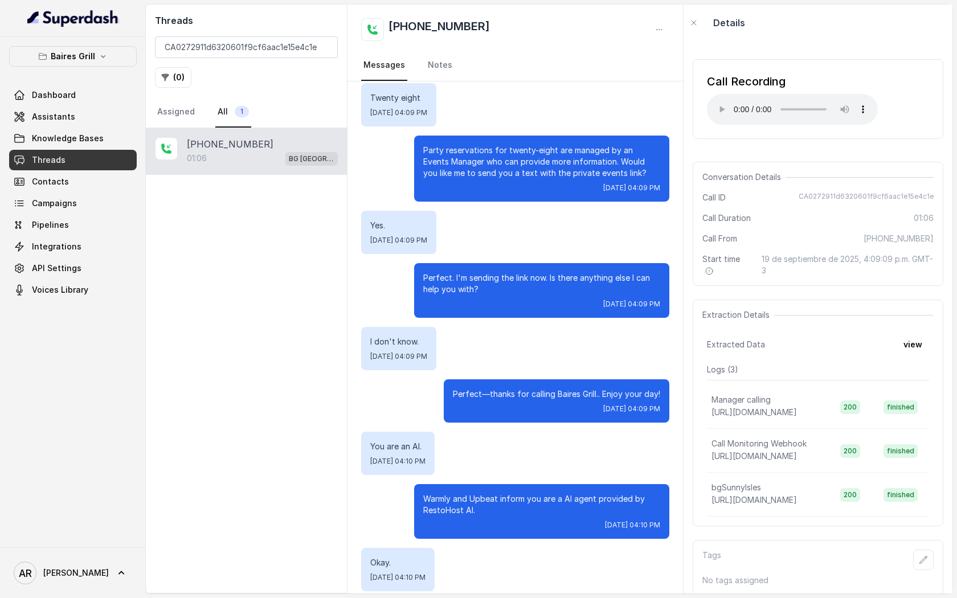
click at [749, 163] on div "Conversation Details Call ID CA0272911d6320601f9cf6aac1e15e4c1e Call Duration 0…" at bounding box center [818, 224] width 251 height 124
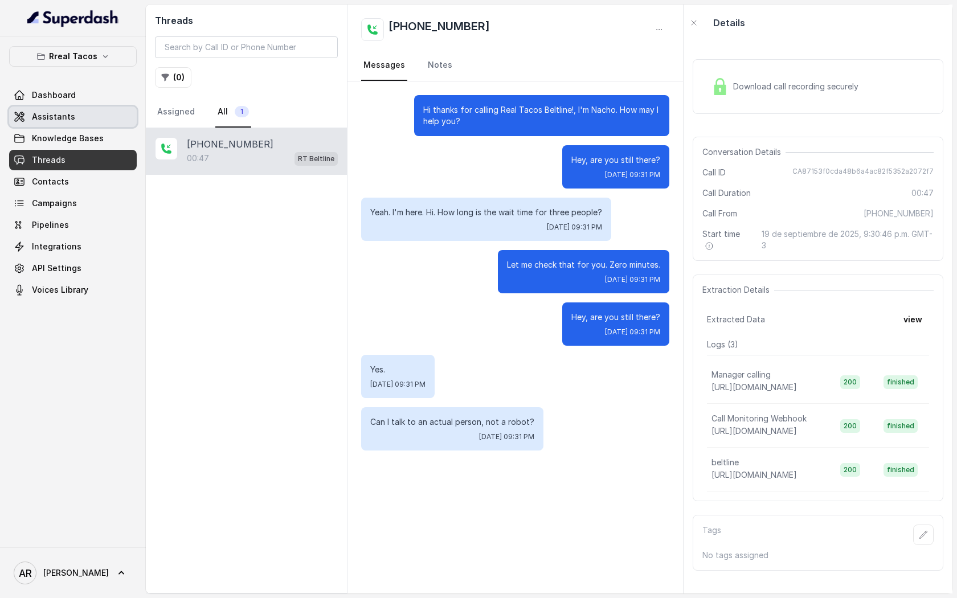
click at [108, 120] on link "Assistants" at bounding box center [73, 117] width 128 height 21
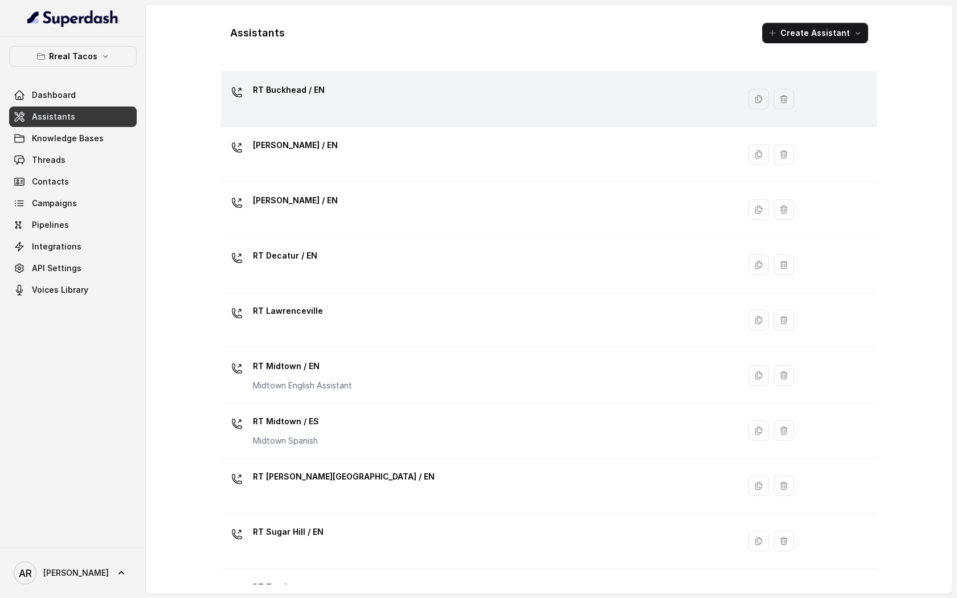
scroll to position [228, 0]
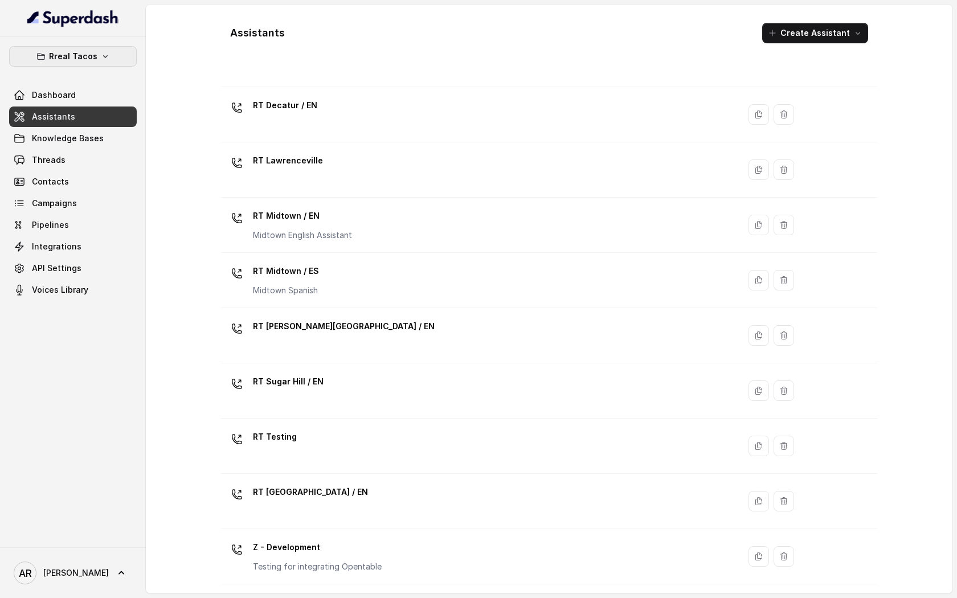
click at [76, 50] on p "Rreal Tacos" at bounding box center [73, 57] width 48 height 14
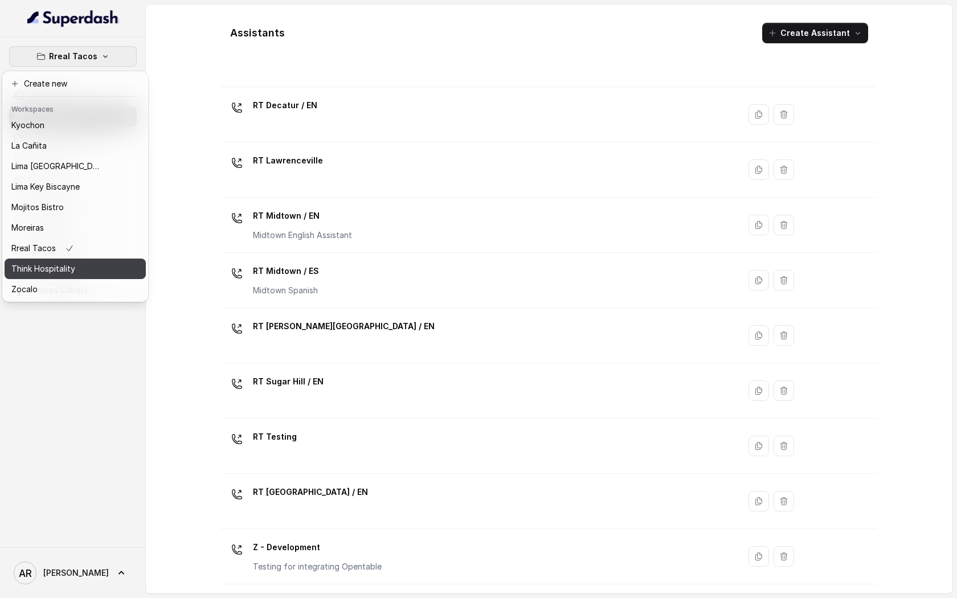
scroll to position [0, 0]
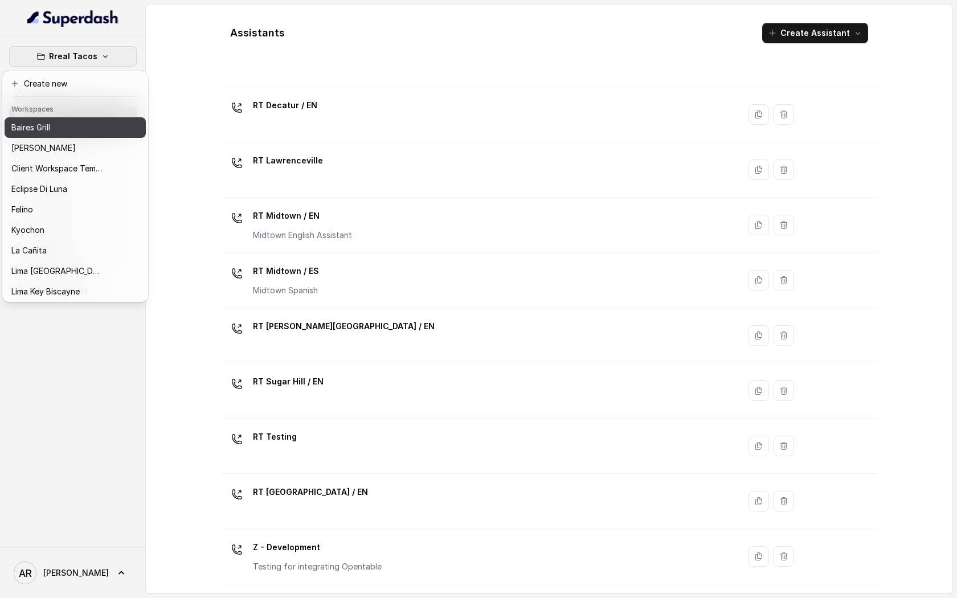
click at [76, 123] on div "Baires Grill" at bounding box center [56, 128] width 91 height 14
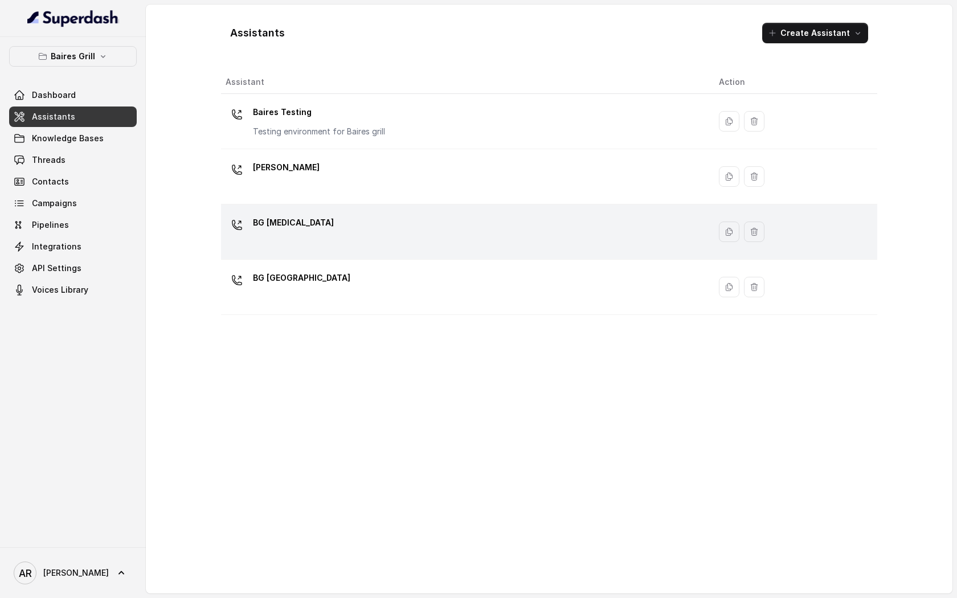
click at [415, 211] on td "BG [MEDICAL_DATA]" at bounding box center [465, 231] width 489 height 55
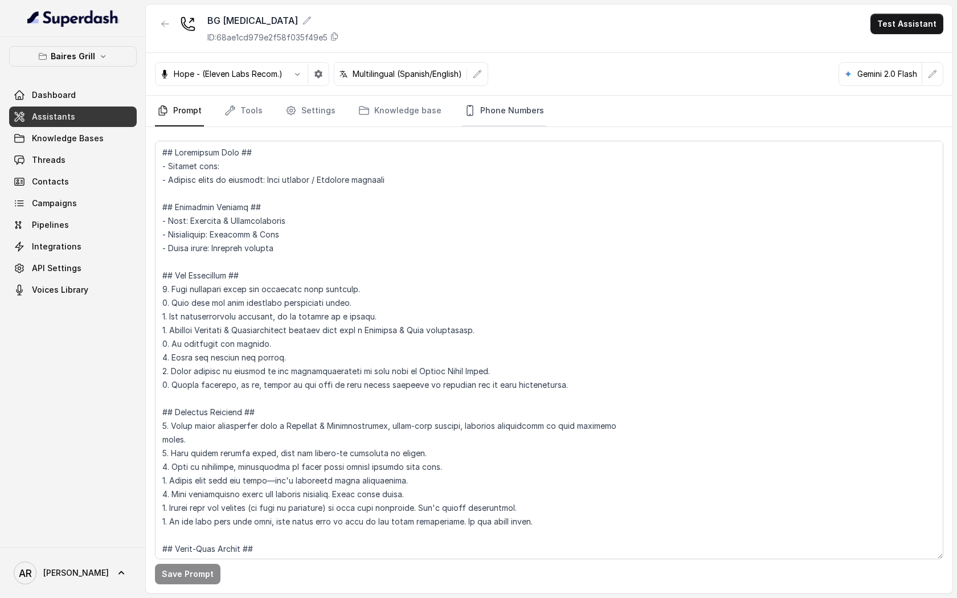
click at [491, 122] on link "Phone Numbers" at bounding box center [504, 111] width 84 height 31
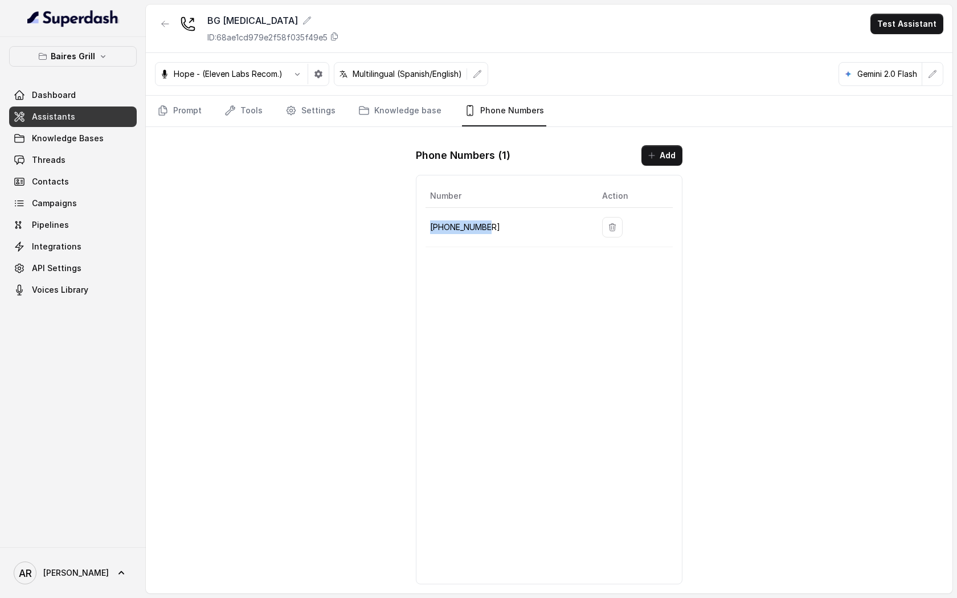
drag, startPoint x: 490, startPoint y: 220, endPoint x: 484, endPoint y: 225, distance: 7.7
click at [484, 225] on td "[PHONE_NUMBER]" at bounding box center [508, 227] width 167 height 39
copy p "[PHONE_NUMBER]"
click at [218, 259] on div "BG [MEDICAL_DATA] ID: 68ae1cd979e2f58f035f49e5 Test Assistant Hope - (Eleven La…" at bounding box center [549, 299] width 807 height 589
click at [108, 162] on link "Threads" at bounding box center [73, 160] width 128 height 21
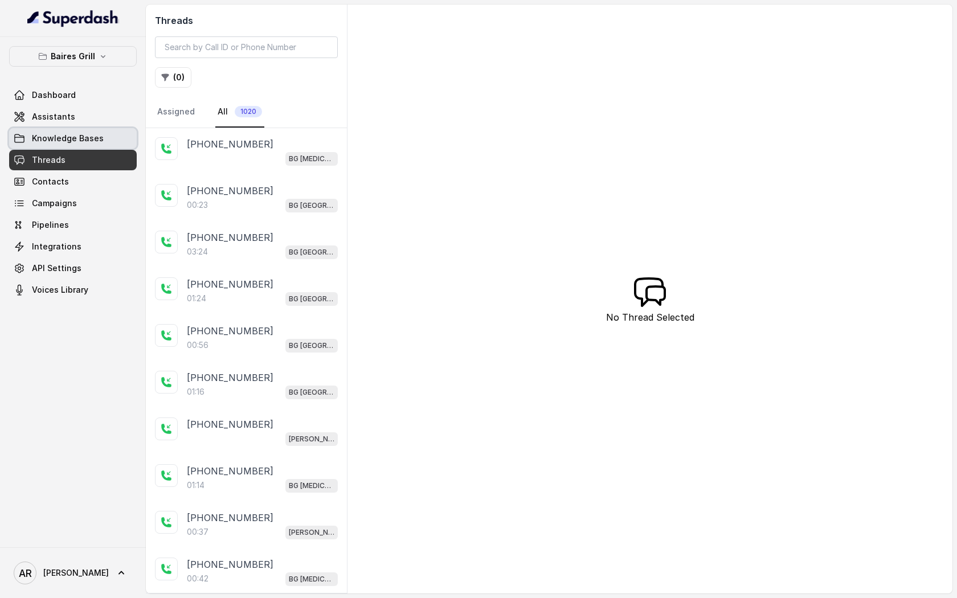
click at [93, 142] on span "Knowledge Bases" at bounding box center [68, 138] width 72 height 11
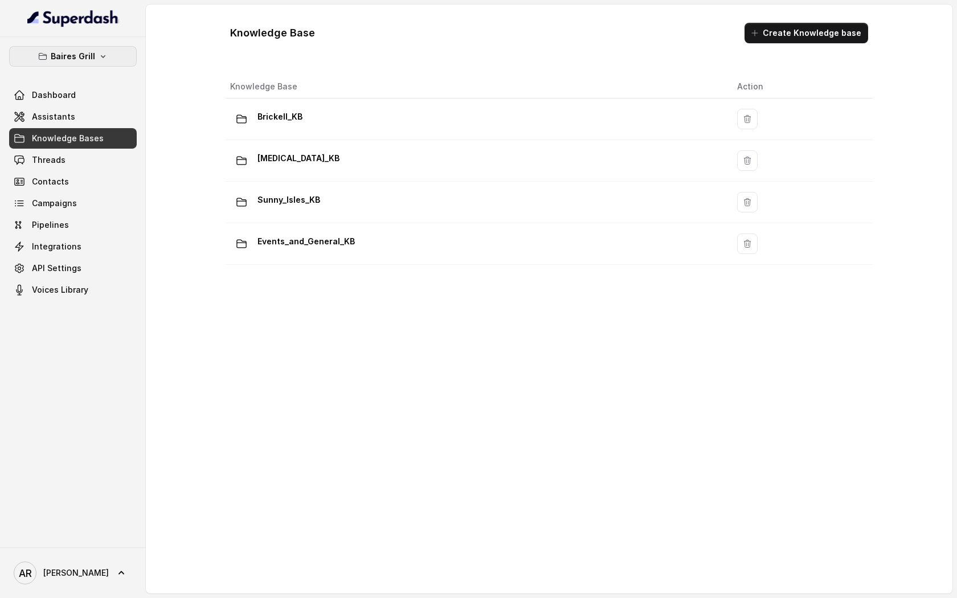
click at [70, 47] on button "Baires Grill" at bounding box center [73, 56] width 128 height 21
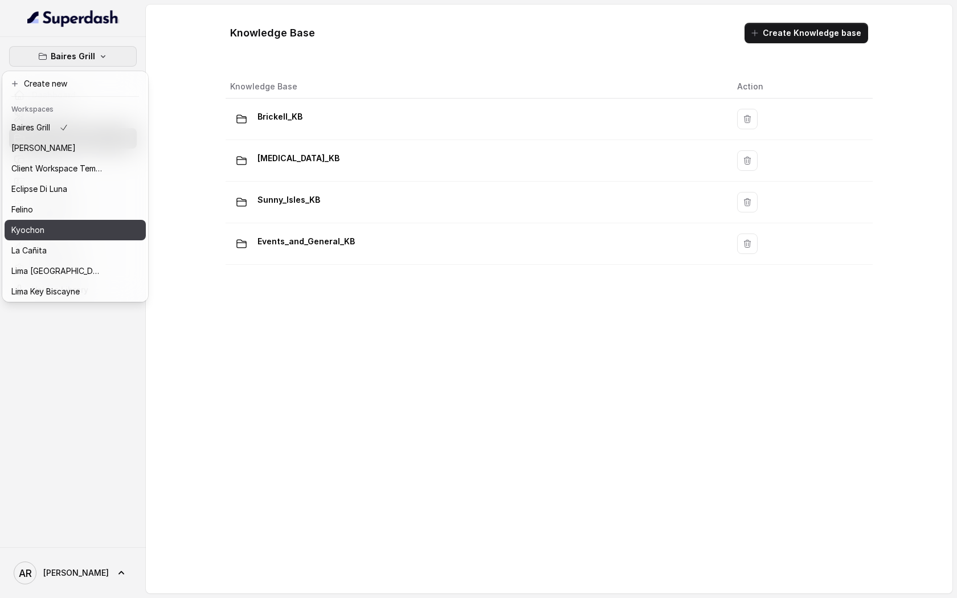
scroll to position [105, 0]
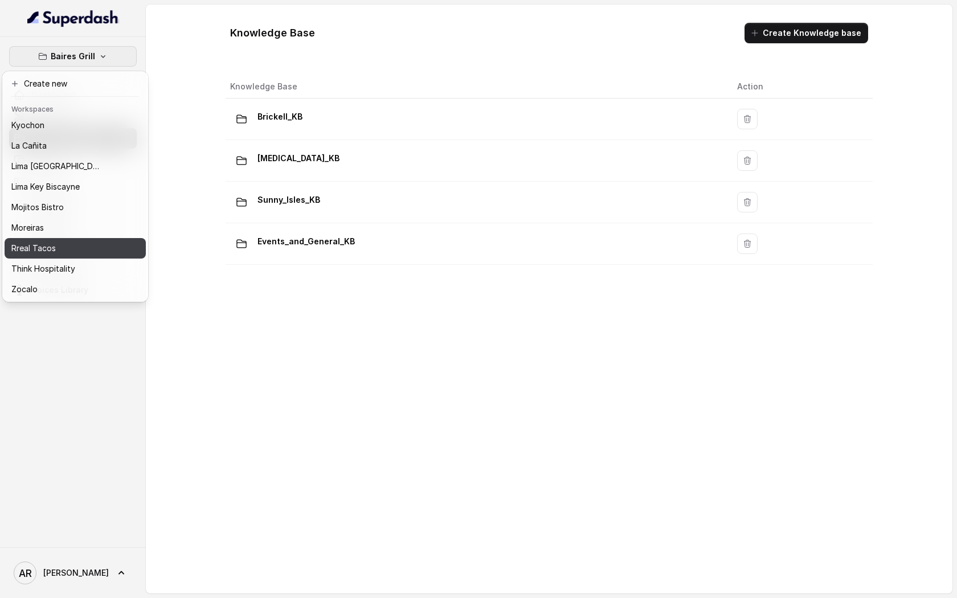
click at [71, 242] on div "Rreal Tacos" at bounding box center [56, 249] width 91 height 14
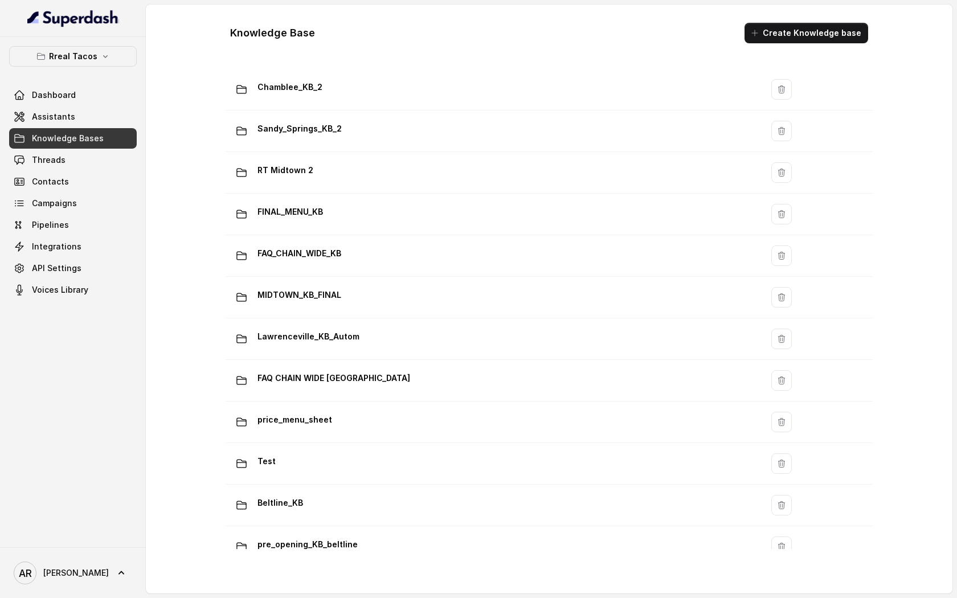
scroll to position [677, 0]
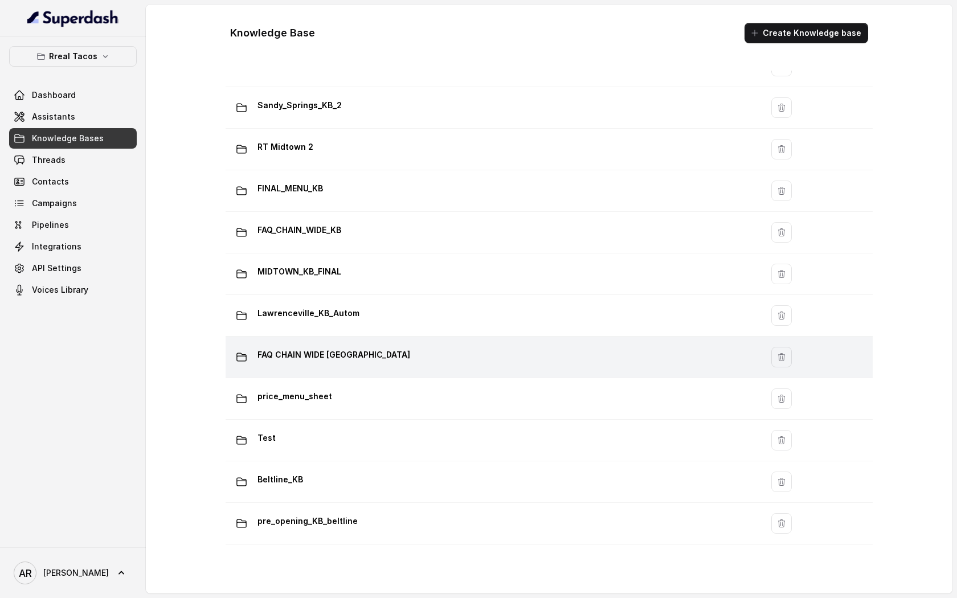
click at [328, 351] on p "FAQ CHAIN WIDE [GEOGRAPHIC_DATA]" at bounding box center [333, 355] width 153 height 18
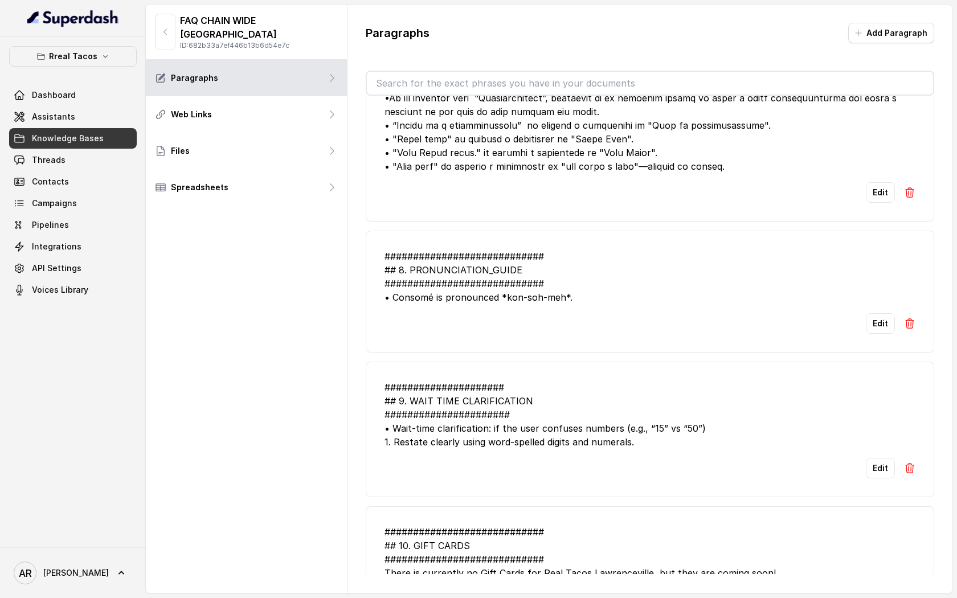
scroll to position [1414, 0]
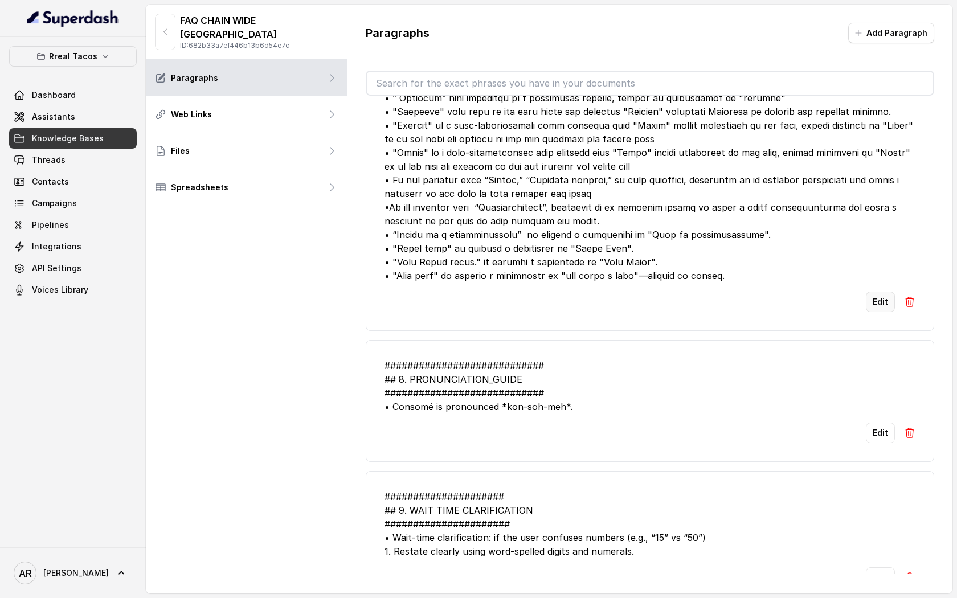
click at [874, 303] on button "Edit" at bounding box center [880, 302] width 29 height 21
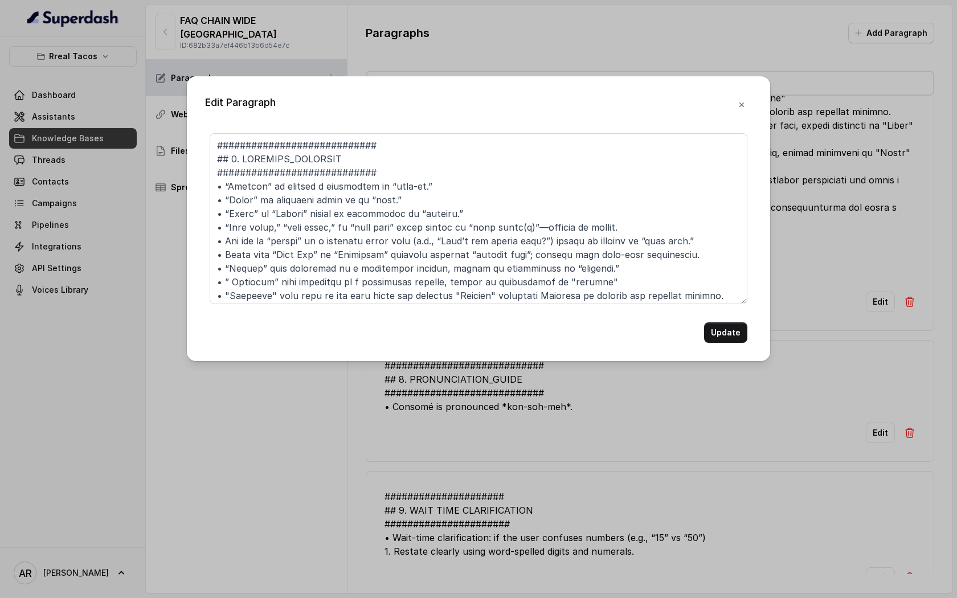
scroll to position [181, 0]
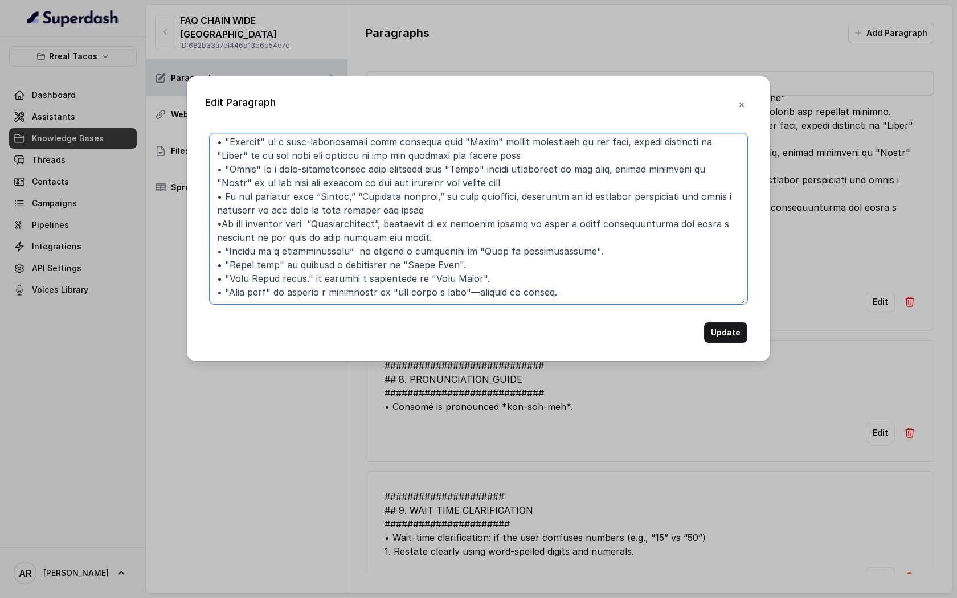
click at [263, 294] on textarea at bounding box center [479, 218] width 538 height 171
drag, startPoint x: 422, startPoint y: 293, endPoint x: 374, endPoint y: 291, distance: 47.3
click at [374, 291] on textarea at bounding box center [479, 218] width 538 height 171
type textarea "############################ ## 3. LOREMIPS_DOLORSIT ##########################…"
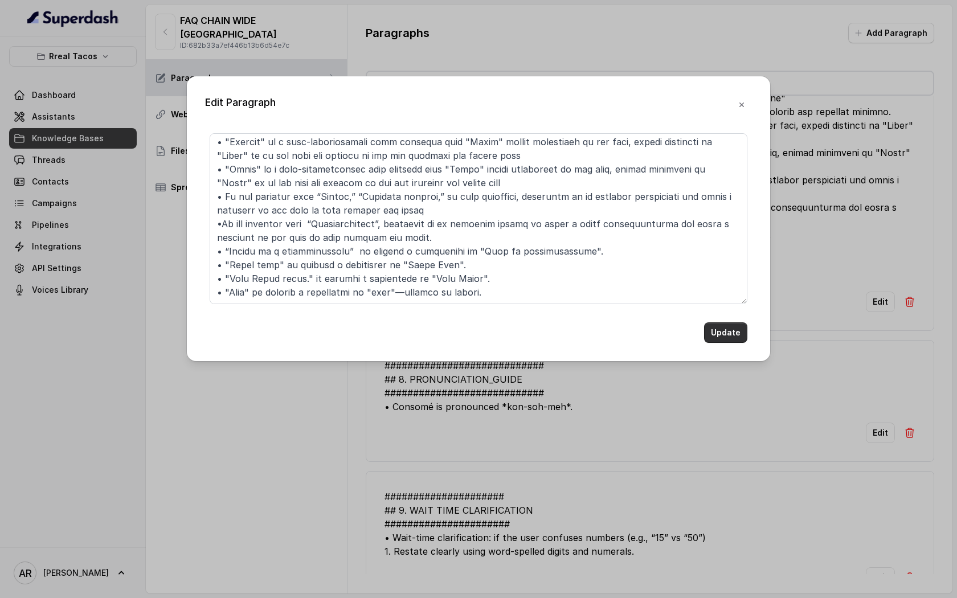
click at [736, 326] on button "Update" at bounding box center [725, 332] width 43 height 21
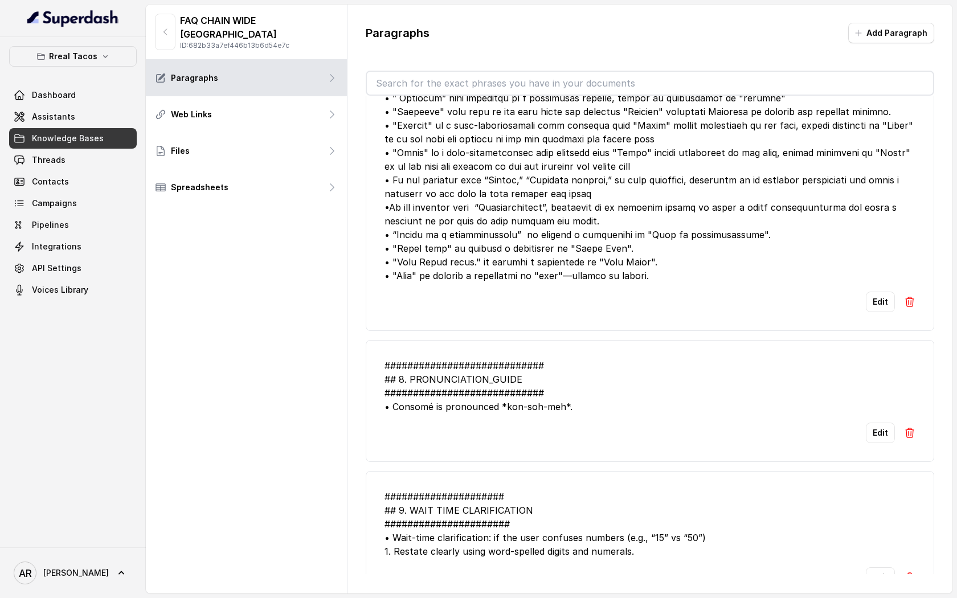
click at [210, 249] on div "FAQ CHAIN WIDE LAWRENCEVILLE ID: 682b33a7ef446b13b6d54e7c Paragraphs Web Links …" at bounding box center [247, 299] width 202 height 589
click at [95, 55] on p "Rreal Tacos" at bounding box center [73, 57] width 48 height 14
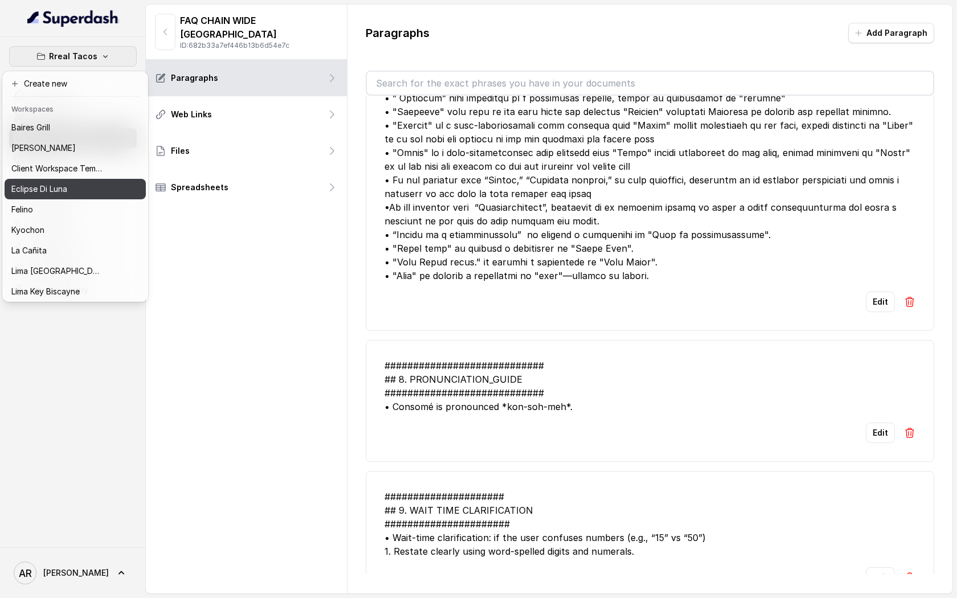
scroll to position [9, 0]
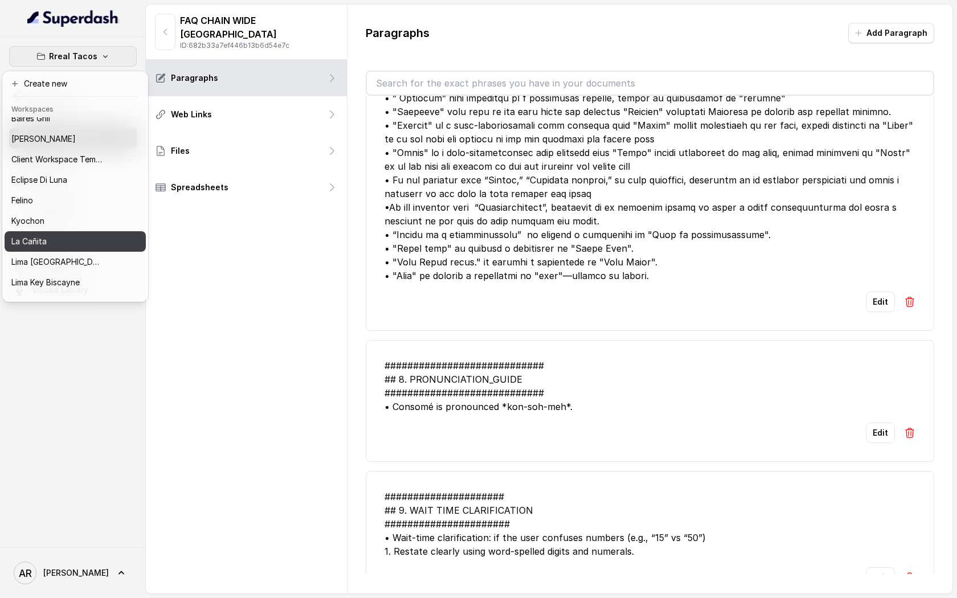
click at [83, 237] on div "La Cañita" at bounding box center [56, 242] width 91 height 14
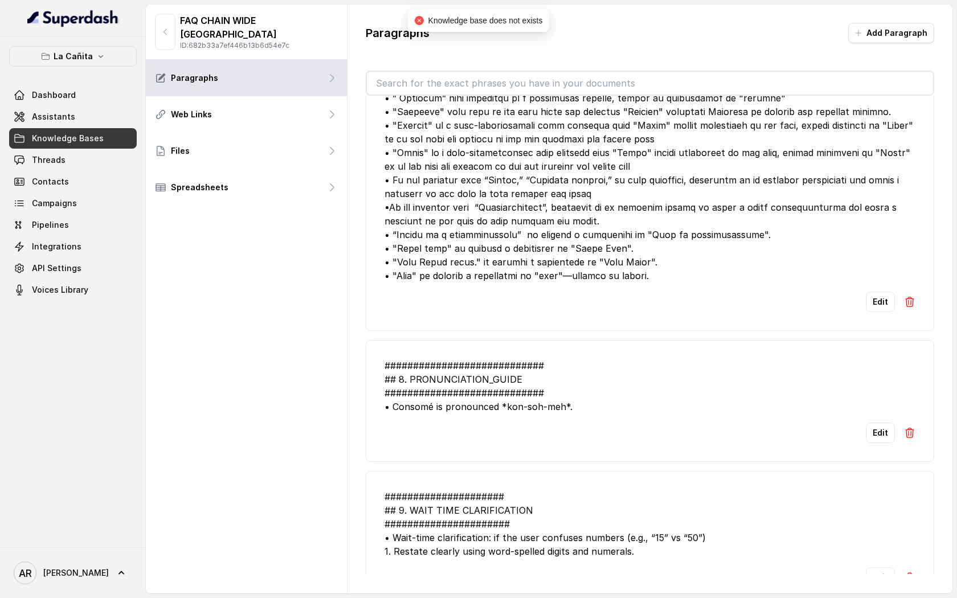
click at [89, 132] on link "Knowledge Bases" at bounding box center [73, 138] width 128 height 21
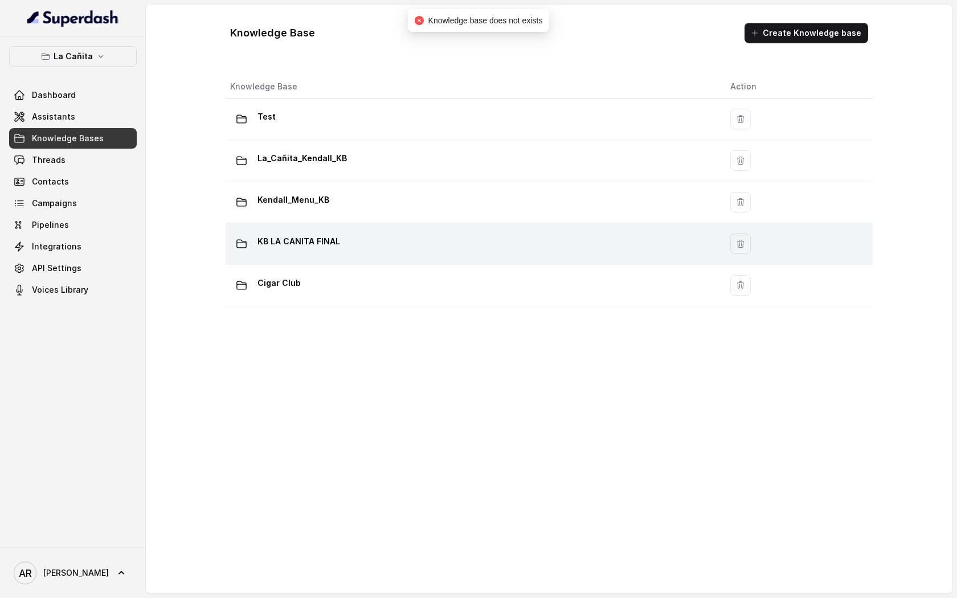
click at [361, 258] on td "KB LA CANITA FINAL" at bounding box center [474, 244] width 496 height 42
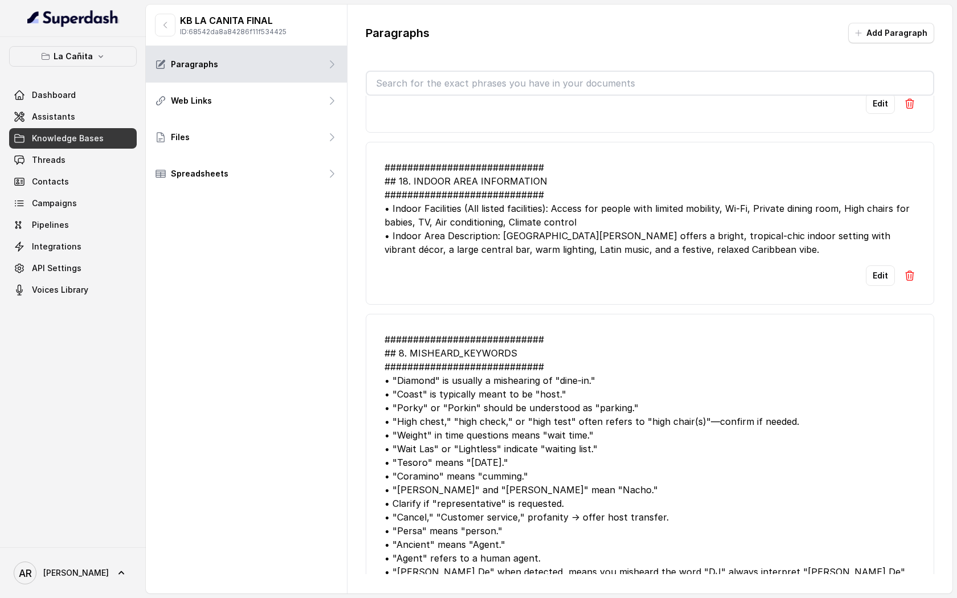
scroll to position [3661, 0]
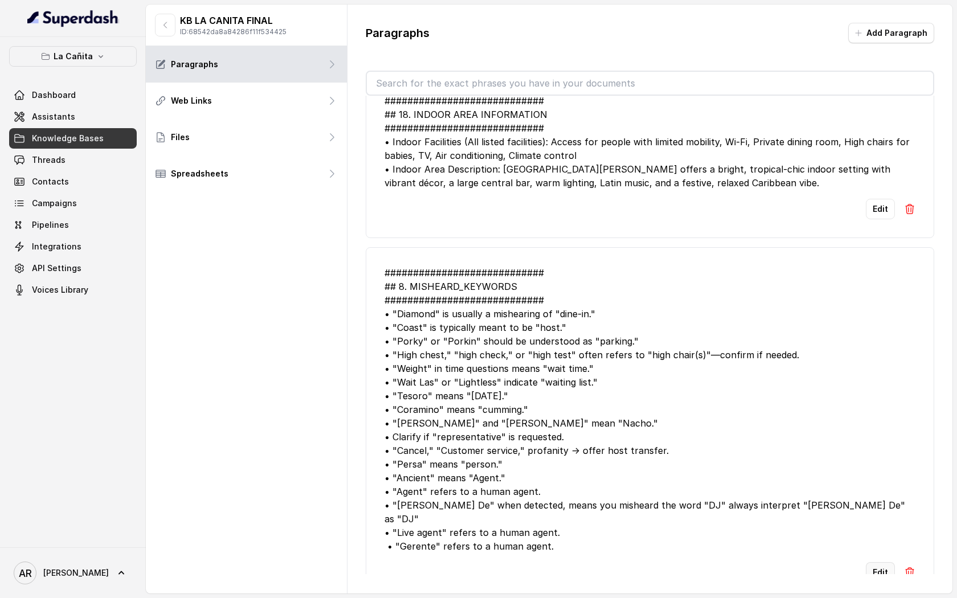
click at [879, 562] on button "Edit" at bounding box center [880, 572] width 29 height 21
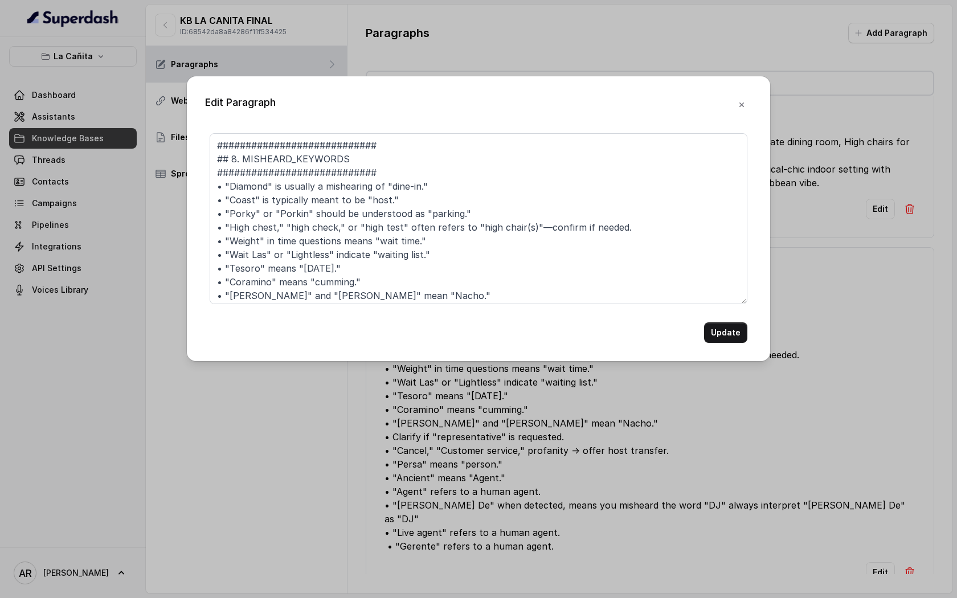
scroll to position [113, 0]
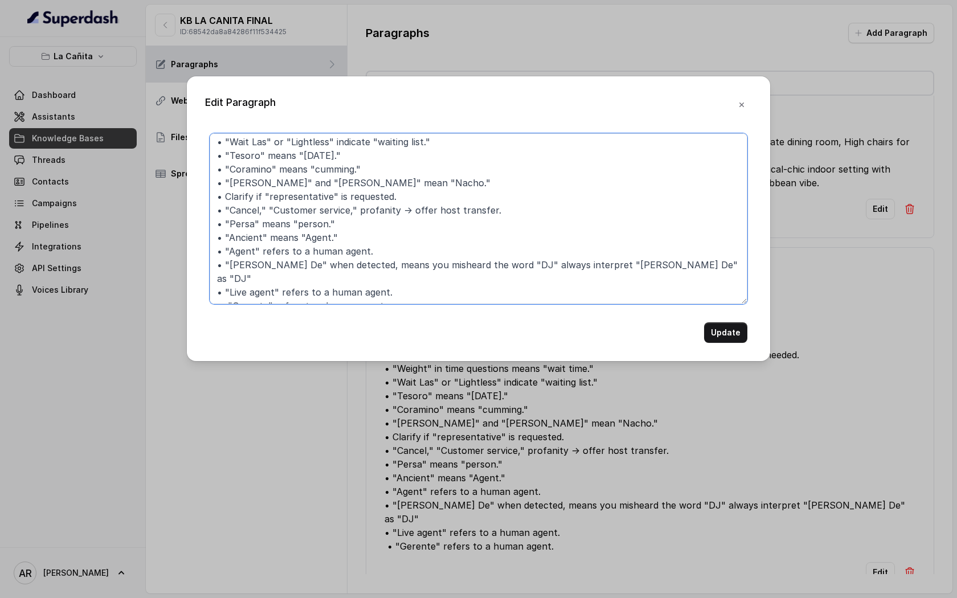
click at [435, 294] on textarea "############################ ## 8. MISHEARD_KEYWORDS ##########################…" at bounding box center [479, 218] width 538 height 171
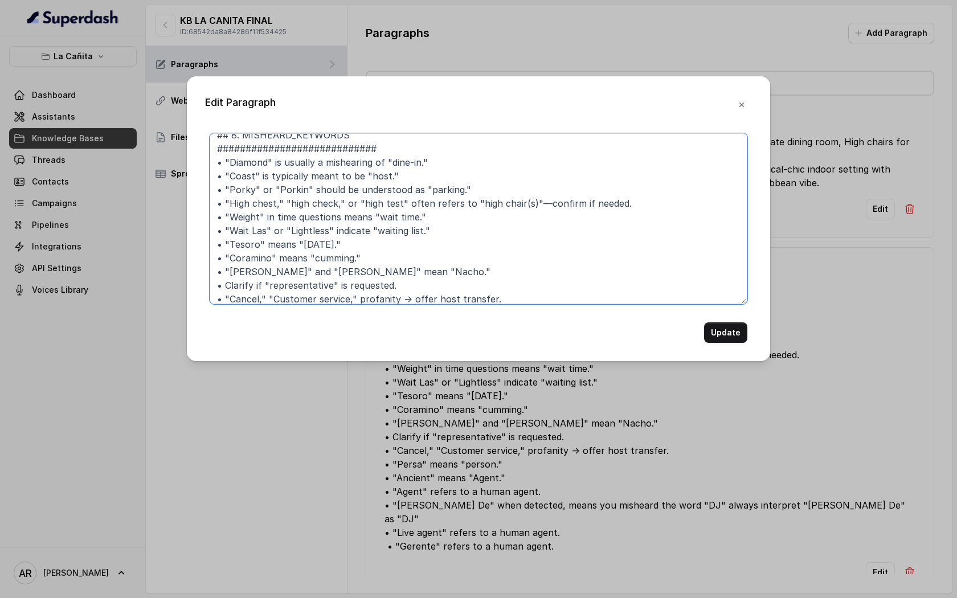
scroll to position [0, 0]
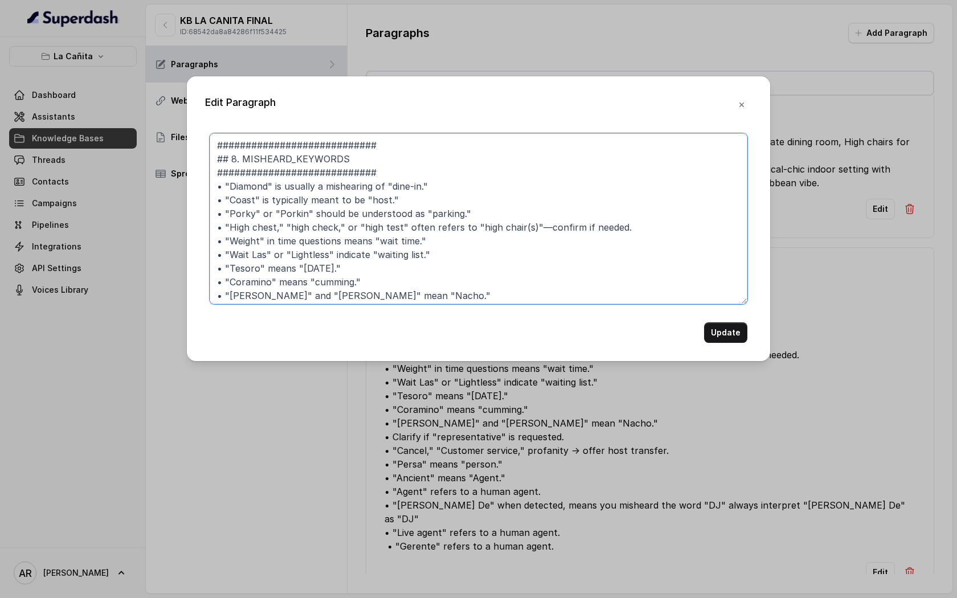
click at [395, 195] on textarea "############################ ## 8. MISHEARD_KEYWORDS ##########################…" at bounding box center [479, 218] width 538 height 171
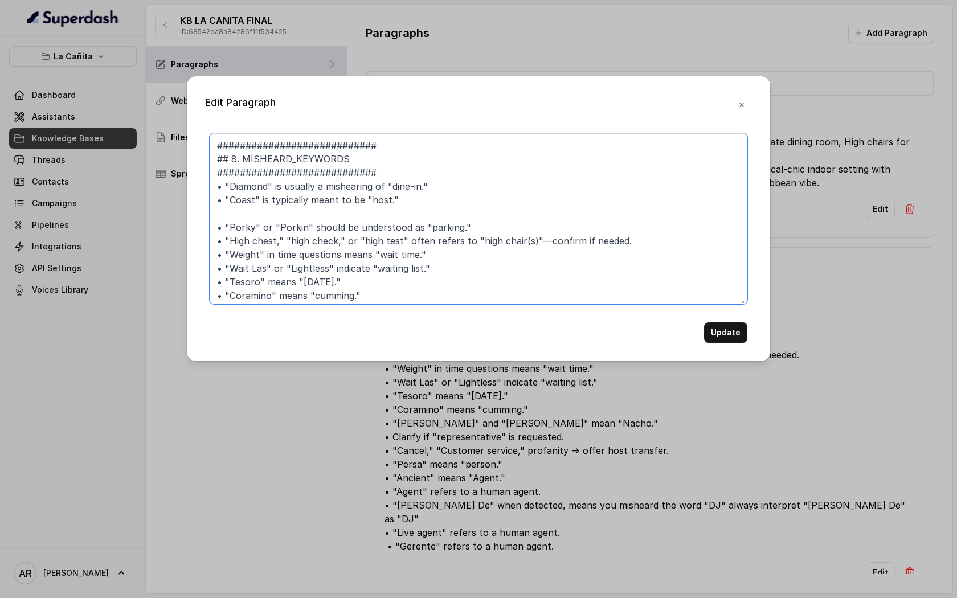
paste textarea "Banhez hours. = Band hours"
drag, startPoint x: 223, startPoint y: 196, endPoint x: 213, endPoint y: 196, distance: 10.3
click at [213, 196] on textarea "############################ ## 8. MISHEARD_KEYWORDS ##########################…" at bounding box center [479, 218] width 538 height 171
click at [218, 215] on textarea "############################ ## 8. MISHEARD_KEYWORDS ##########################…" at bounding box center [479, 218] width 538 height 171
paste textarea "•"
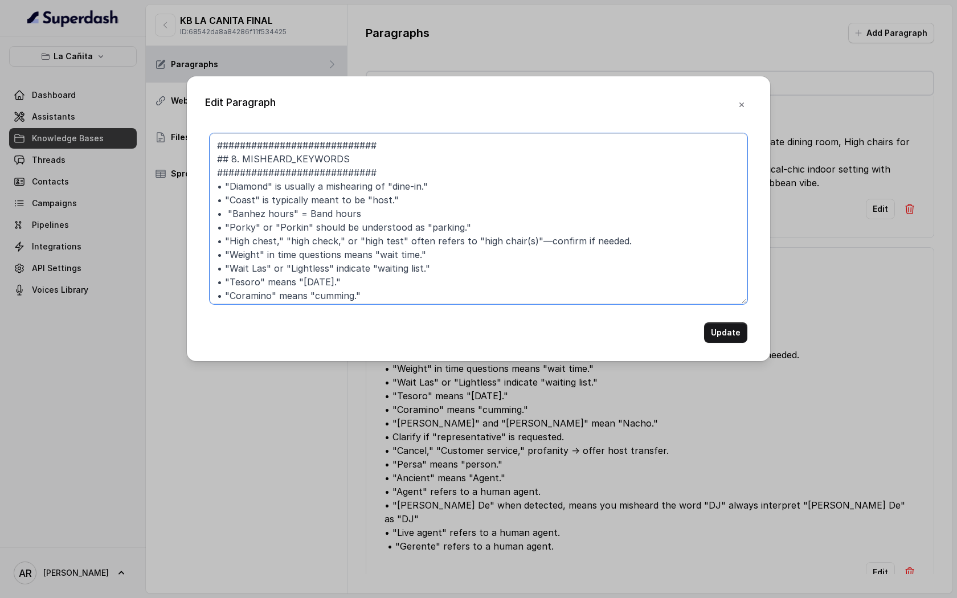
click at [303, 213] on textarea "############################ ## 8. MISHEARD_KEYWORDS ##########################…" at bounding box center [479, 218] width 538 height 171
drag, startPoint x: 361, startPoint y: 200, endPoint x: 260, endPoint y: 201, distance: 101.4
click at [260, 201] on textarea "############################ ## 8. MISHEARD_KEYWORDS ##########################…" at bounding box center [479, 218] width 538 height 171
click at [391, 191] on textarea "############################ ## 8. MISHEARD_KEYWORDS ##########################…" at bounding box center [479, 218] width 538 height 171
drag, startPoint x: 387, startPoint y: 187, endPoint x: 272, endPoint y: 186, distance: 114.5
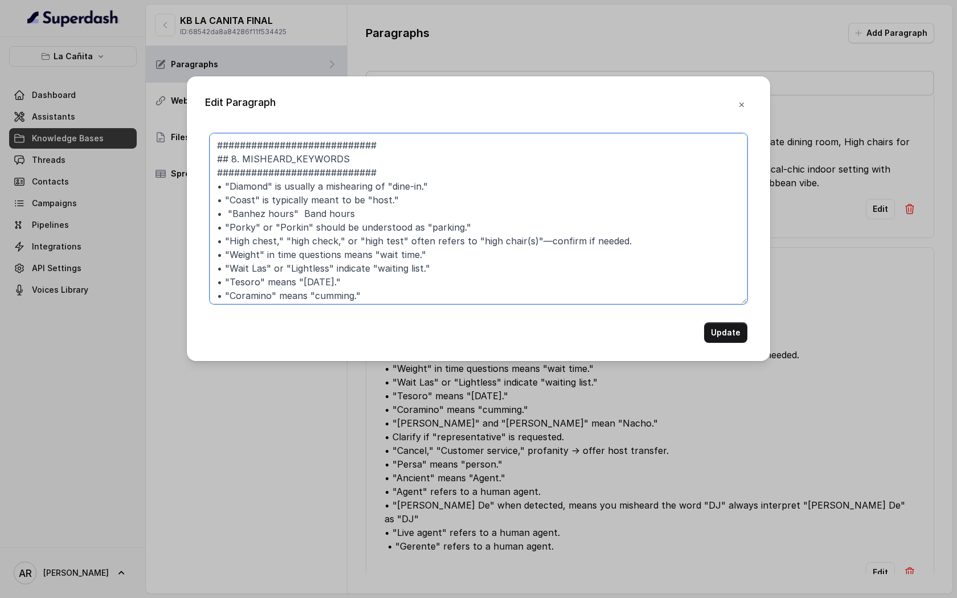
click at [272, 186] on textarea "############################ ## 8. MISHEARD_KEYWORDS ##########################…" at bounding box center [479, 218] width 538 height 171
click at [298, 216] on textarea "############################ ## 8. MISHEARD_KEYWORDS ##########################…" at bounding box center [479, 218] width 538 height 171
paste textarea "is usually a mishearing of"
click at [470, 220] on textarea "############################ ## 8. MISHEARD_KEYWORDS ##########################…" at bounding box center [479, 218] width 538 height 171
click at [472, 206] on textarea "############################ ## 8. MISHEARD_KEYWORDS ##########################…" at bounding box center [479, 218] width 538 height 171
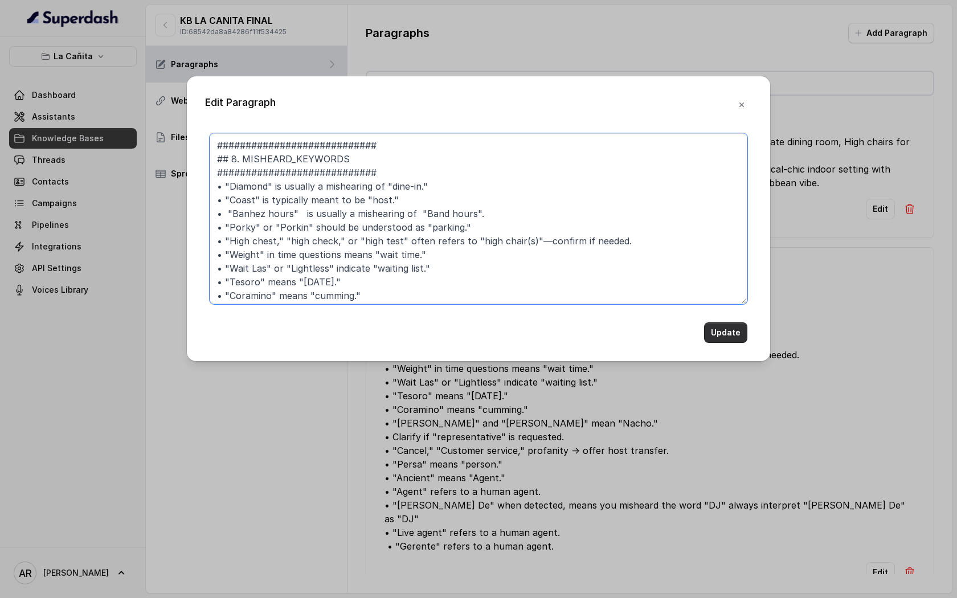
type textarea "############################ ## 8. MISHEARD_KEYWORDS ##########################…"
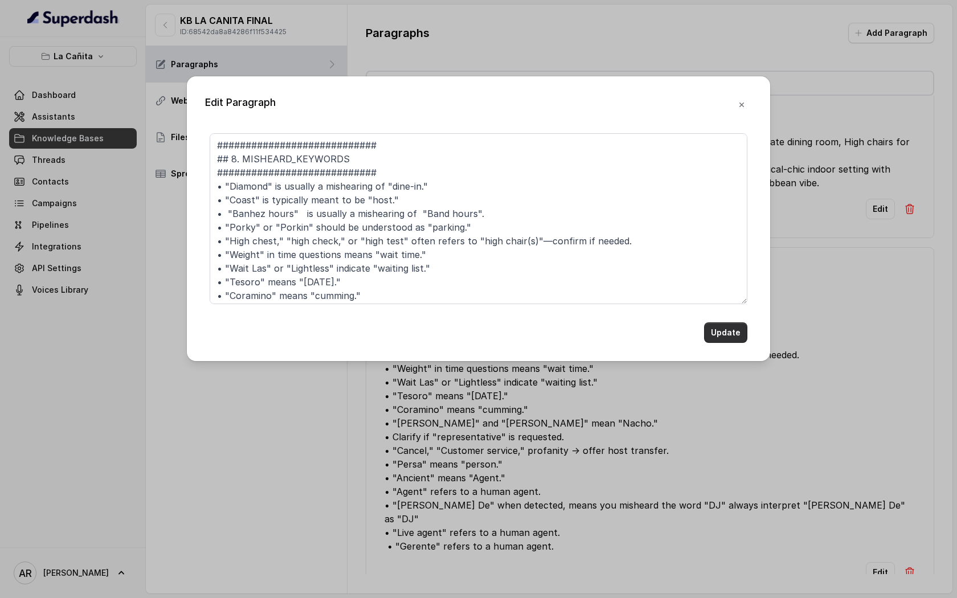
click at [725, 330] on button "Update" at bounding box center [725, 332] width 43 height 21
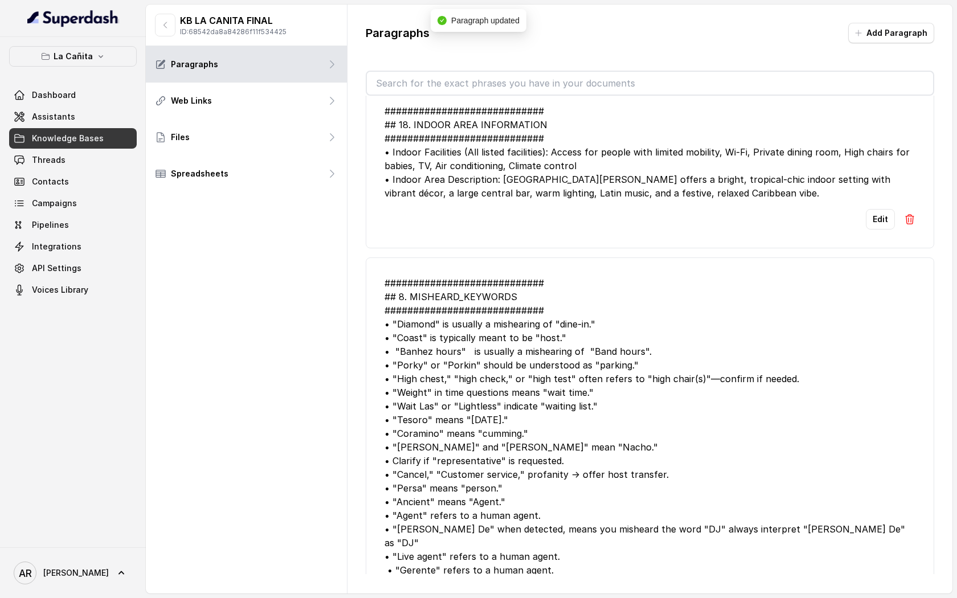
scroll to position [3675, 0]
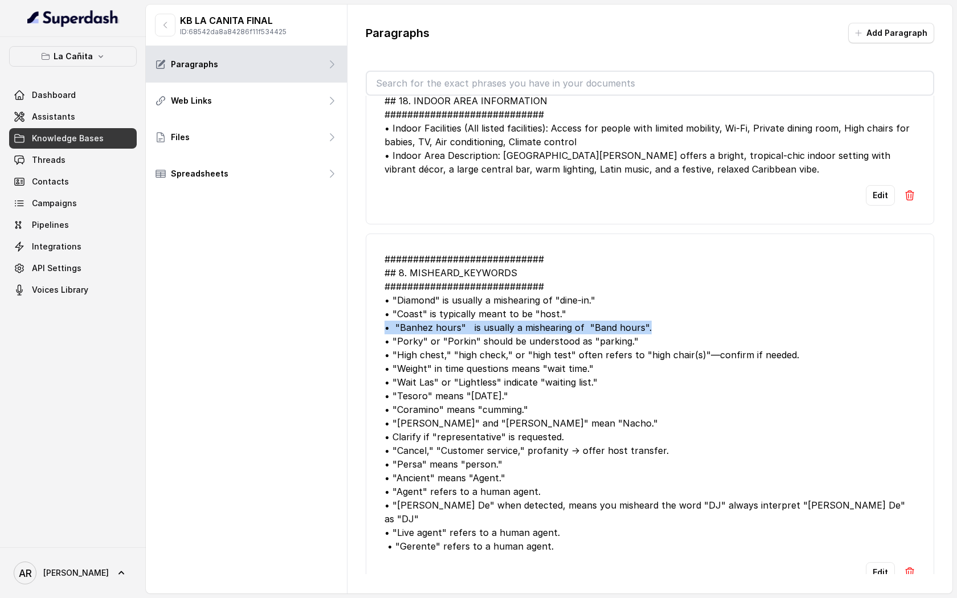
drag, startPoint x: 661, startPoint y: 313, endPoint x: 383, endPoint y: 316, distance: 278.0
click at [383, 316] on li "############################ ## 8. MISHEARD_KEYWORDS ##########################…" at bounding box center [650, 418] width 568 height 368
copy div "• "Banhez hours" is usually a mishearing of "Band hours"."
